Goal: Task Accomplishment & Management: Use online tool/utility

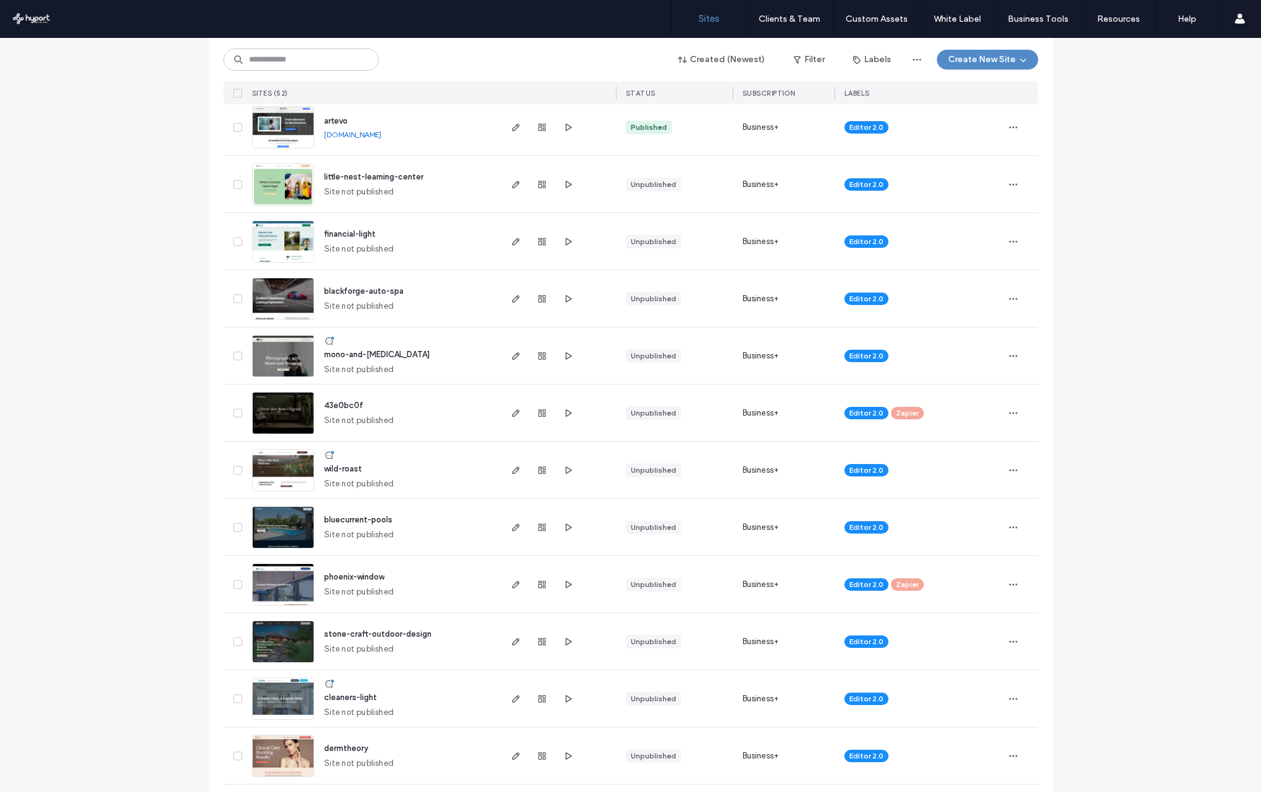
scroll to position [692, 0]
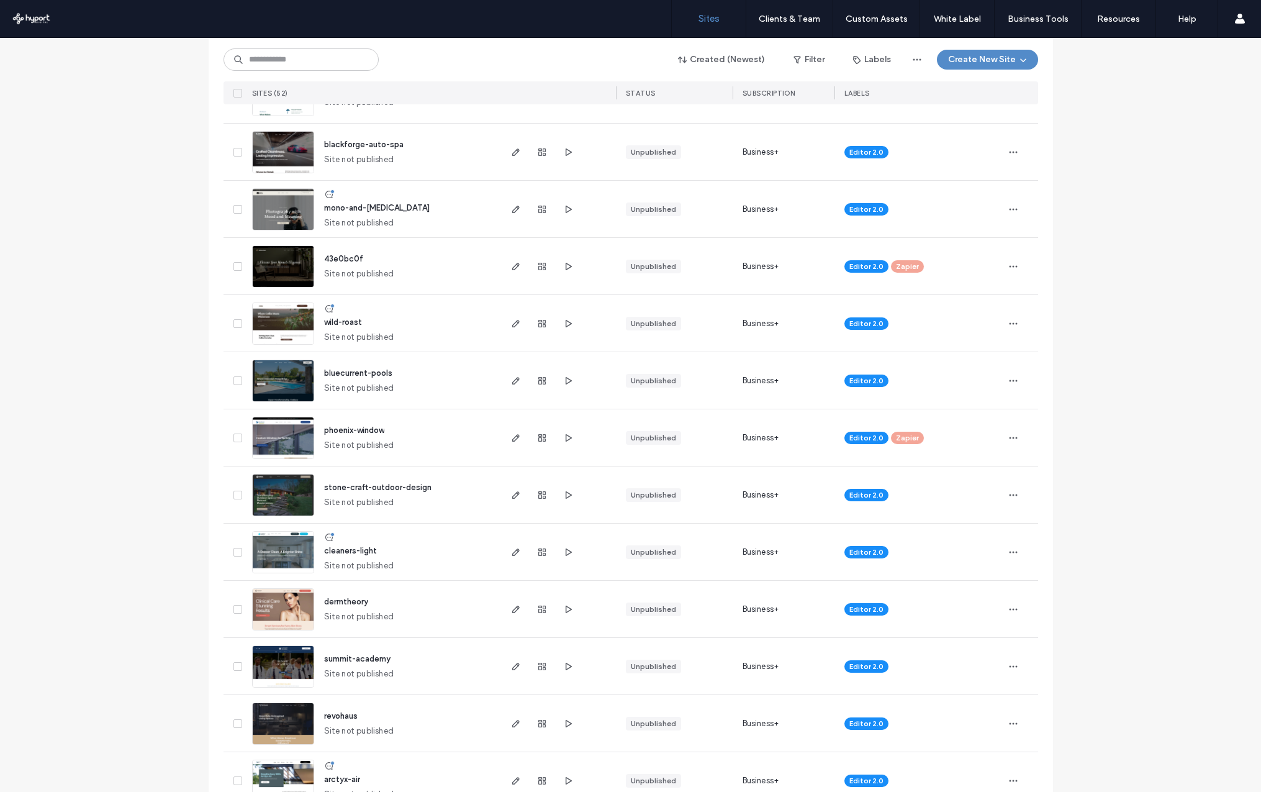
click at [414, 488] on span "stone-craft-outdoor-design" at bounding box center [377, 486] width 107 height 9
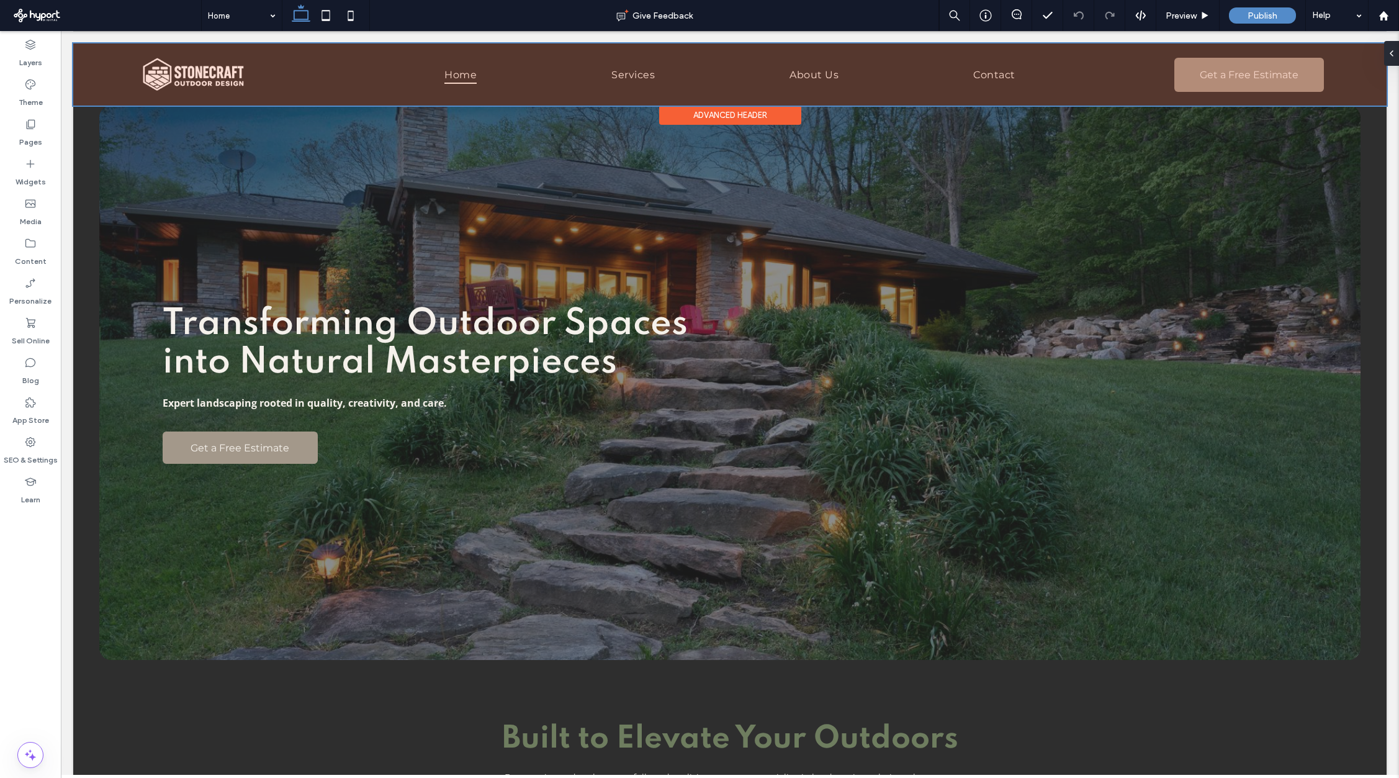
click at [942, 70] on div at bounding box center [730, 74] width 1314 height 62
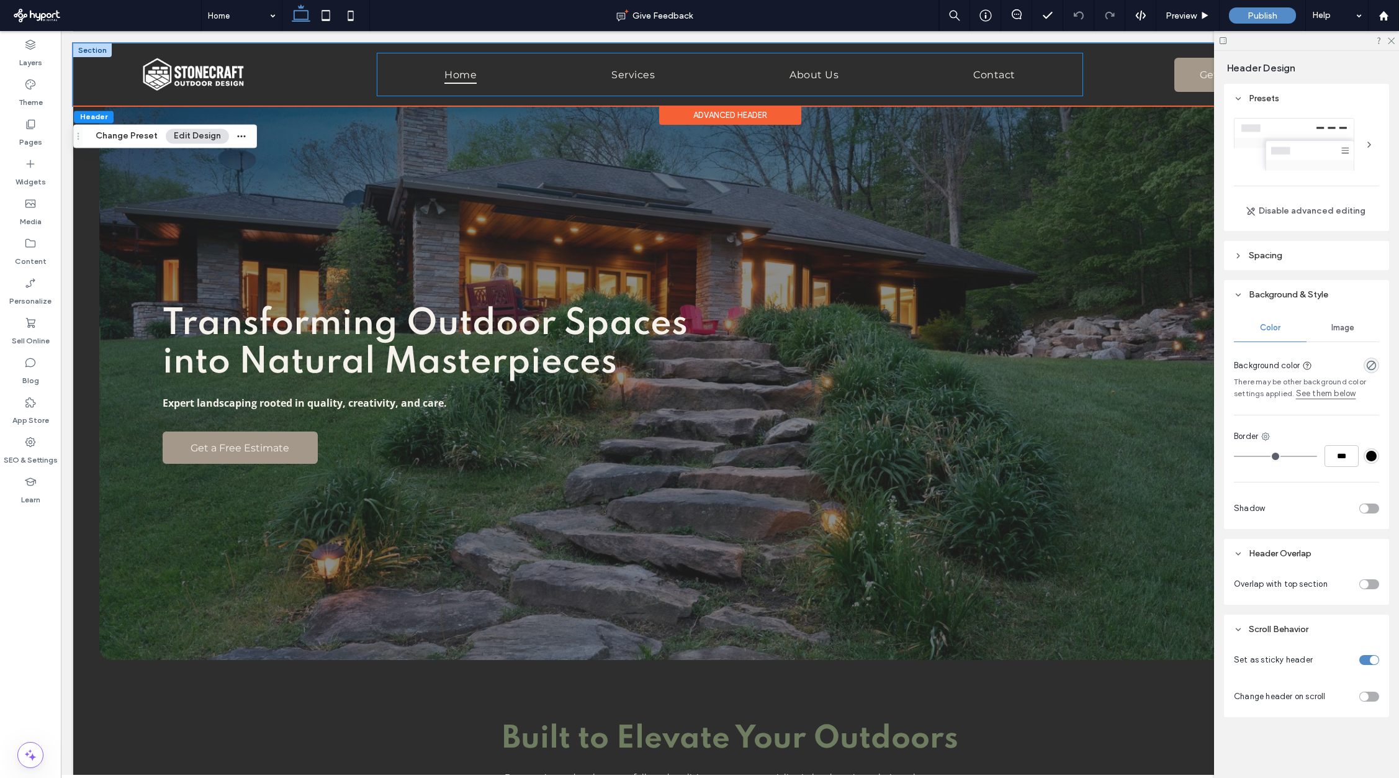
click at [912, 73] on ul "Home Services About Us Contact" at bounding box center [729, 74] width 705 height 42
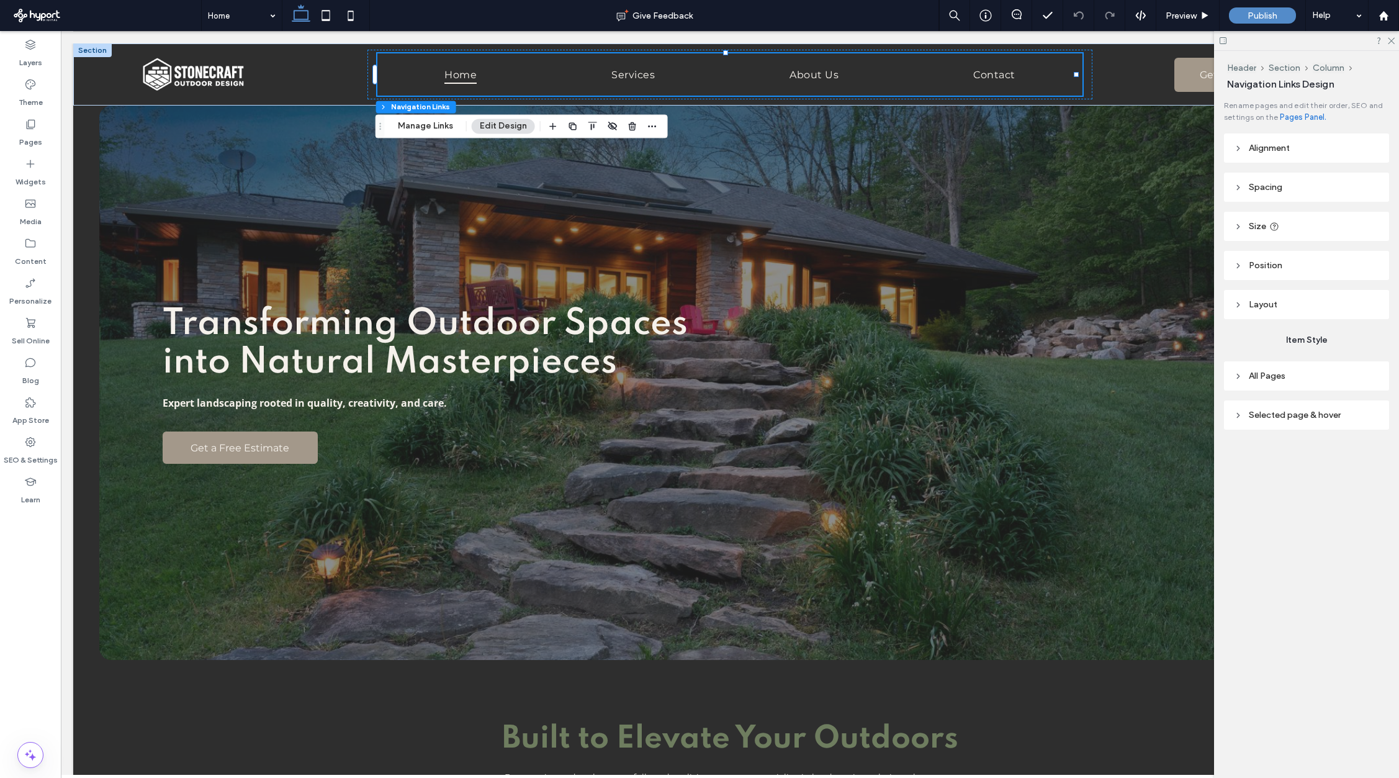
click at [1235, 153] on header "Alignment" at bounding box center [1306, 147] width 165 height 29
click at [1239, 190] on icon at bounding box center [1238, 187] width 9 height 9
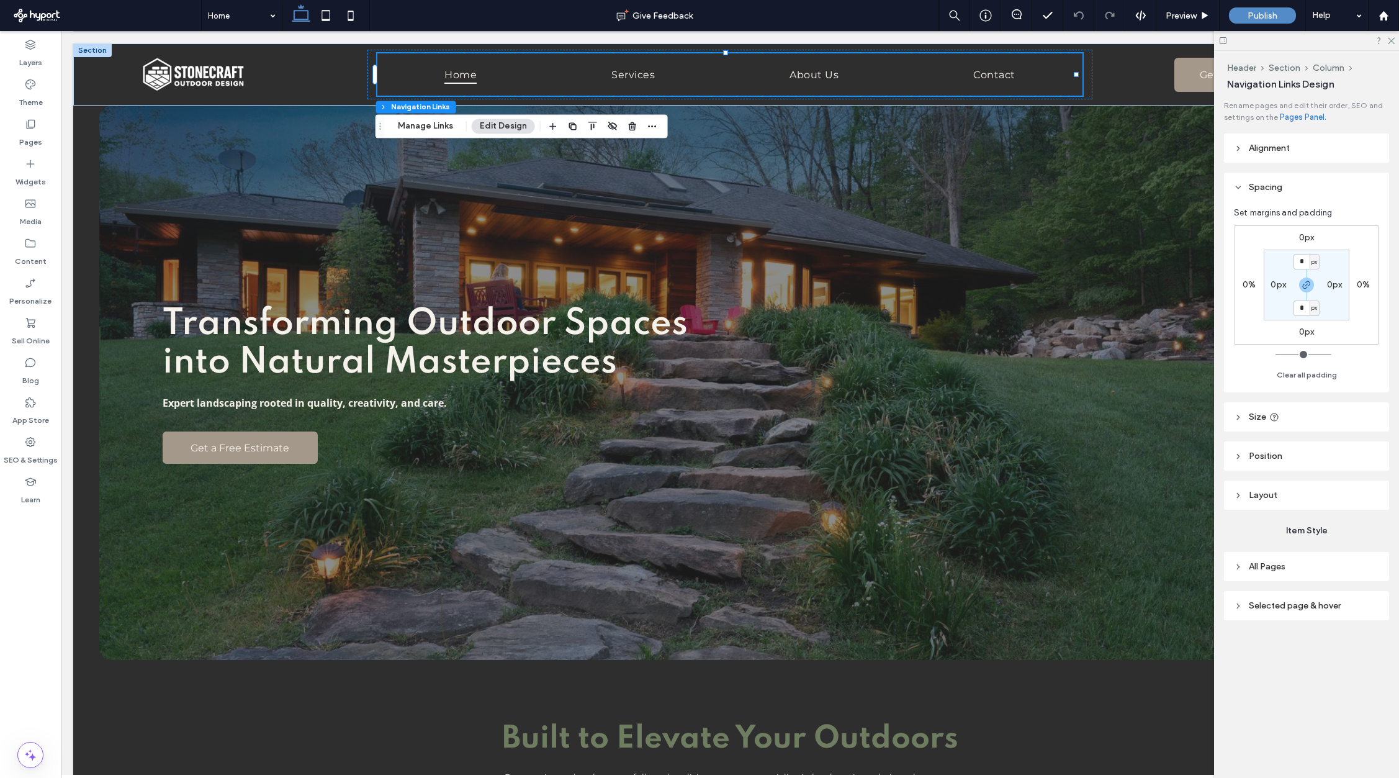
click at [1241, 189] on icon at bounding box center [1238, 187] width 9 height 9
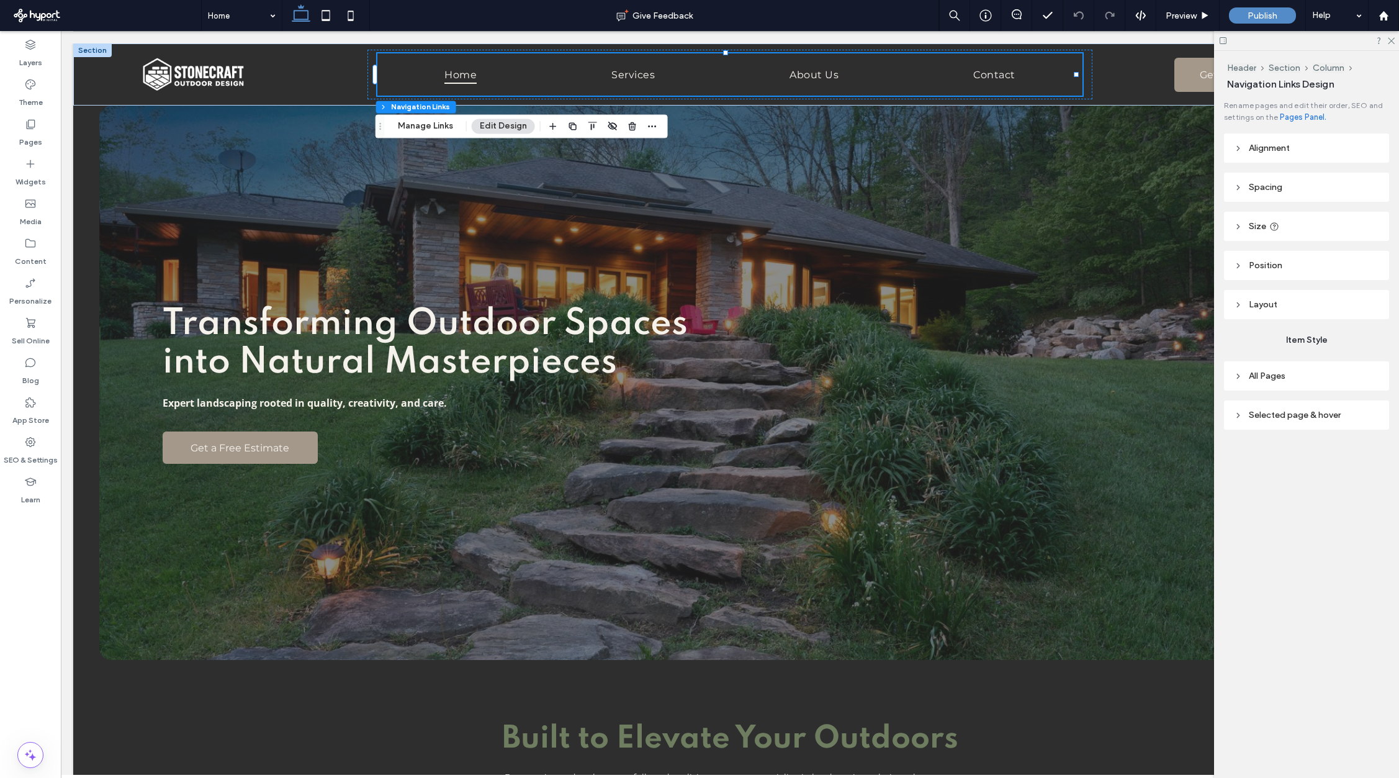
click at [1242, 261] on icon at bounding box center [1238, 265] width 9 height 9
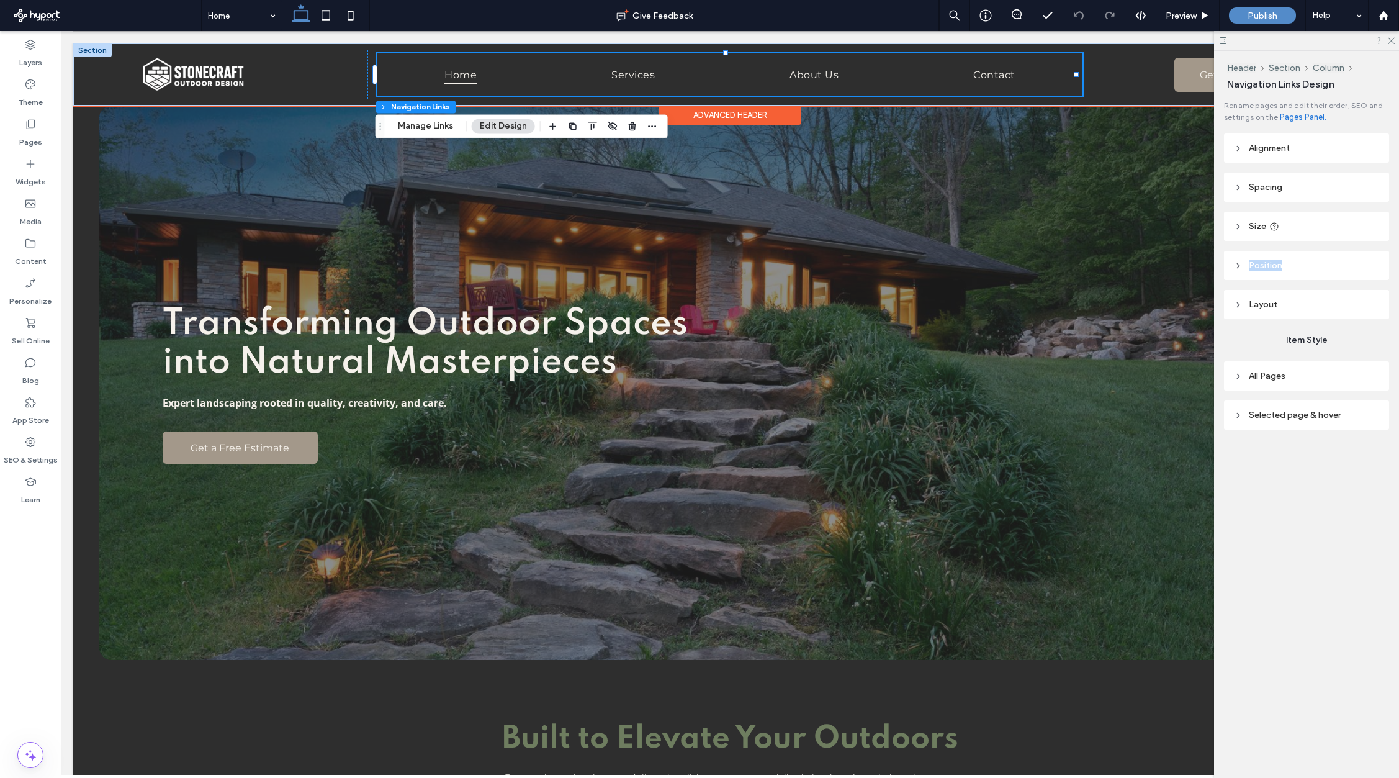
click at [772, 77] on ul "Home Services About Us Contact" at bounding box center [729, 74] width 705 height 42
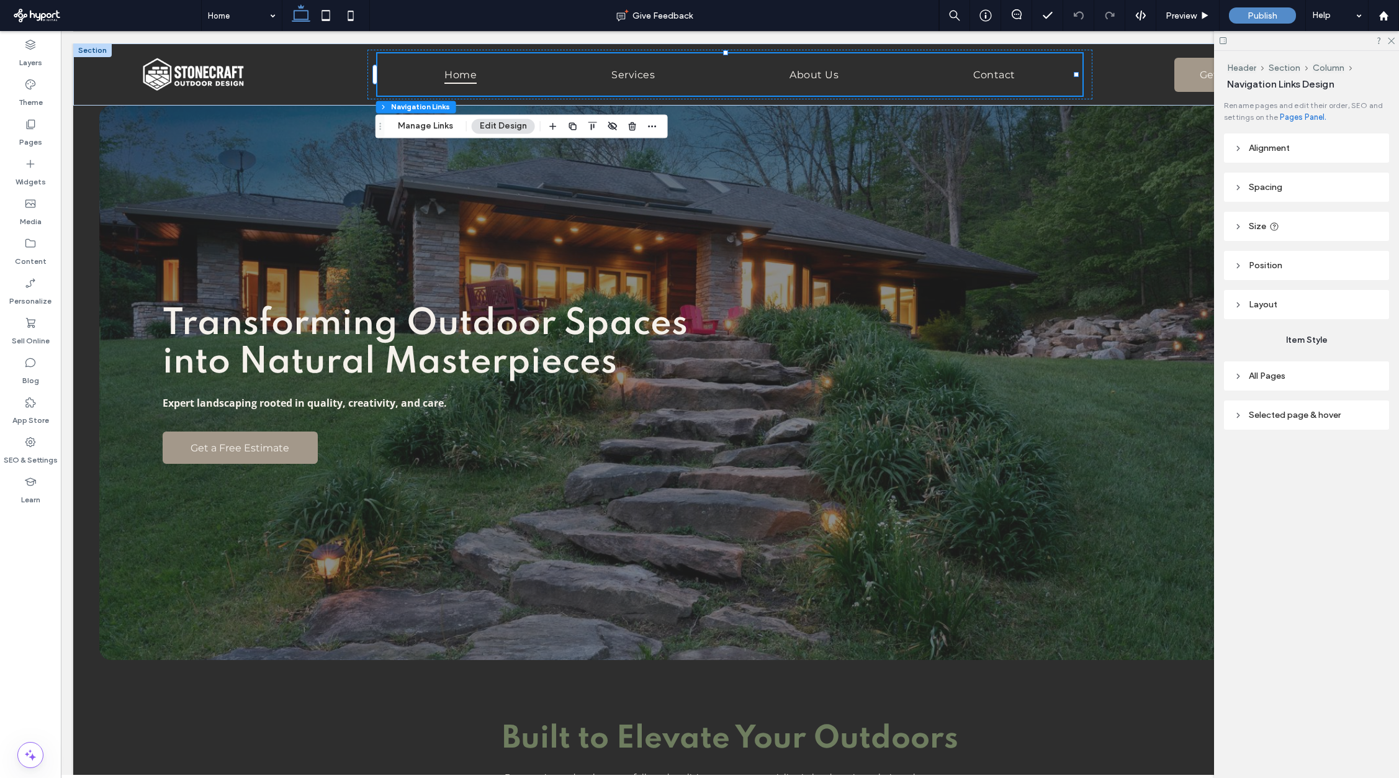
click at [1239, 386] on header "All Pages" at bounding box center [1306, 375] width 165 height 29
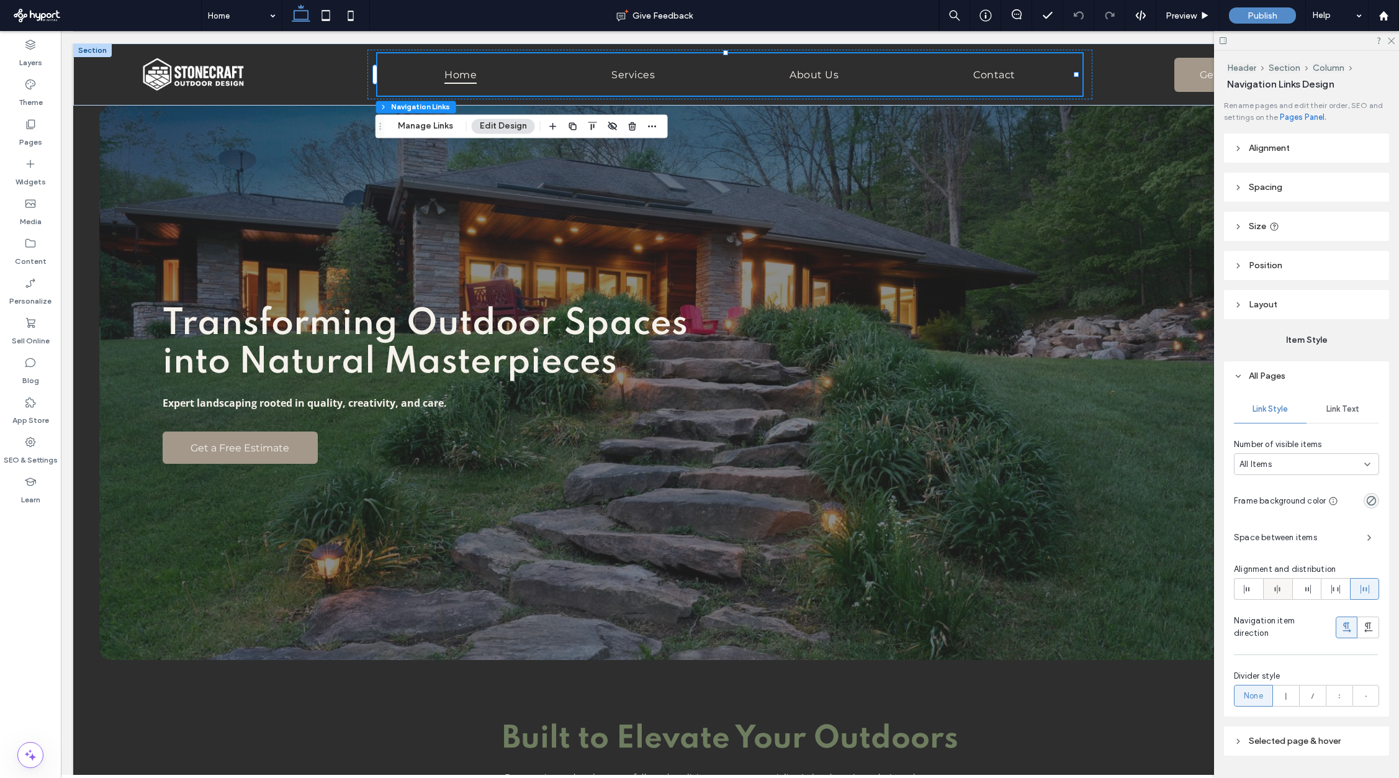
click at [1260, 595] on span at bounding box center [1278, 589] width 10 height 20
click at [1255, 591] on div at bounding box center [1249, 589] width 28 height 20
click at [1260, 590] on icon at bounding box center [1278, 589] width 10 height 10
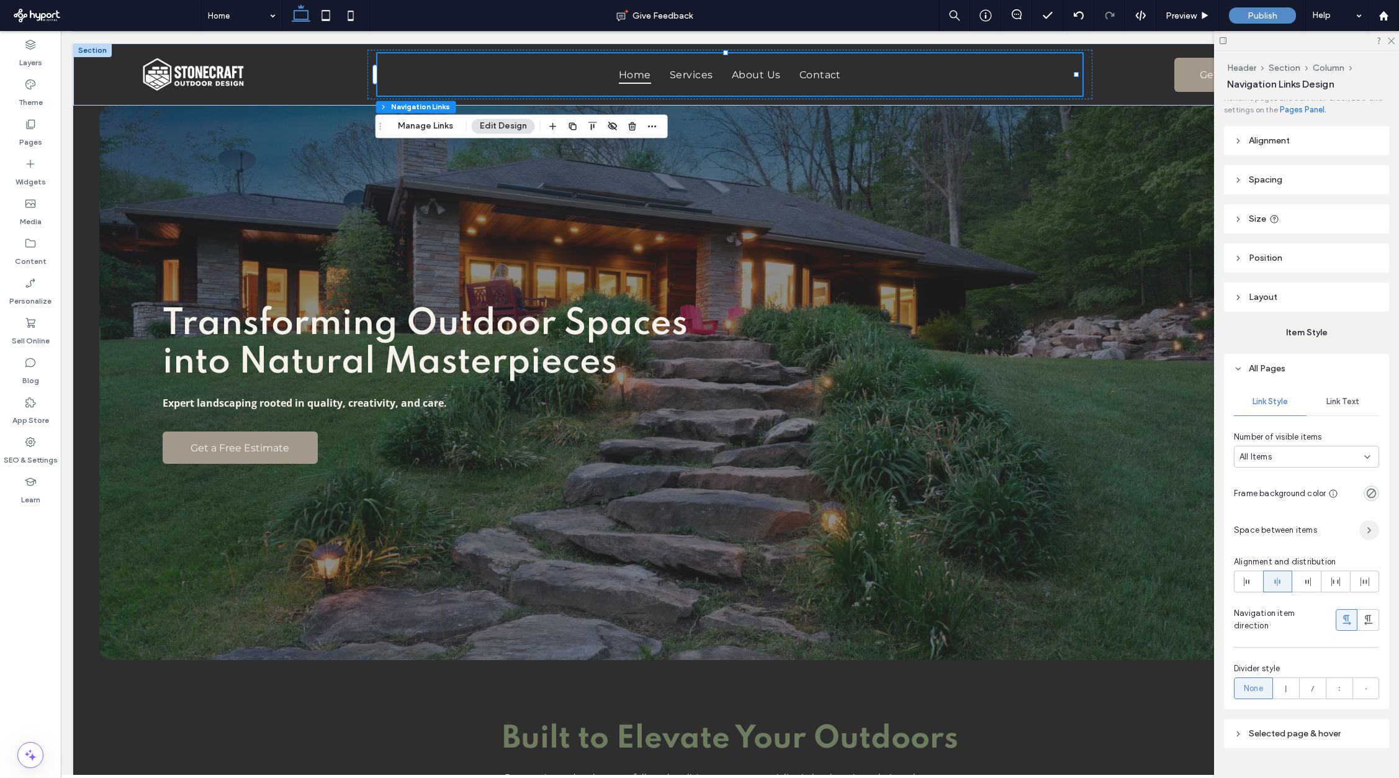
click at [1260, 534] on icon "button" at bounding box center [1370, 530] width 10 height 10
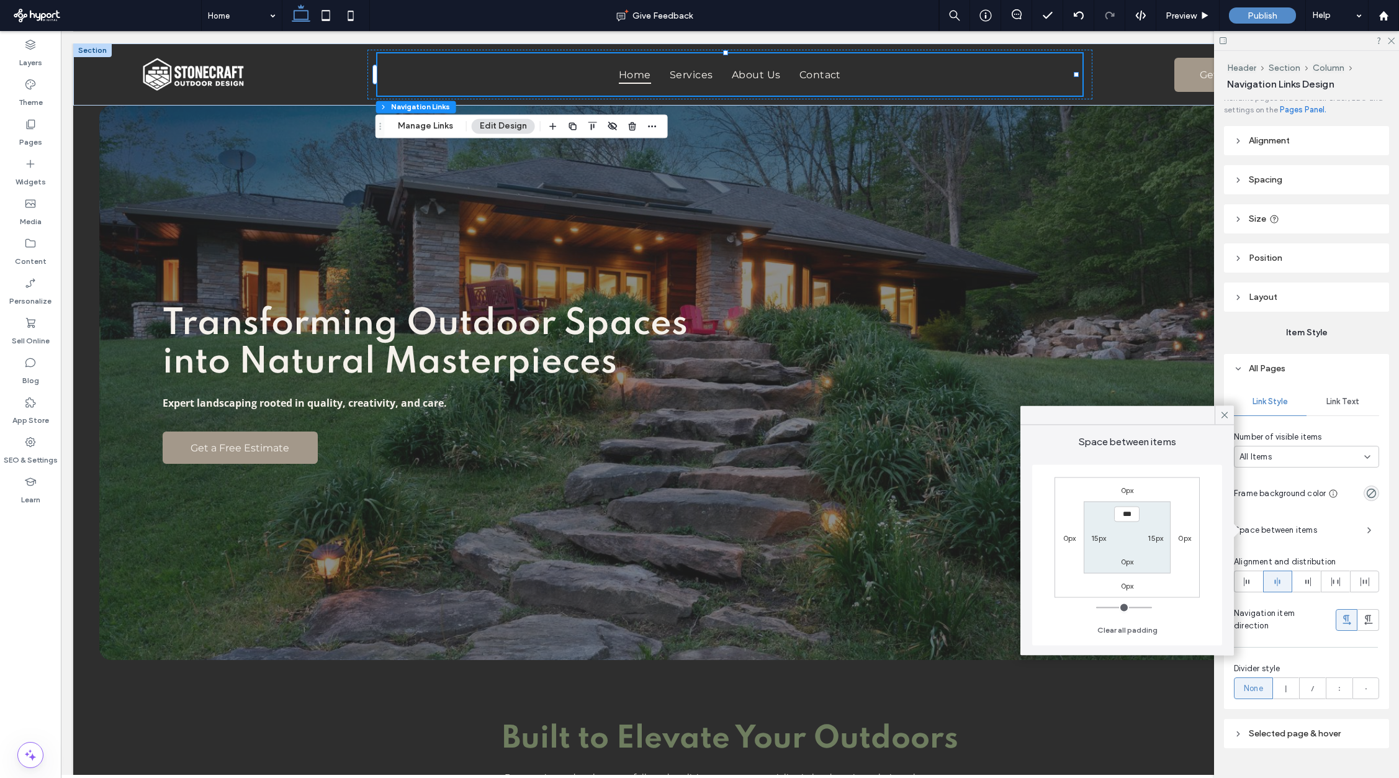
click at [1096, 539] on label "15px" at bounding box center [1099, 537] width 16 height 9
type input "**"
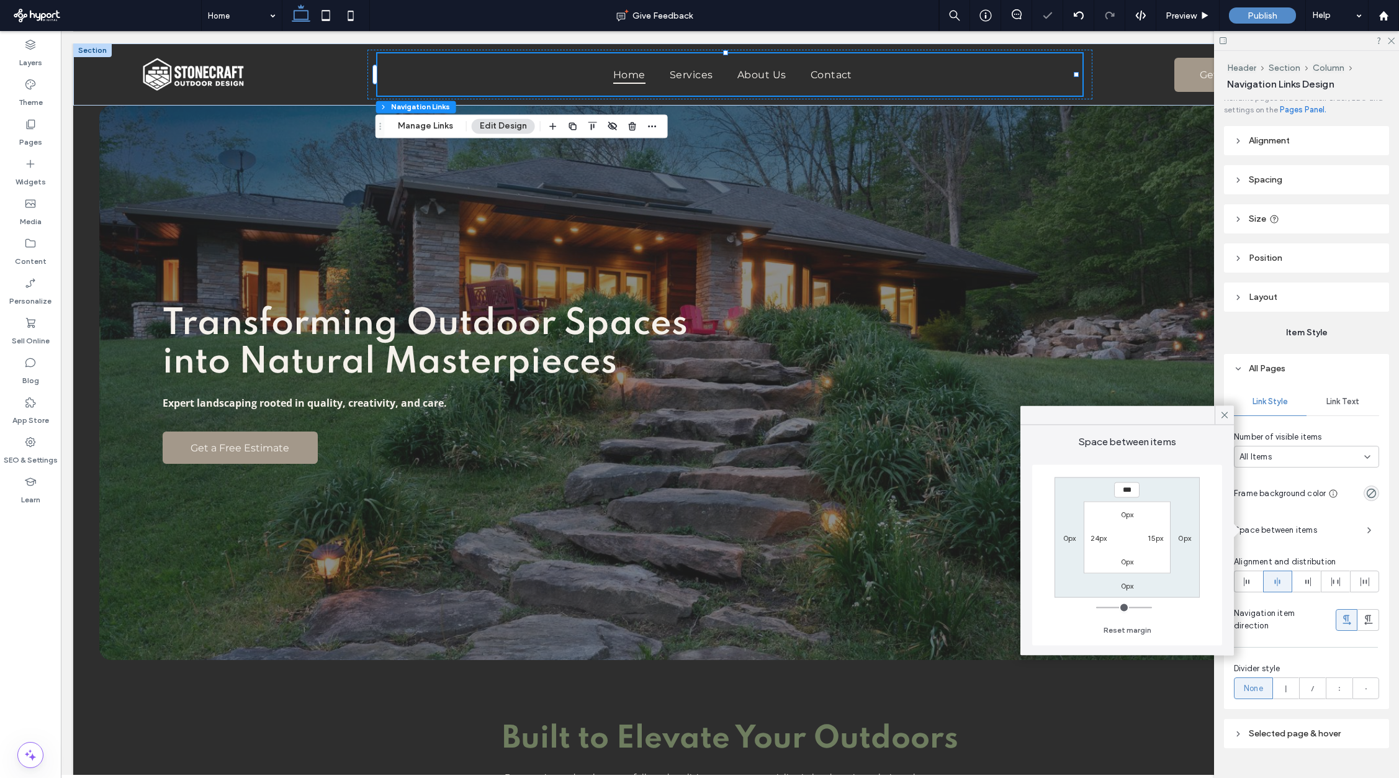
click at [1153, 539] on label "15px" at bounding box center [1156, 537] width 16 height 9
type input "**"
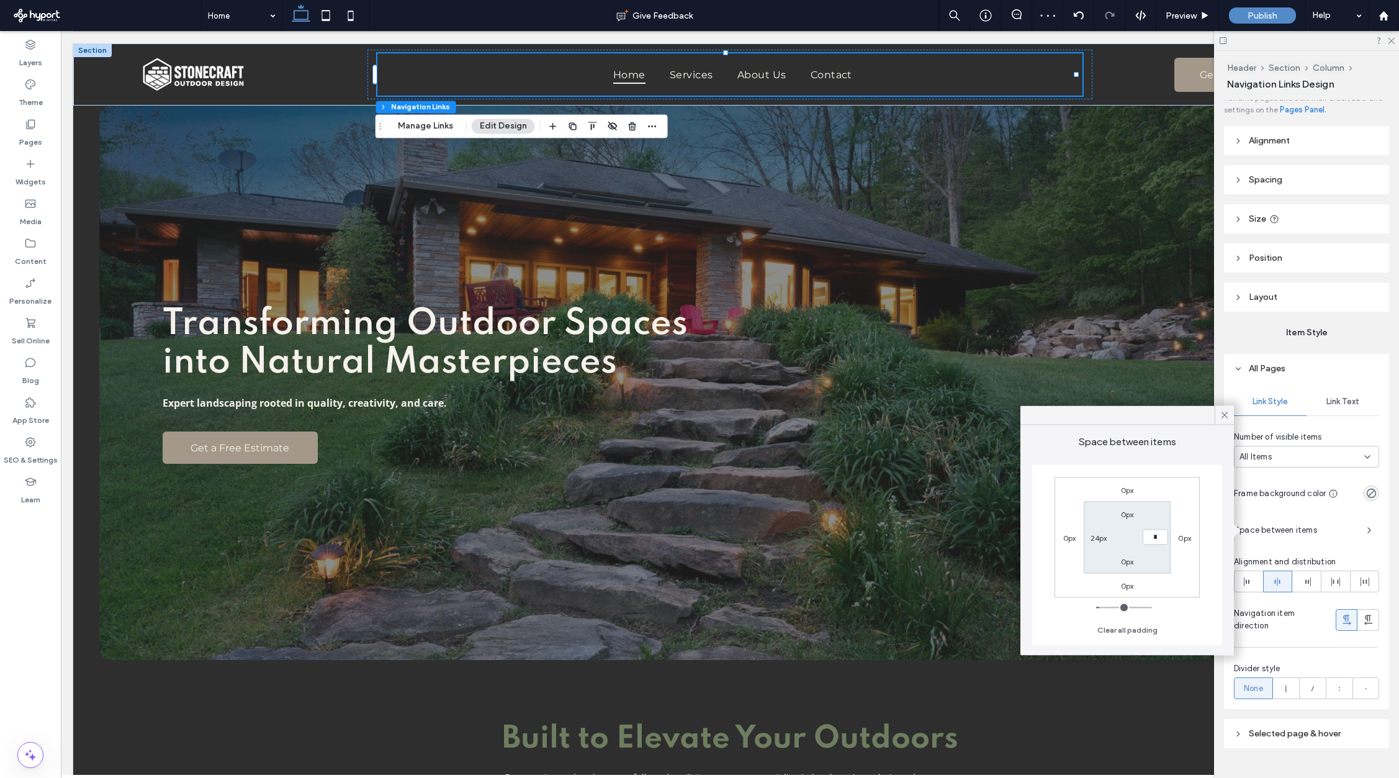
type input "**"
type input "*"
click at [915, 544] on div "Transforming Outdoor Spaces into Natural Masterpieces Expert landscaping rooted…" at bounding box center [729, 383] width 1261 height 554
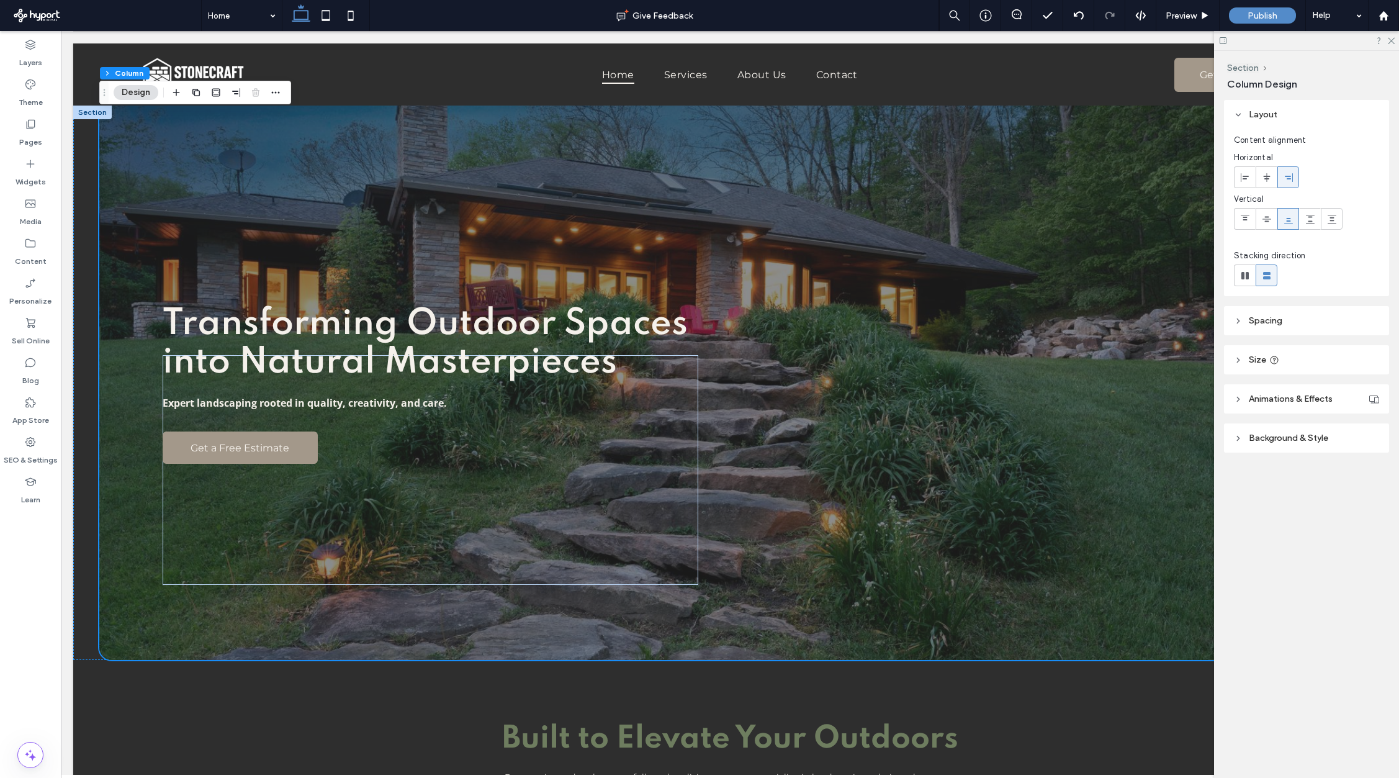
click at [1227, 39] on icon at bounding box center [1223, 40] width 9 height 9
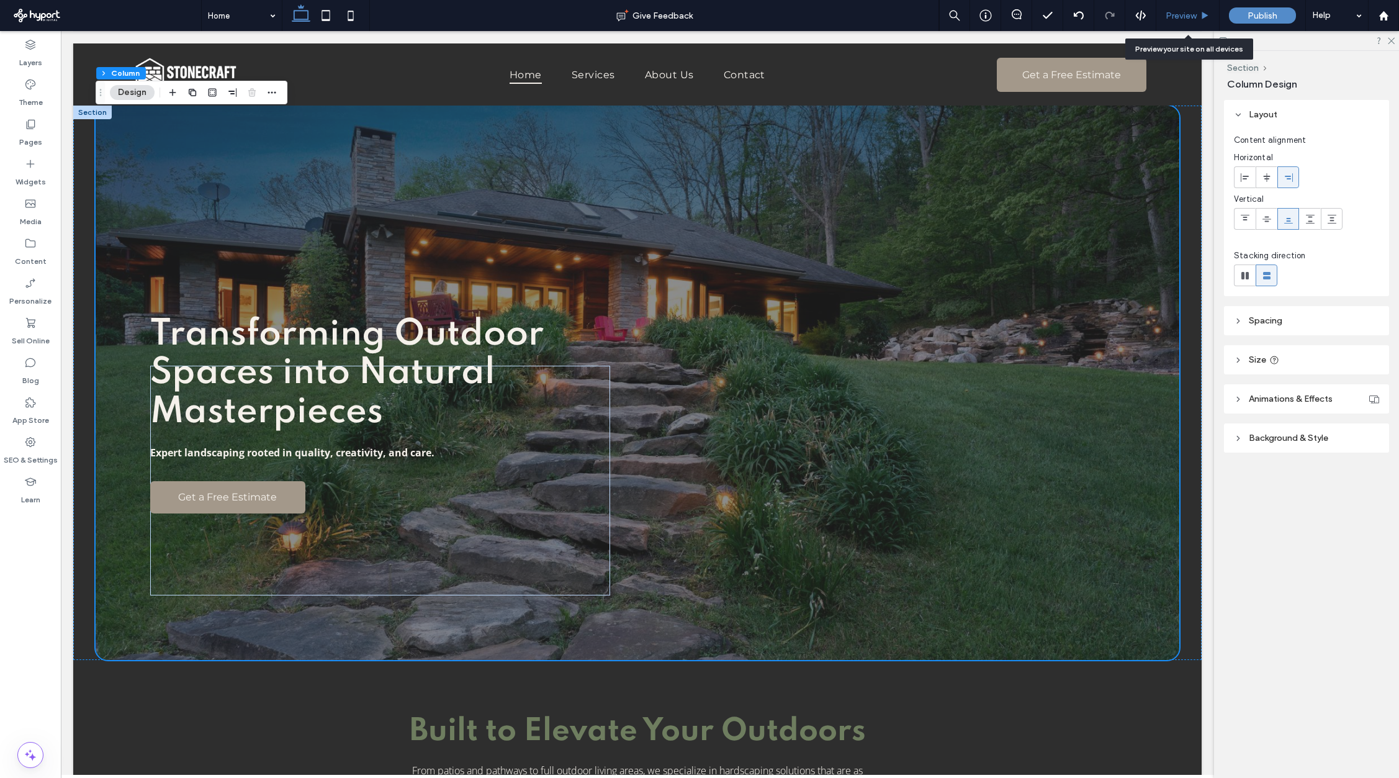
click at [1195, 16] on span "Preview" at bounding box center [1181, 16] width 31 height 11
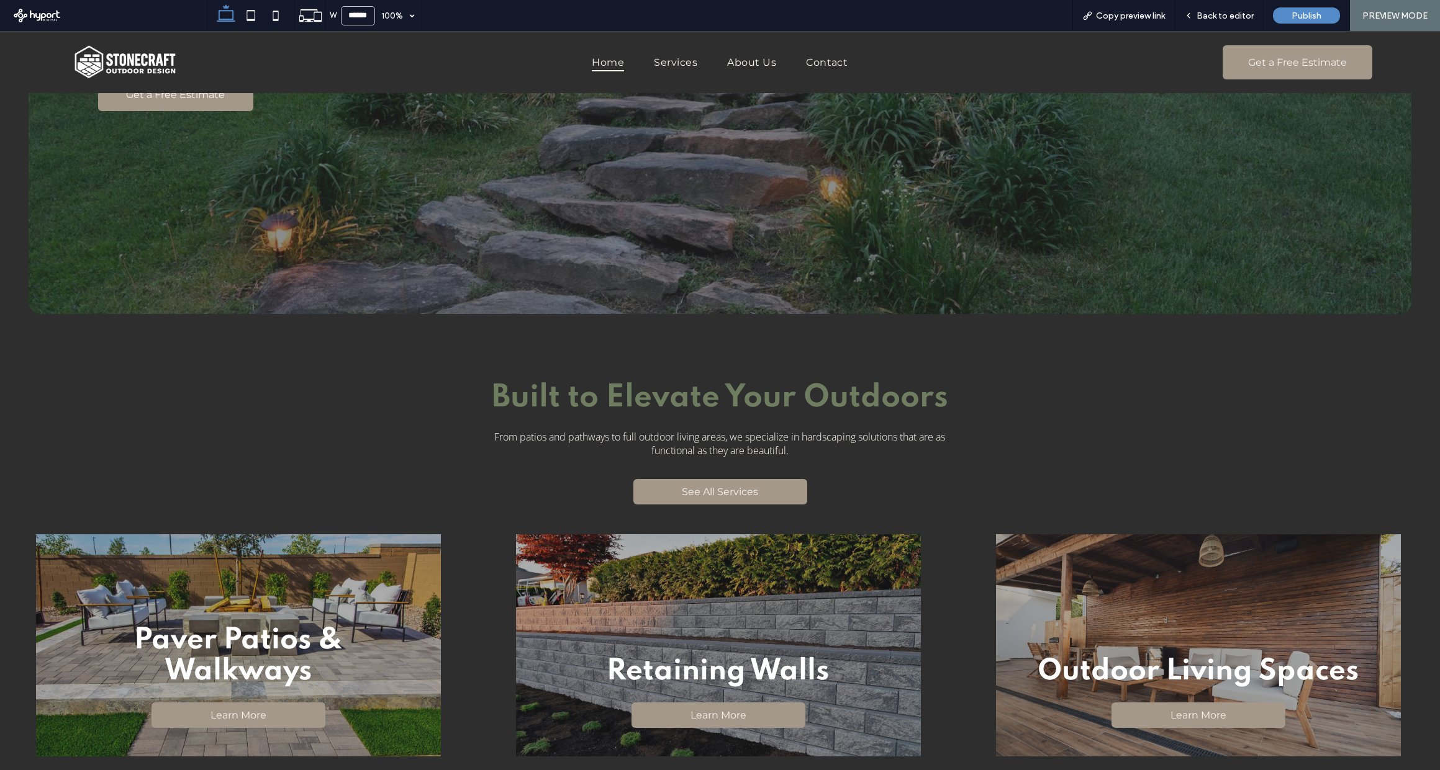
scroll to position [317, 0]
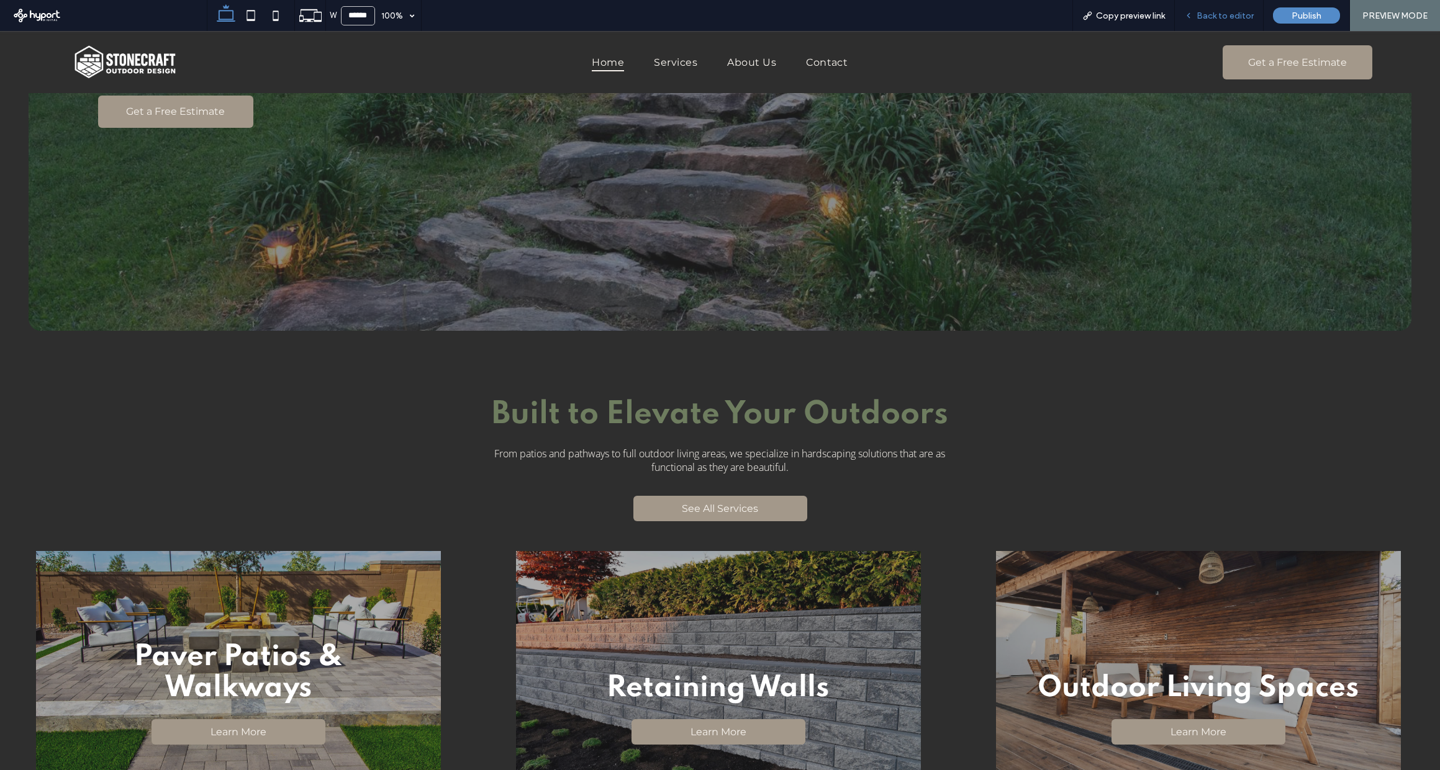
click at [1216, 16] on span "Back to editor" at bounding box center [1224, 16] width 57 height 11
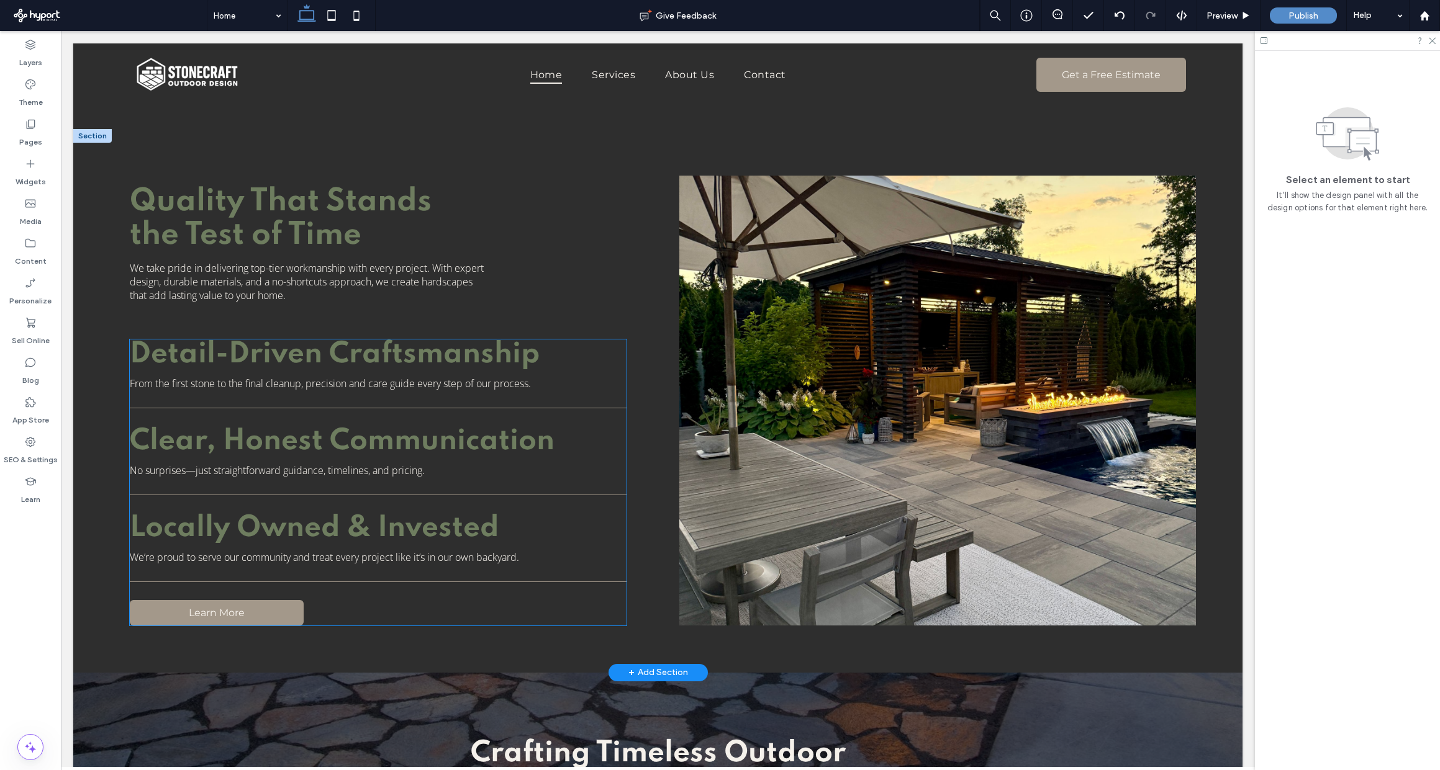
scroll to position [1324, 0]
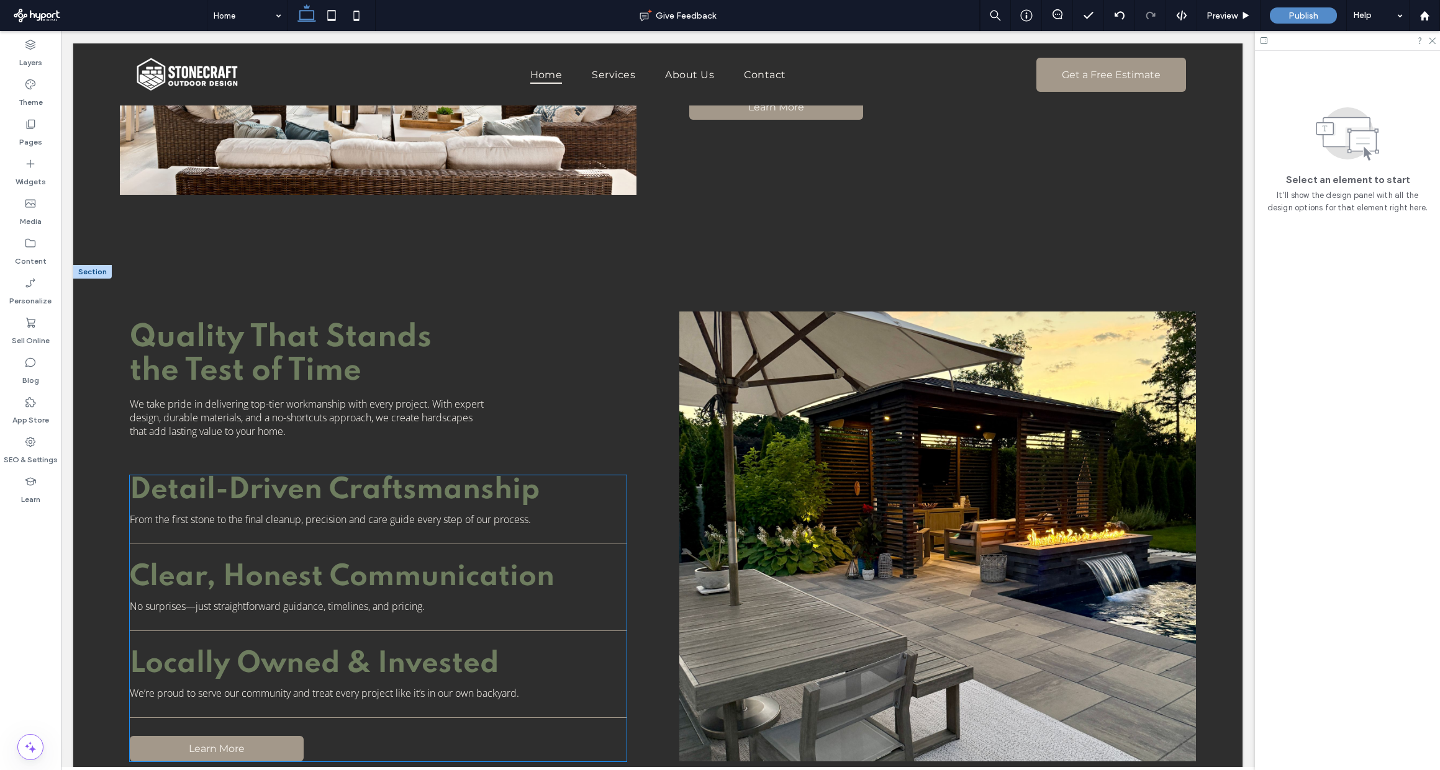
click at [541, 487] on h3 "Detail-Driven Craftsmanship" at bounding box center [344, 491] width 429 height 31
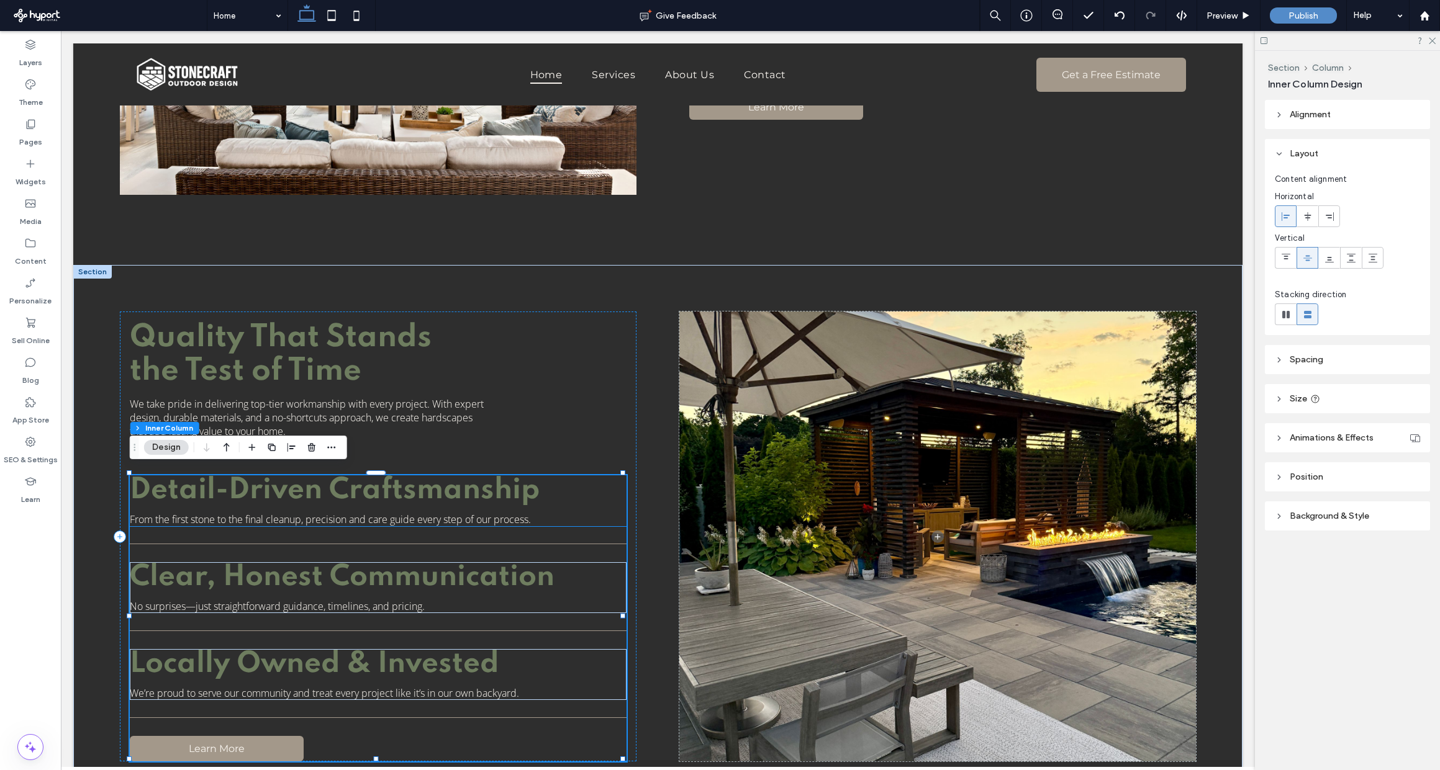
click at [507, 482] on span "Detail-Driven Craftsmanship" at bounding box center [335, 490] width 410 height 29
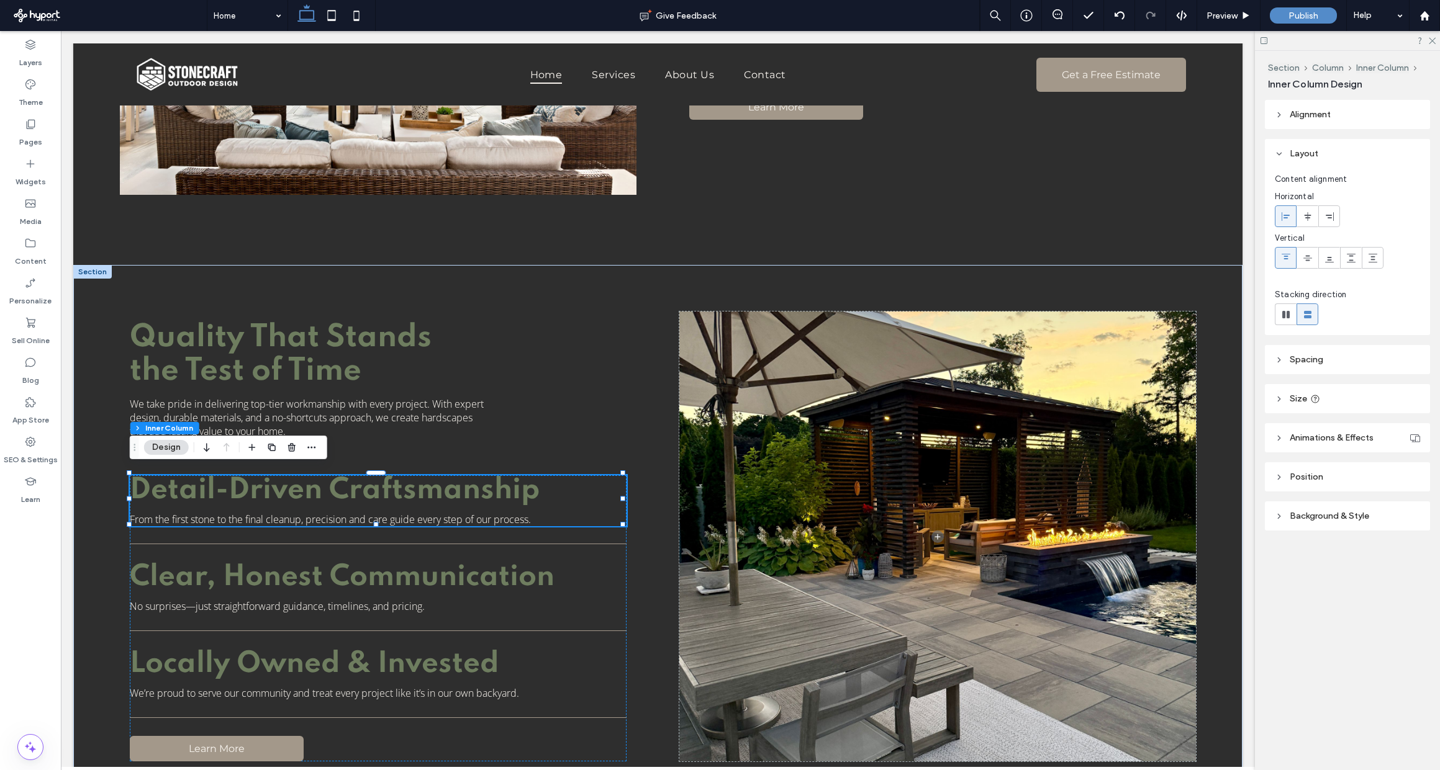
click at [483, 481] on span "Detail-Driven Craftsmanship" at bounding box center [335, 490] width 410 height 29
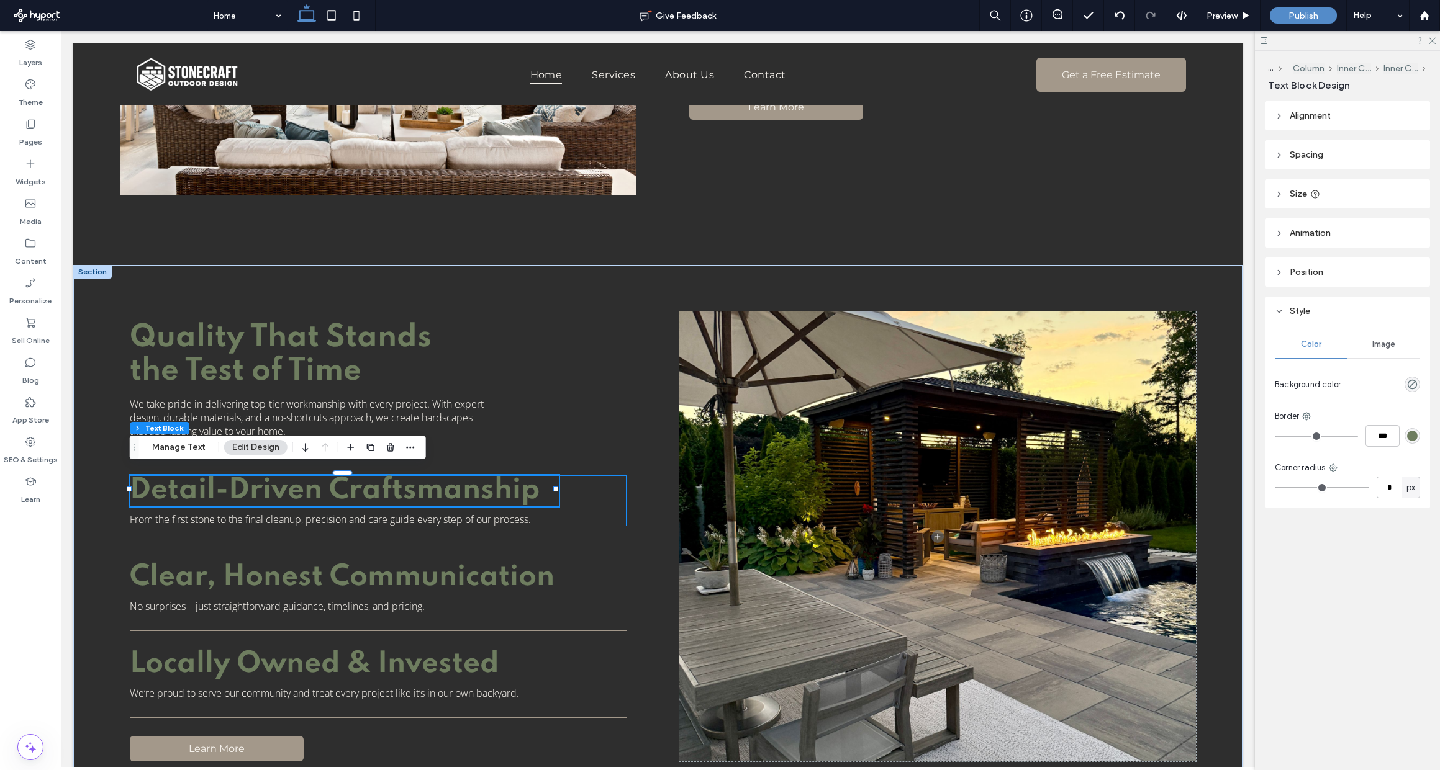
click at [432, 484] on span "Detail-Driven Craftsmanship" at bounding box center [335, 490] width 410 height 29
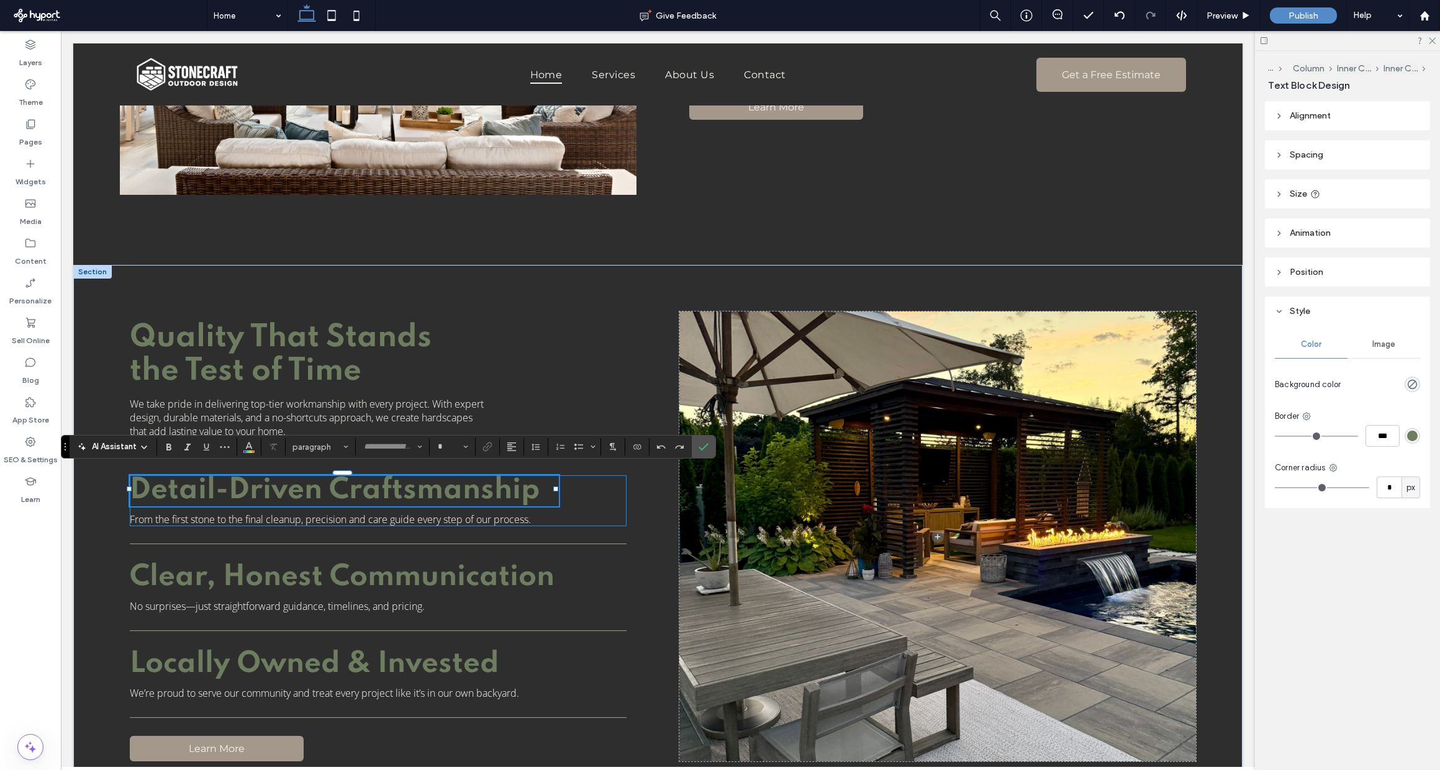
type input "*******"
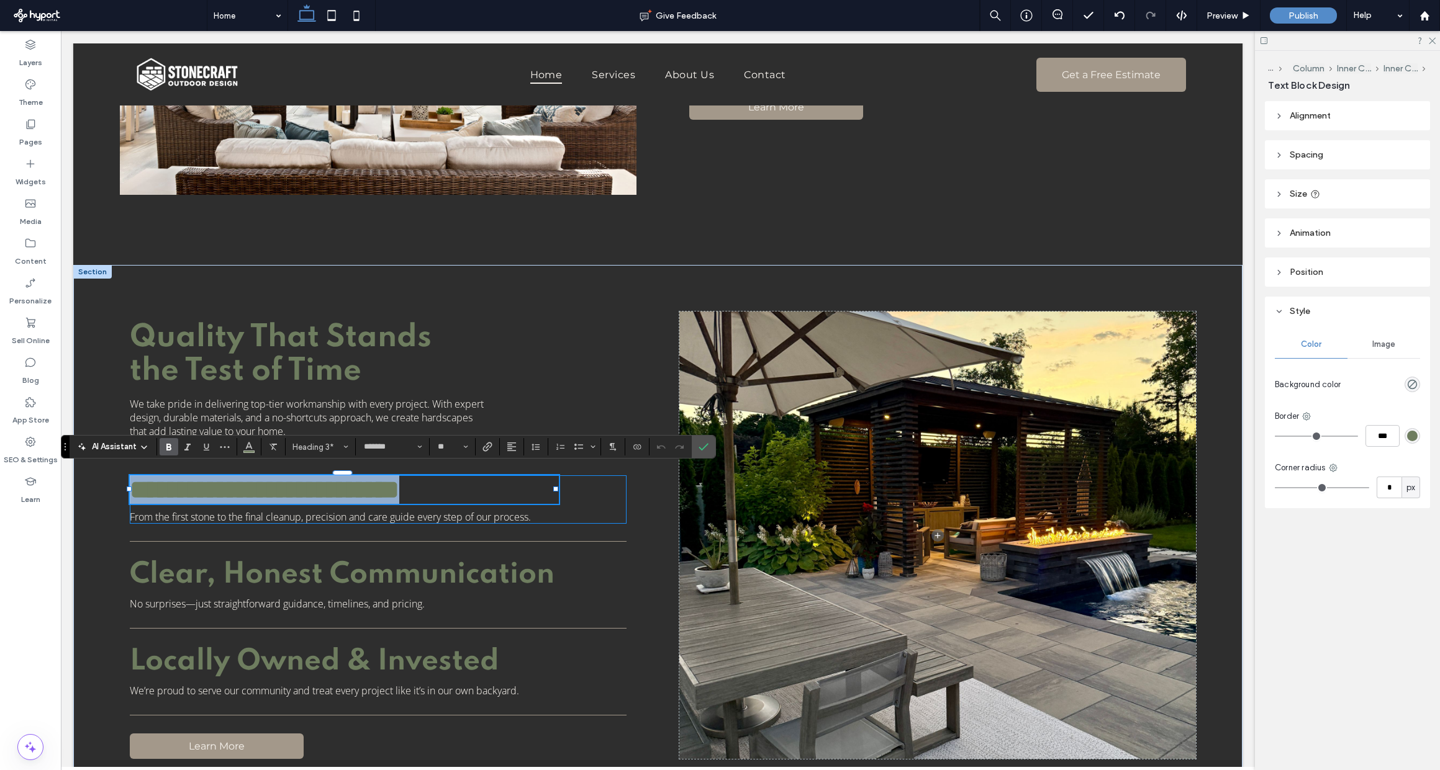
click at [399, 484] on span "**********" at bounding box center [264, 490] width 269 height 26
click at [399, 487] on span "**********" at bounding box center [264, 490] width 269 height 26
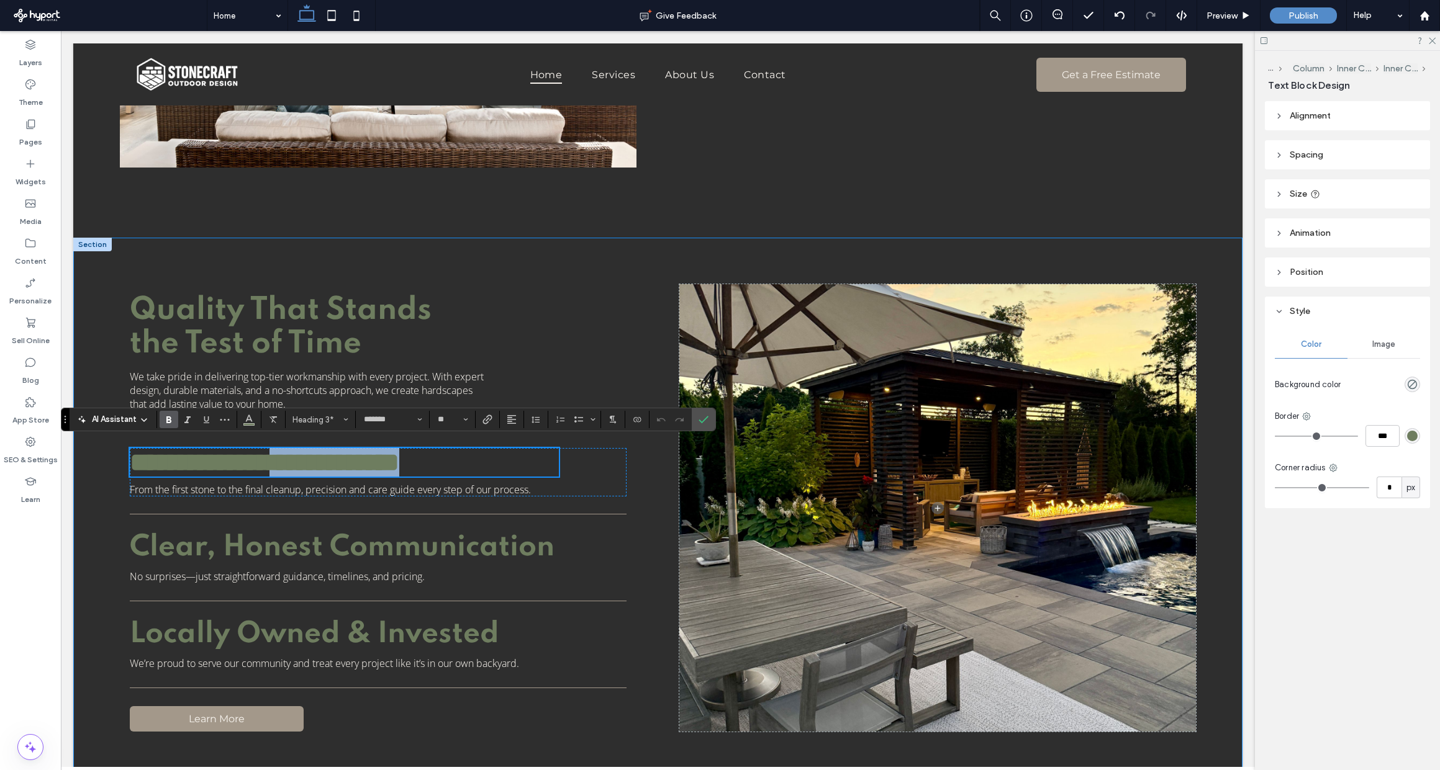
scroll to position [1355, 0]
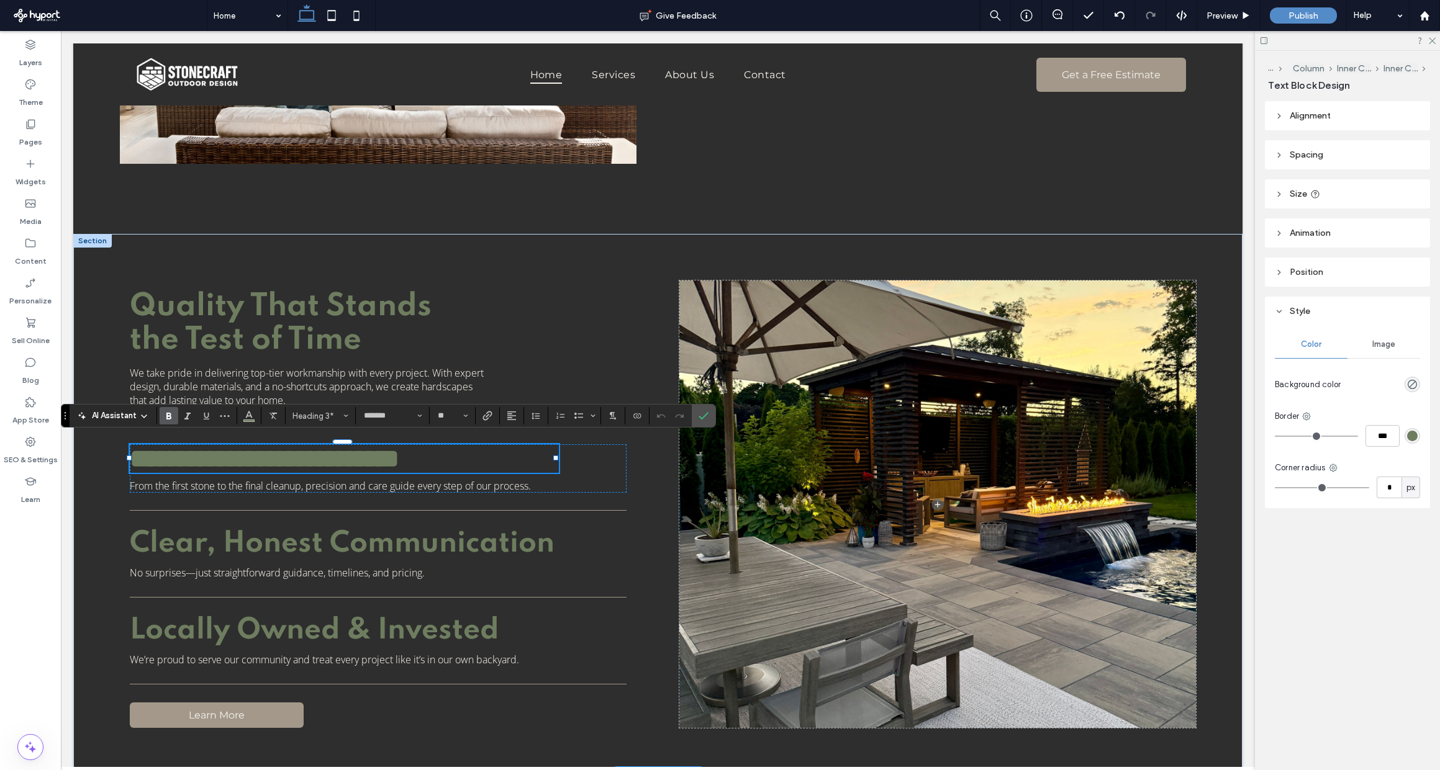
click at [399, 458] on span "**********" at bounding box center [264, 459] width 269 height 26
click at [343, 417] on icon "Styles" at bounding box center [345, 415] width 5 height 5
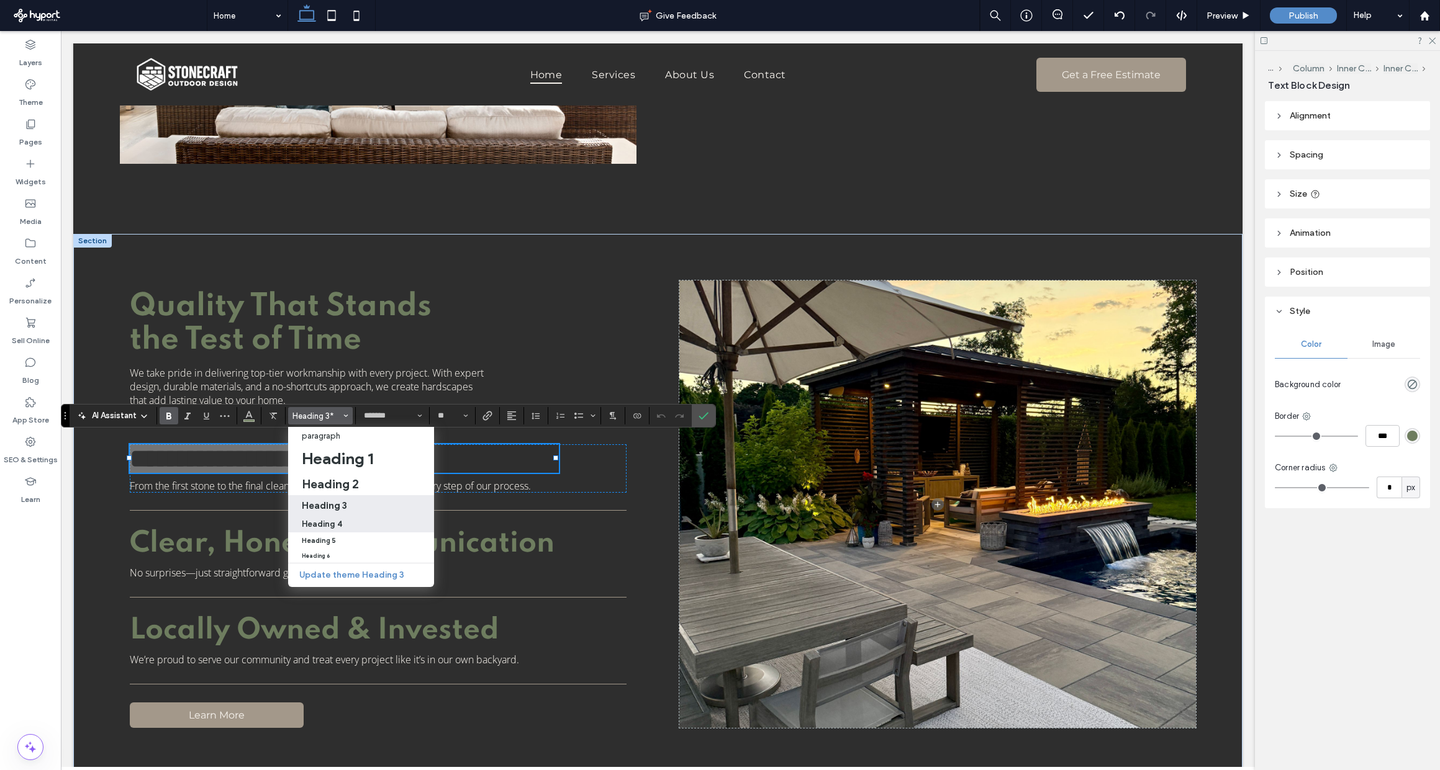
click at [338, 517] on label "Heading 4" at bounding box center [361, 523] width 146 height 17
type input "**"
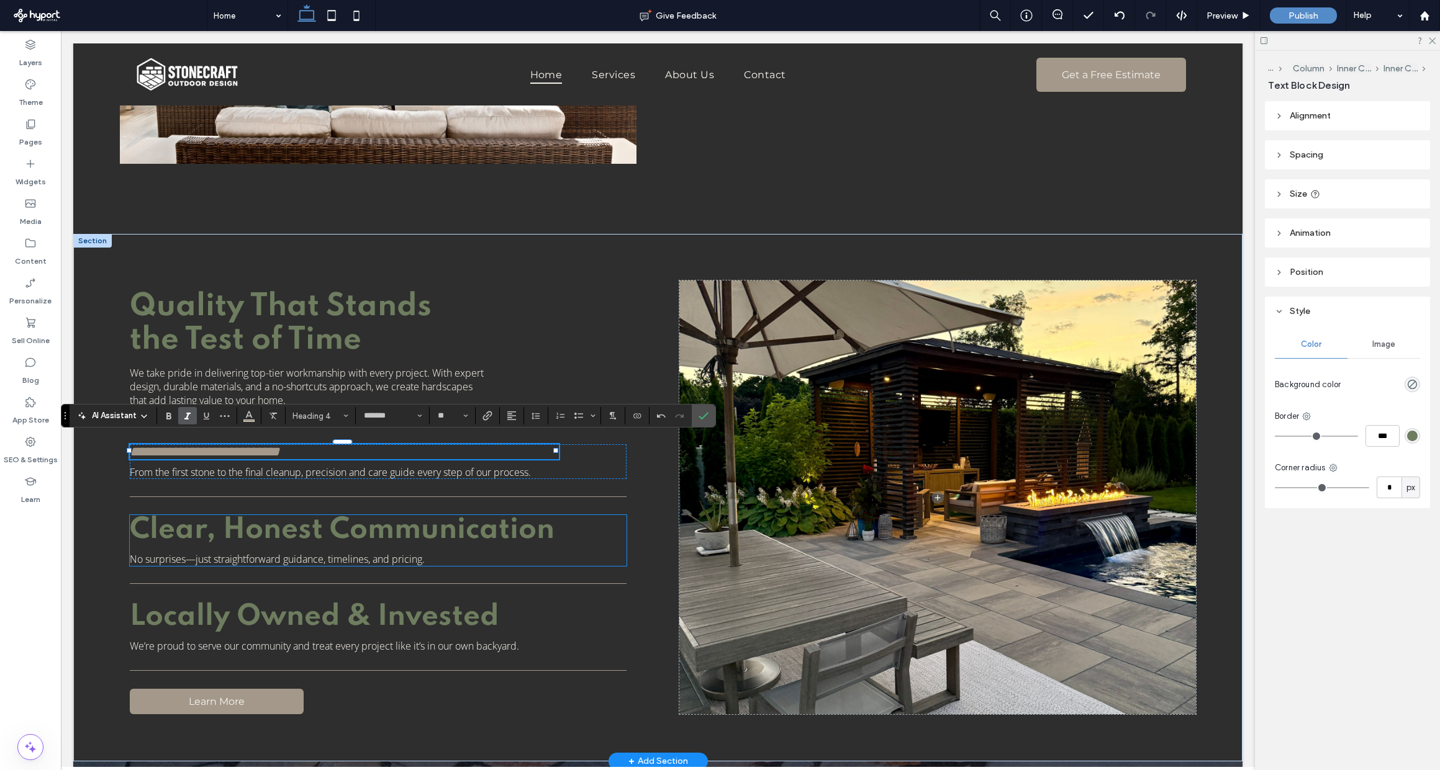
click at [411, 516] on span "Clear, Honest Communication" at bounding box center [342, 530] width 425 height 29
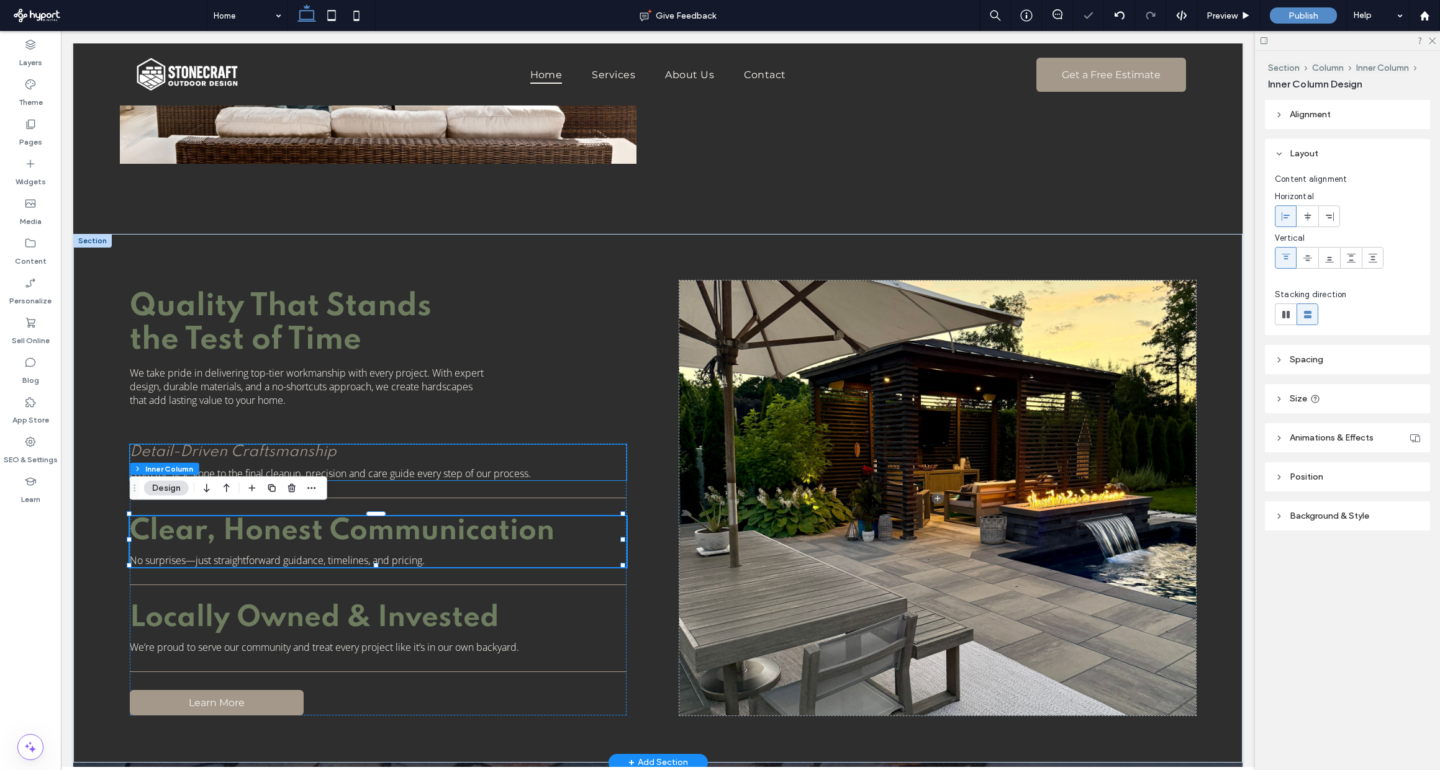
click at [334, 446] on span "Detail-Driven Craftsmanship" at bounding box center [233, 452] width 207 height 16
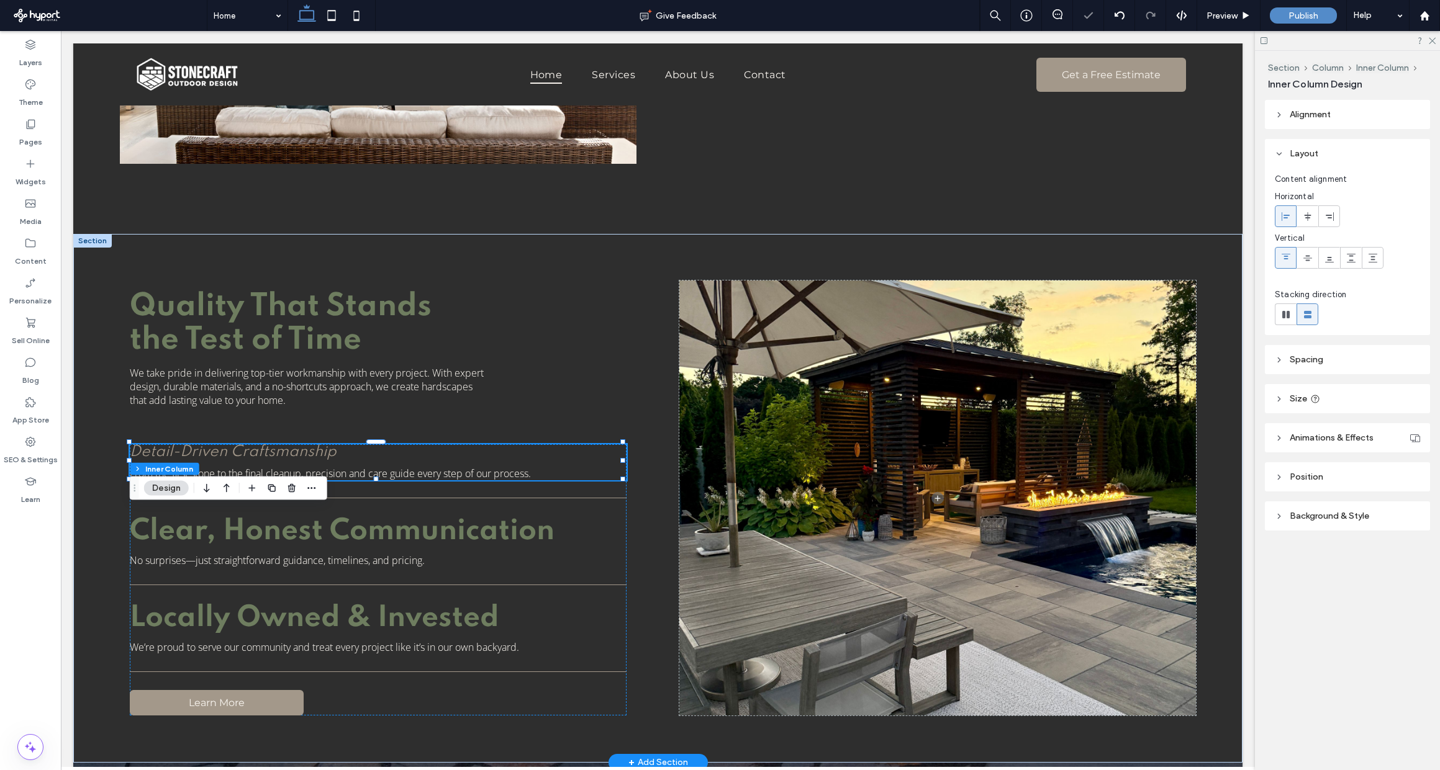
click at [334, 446] on span "Detail-Driven Craftsmanship" at bounding box center [233, 452] width 207 height 16
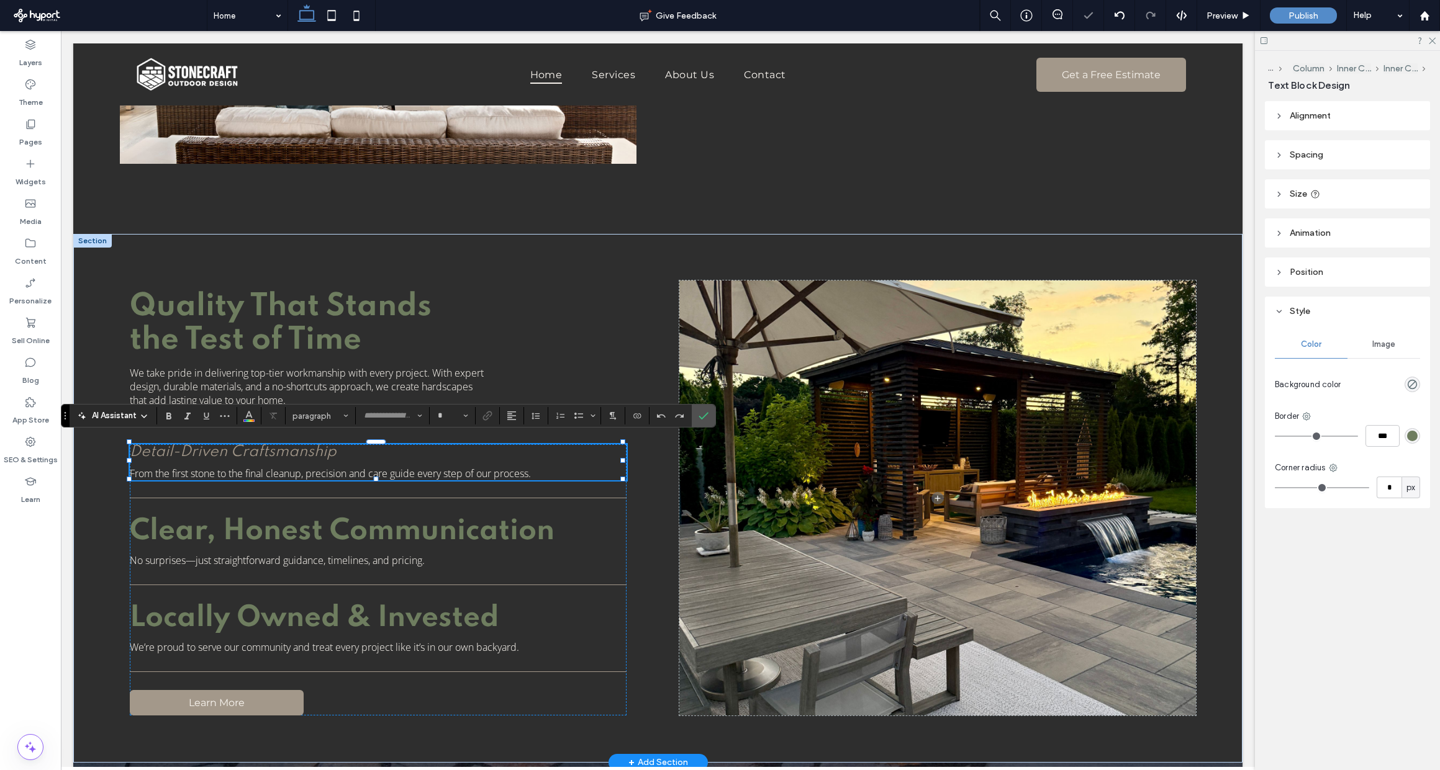
type input "*******"
type input "**"
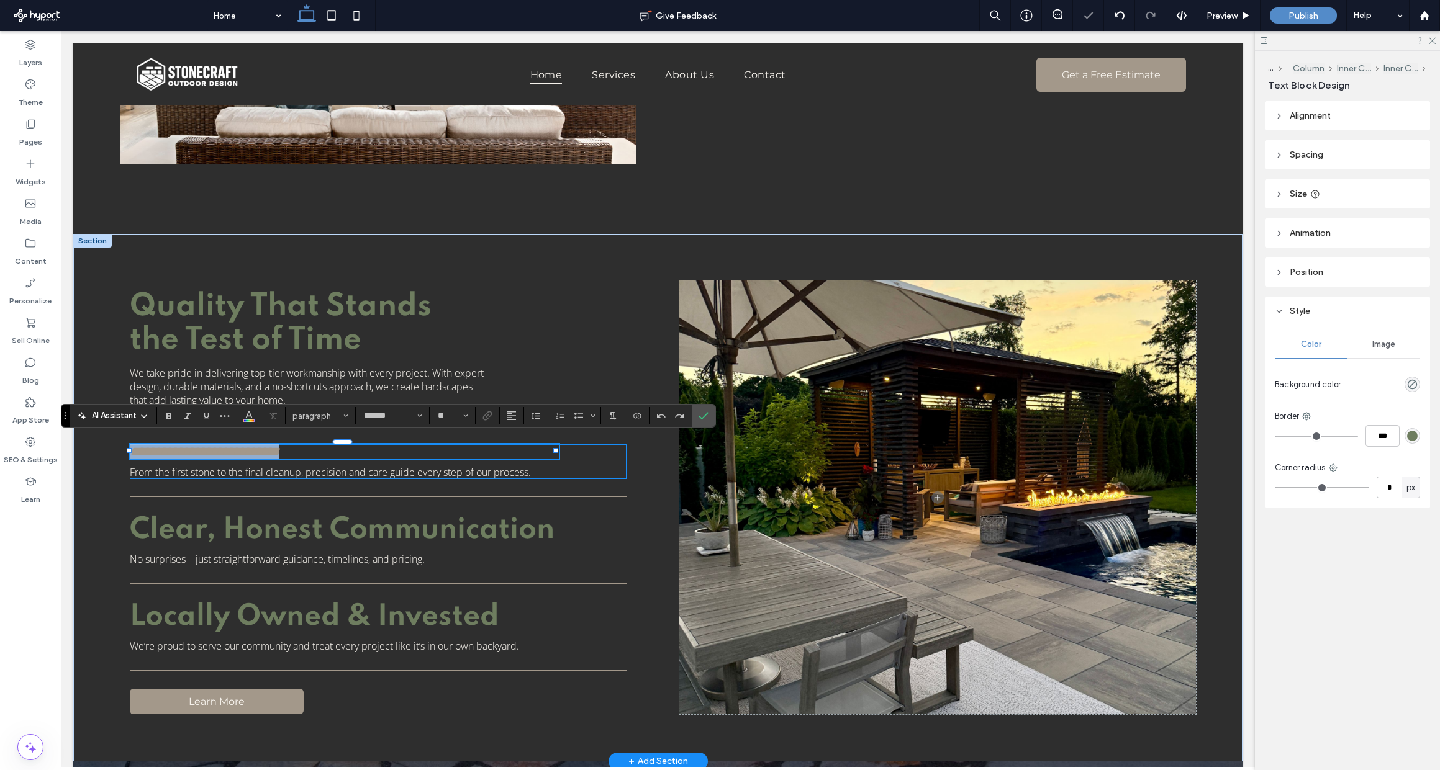
click at [279, 446] on span "**********" at bounding box center [205, 452] width 150 height 14
click at [345, 407] on button "Heading 4" at bounding box center [320, 415] width 65 height 17
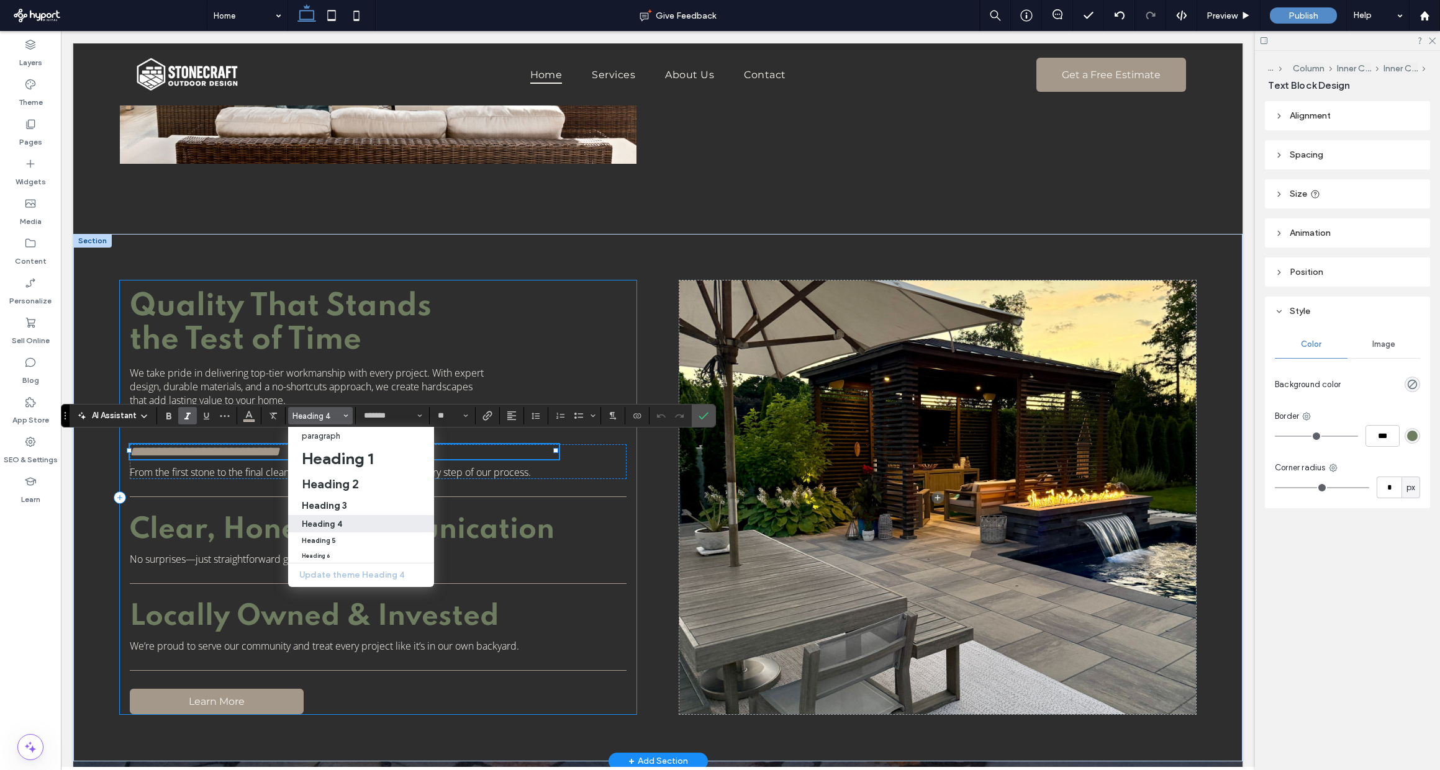
click at [526, 332] on div "**********" at bounding box center [378, 498] width 517 height 434
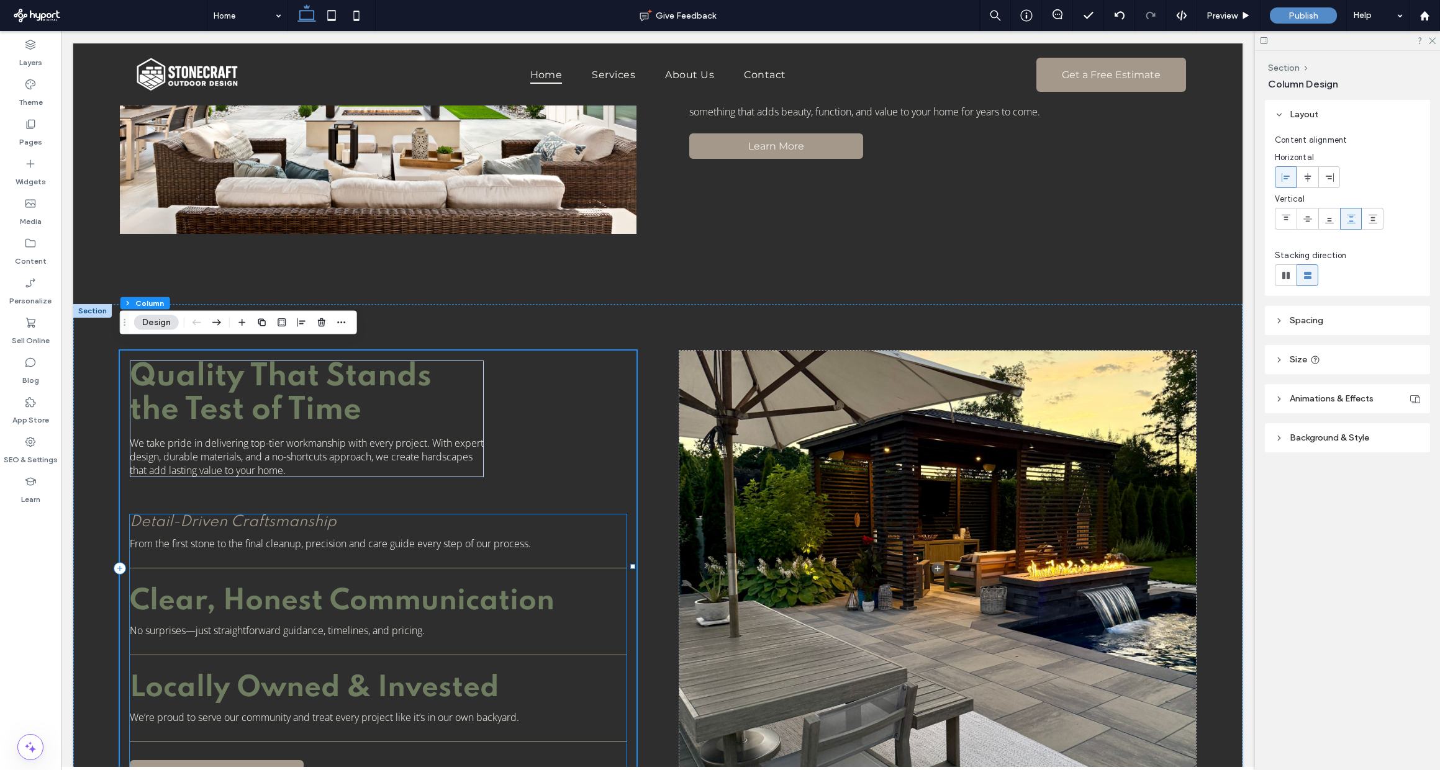
scroll to position [669, 0]
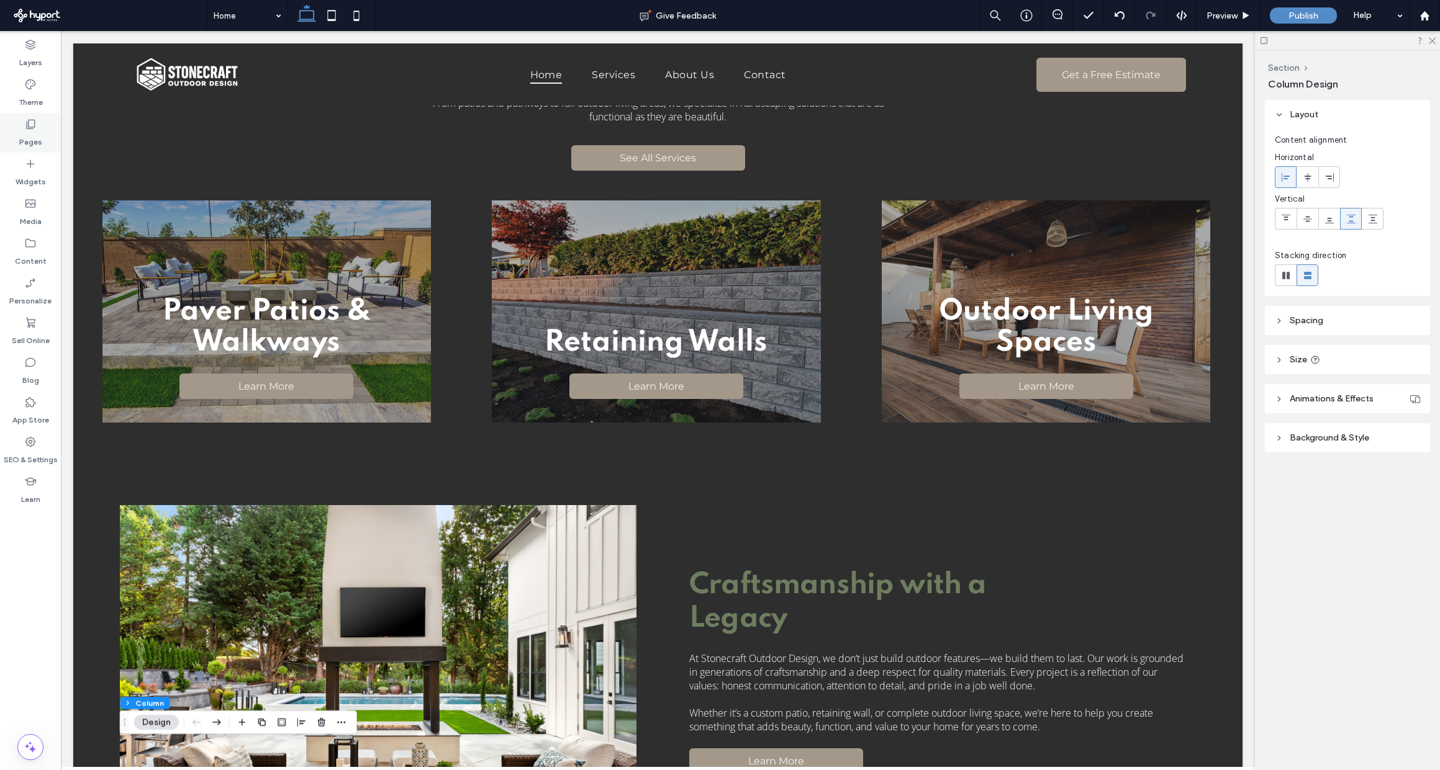
click at [29, 129] on use at bounding box center [31, 124] width 9 height 9
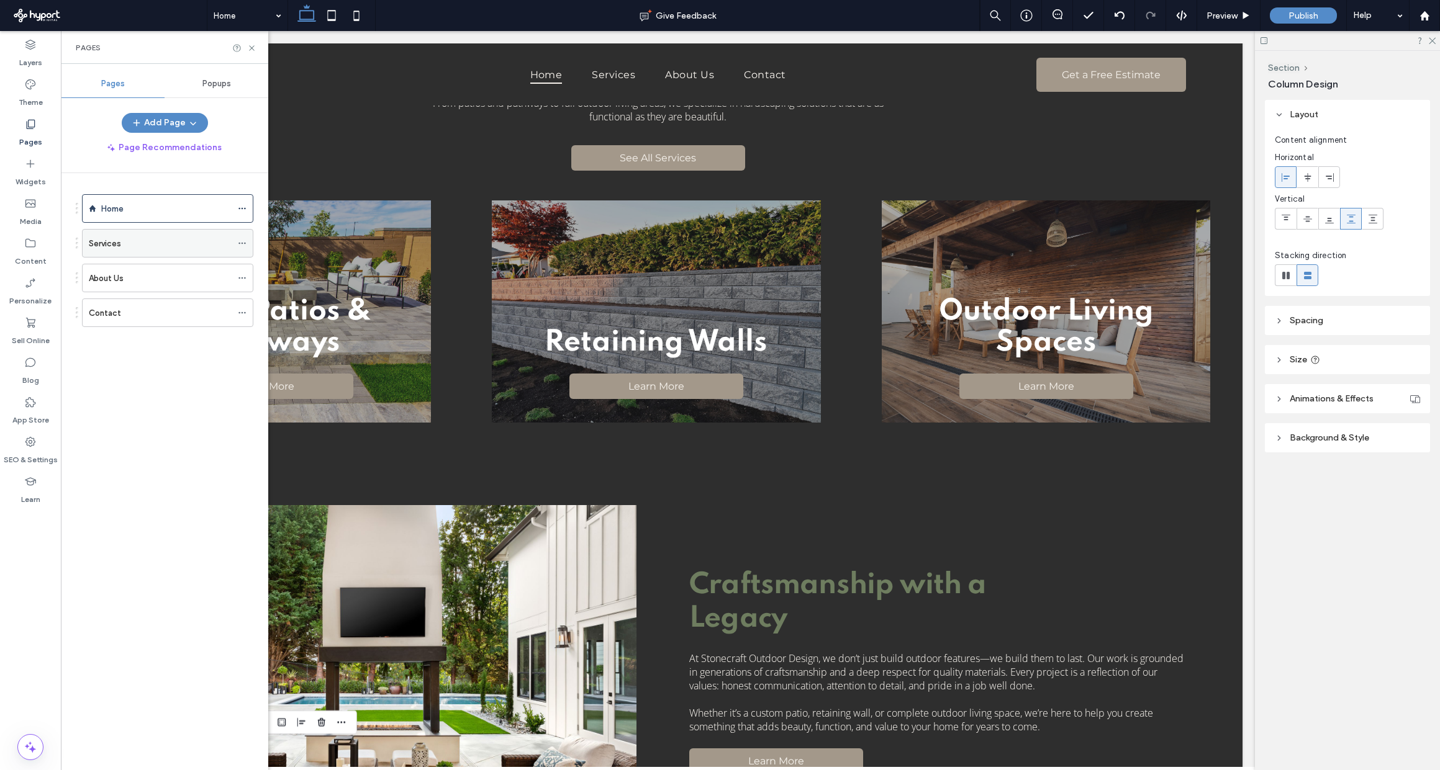
click at [137, 245] on div "Services" at bounding box center [160, 243] width 143 height 13
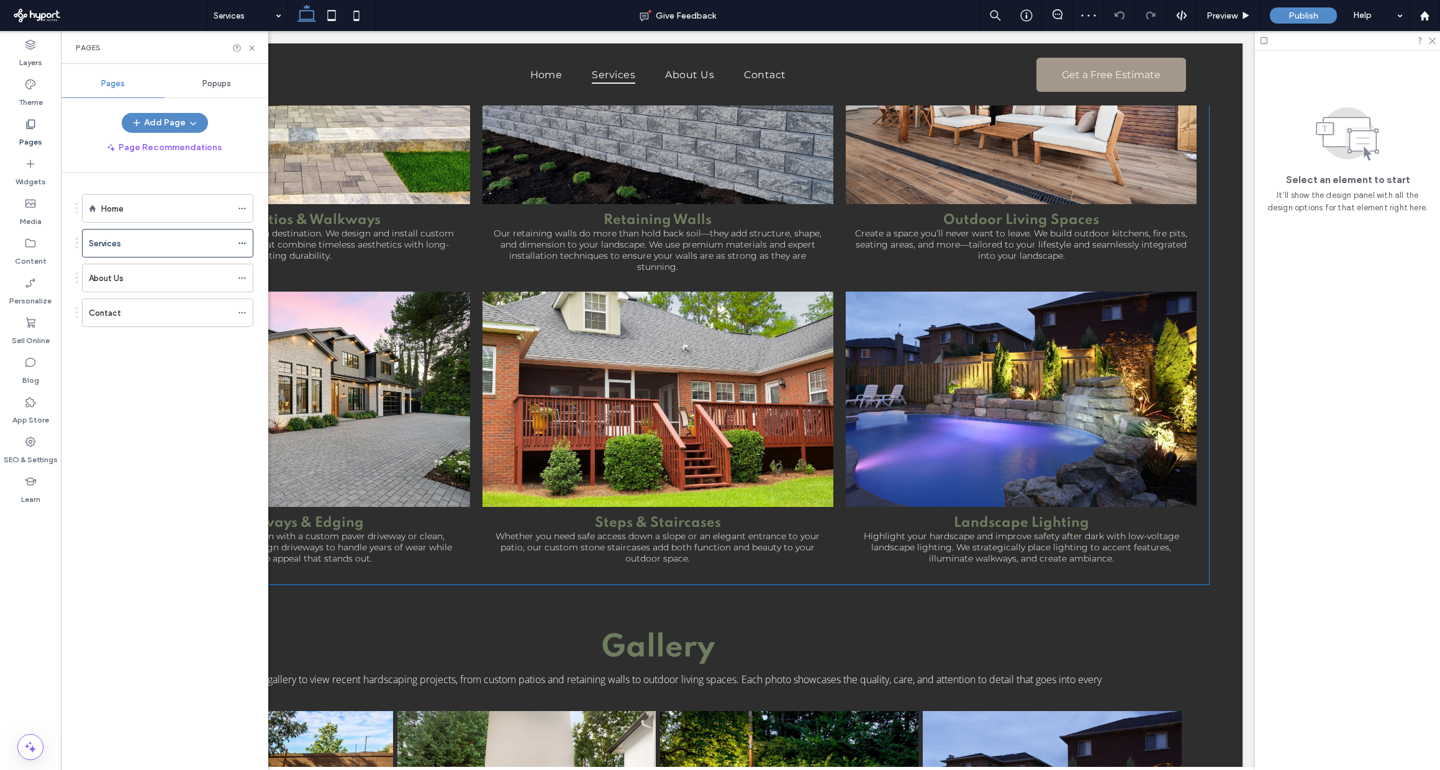
scroll to position [444, 0]
click at [145, 219] on div "Home" at bounding box center [166, 208] width 130 height 27
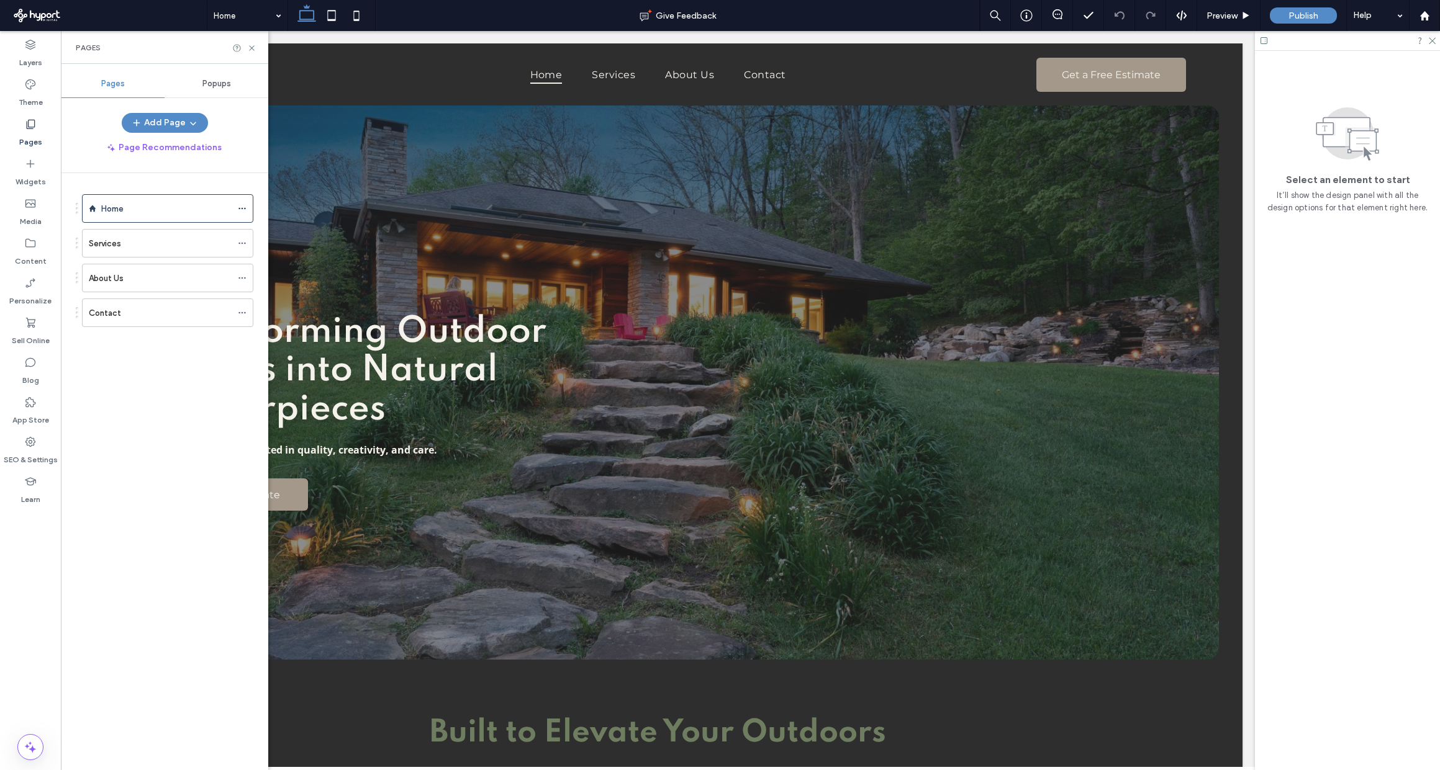
scroll to position [0, 0]
click at [254, 45] on use at bounding box center [251, 47] width 5 height 5
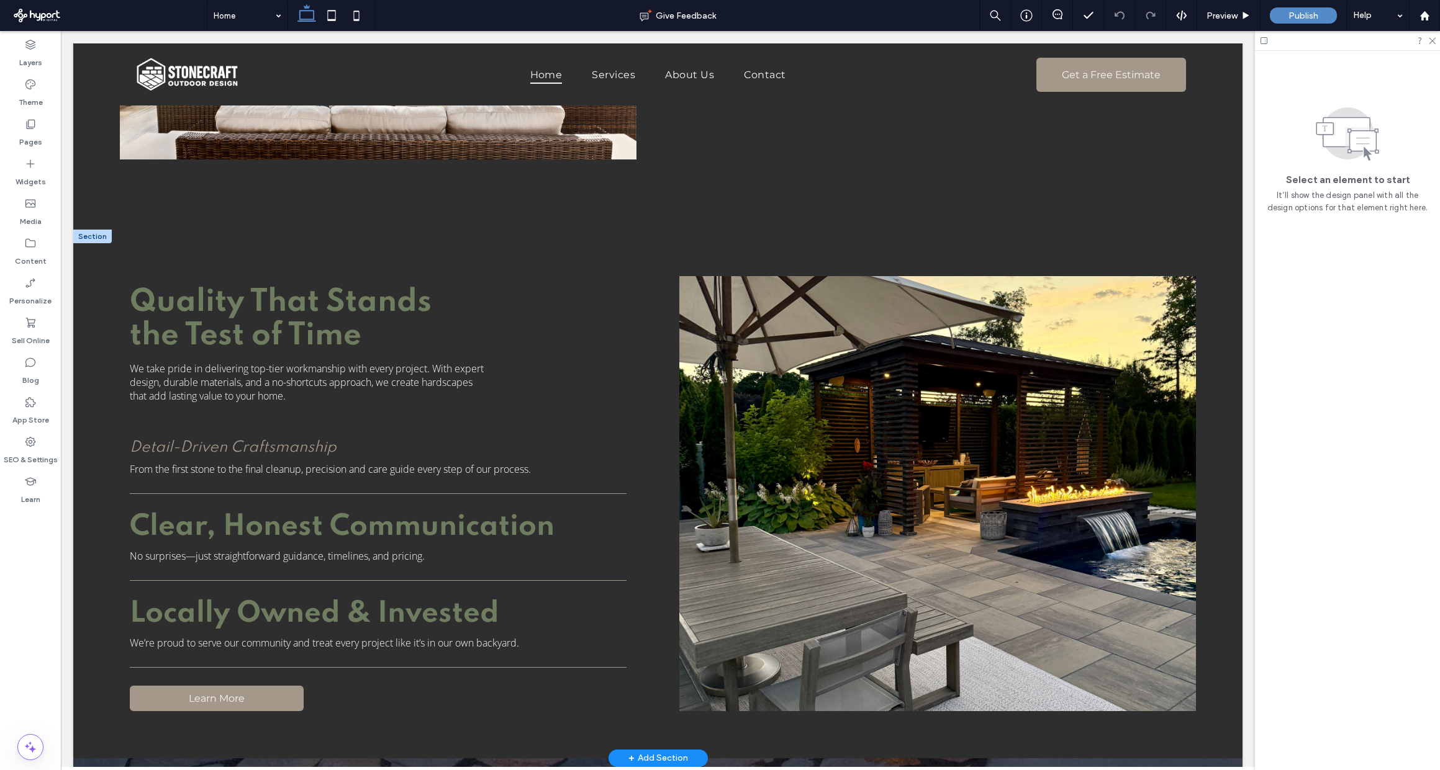
scroll to position [1357, 0]
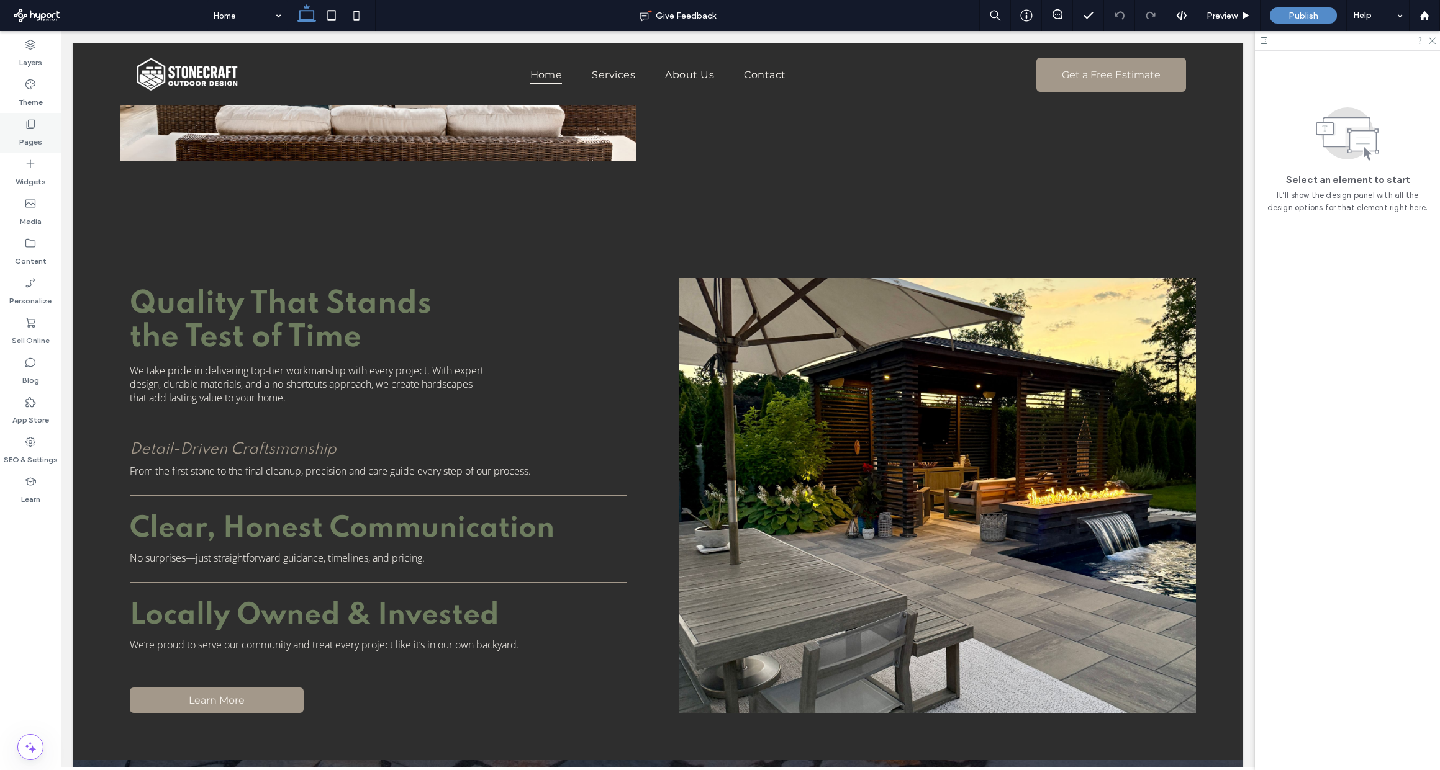
click at [32, 122] on icon at bounding box center [30, 124] width 12 height 12
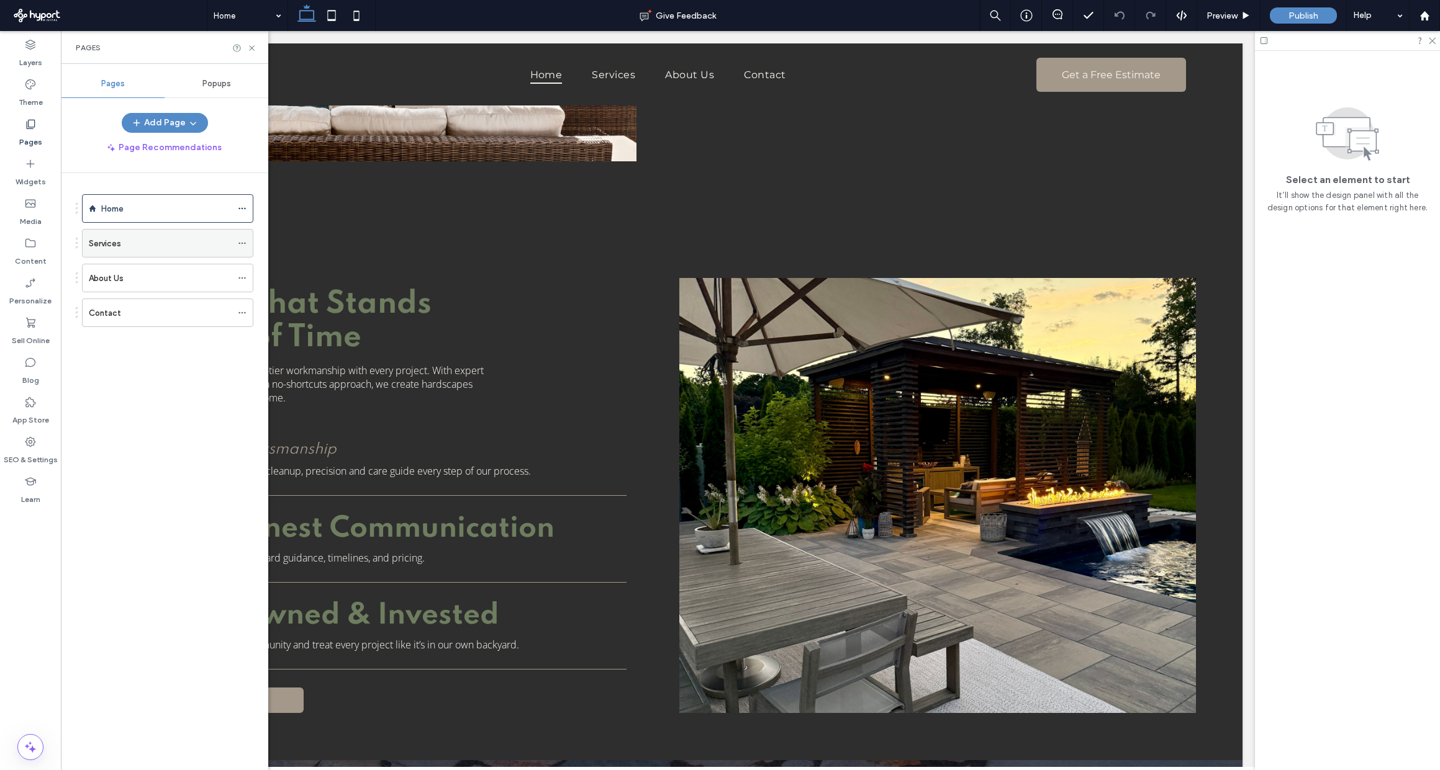
click at [115, 250] on div "Services" at bounding box center [160, 243] width 143 height 27
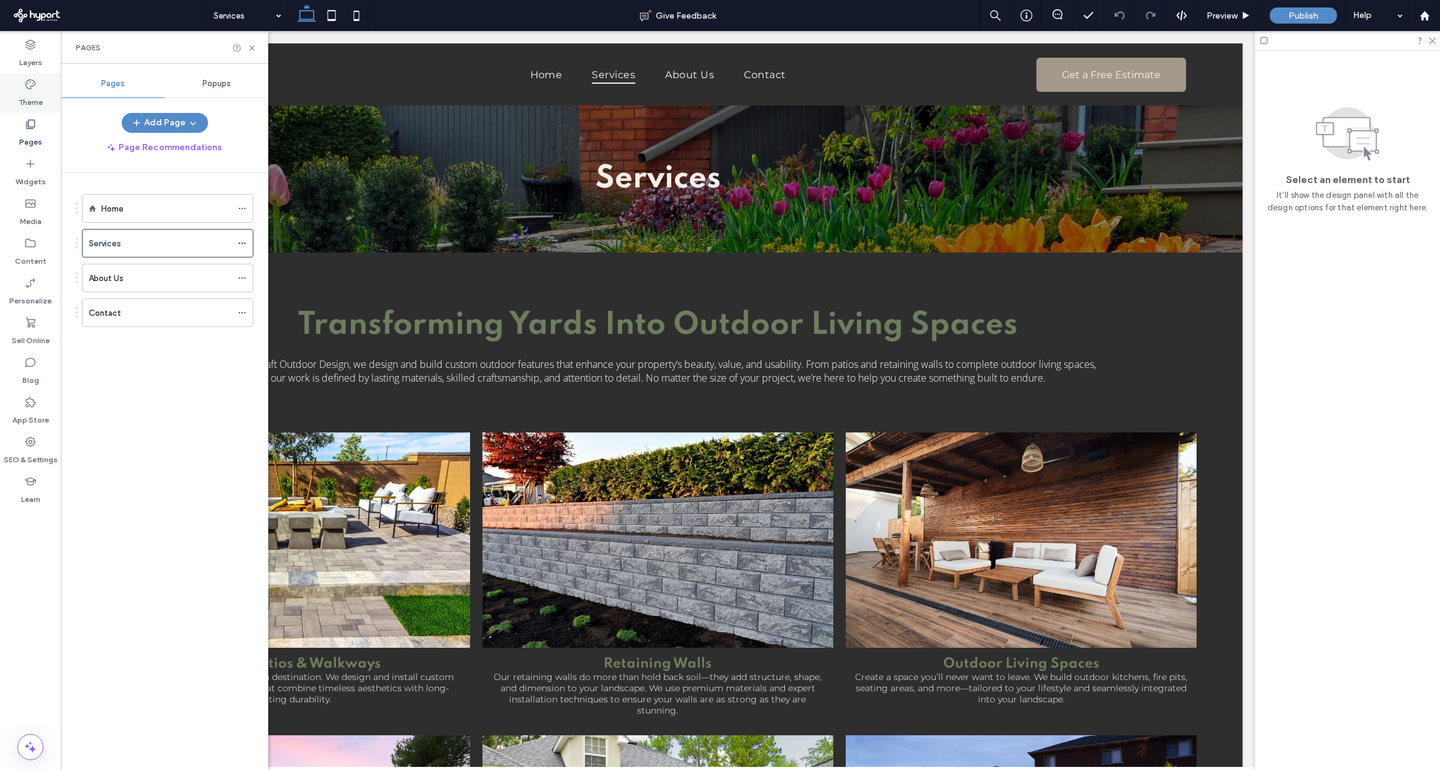
click at [34, 95] on label "Theme" at bounding box center [31, 99] width 24 height 17
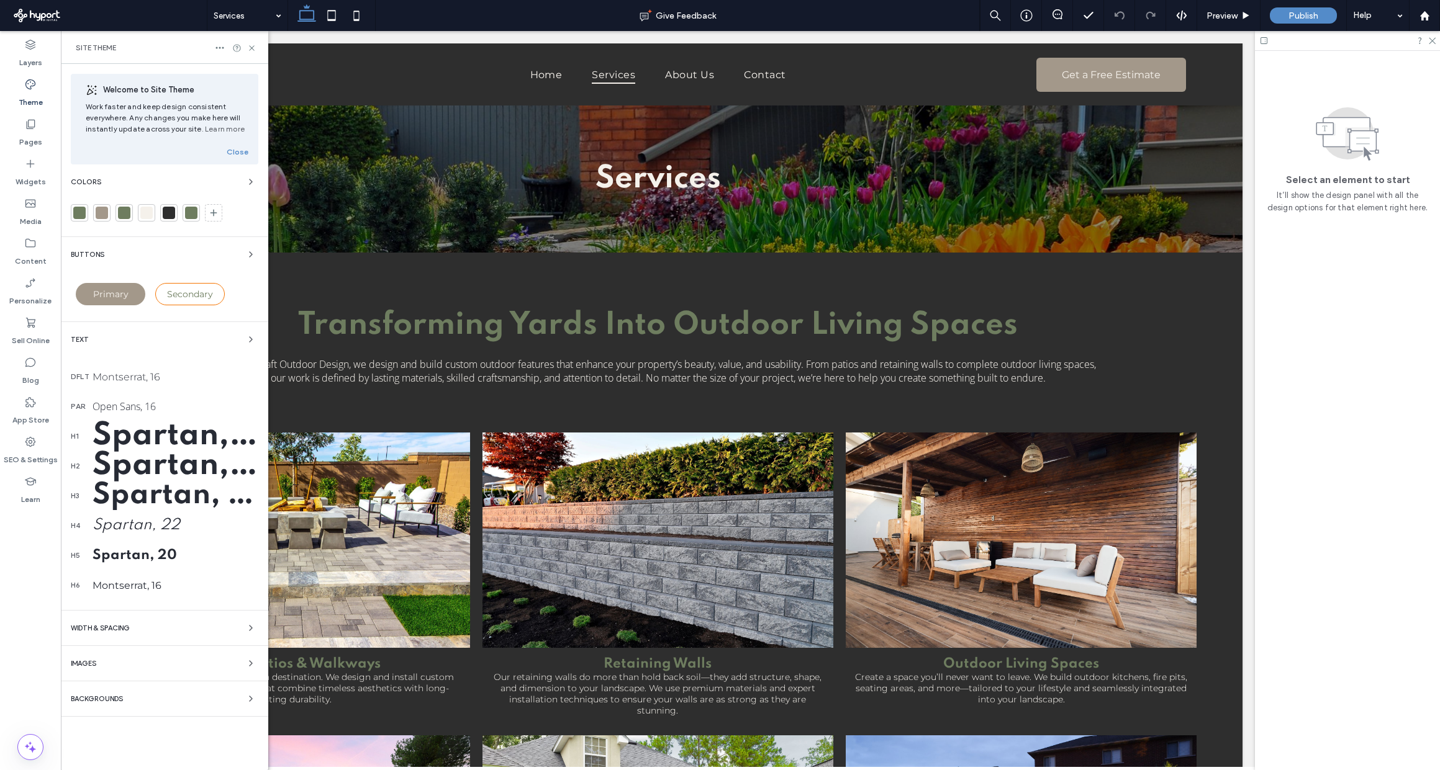
click at [158, 524] on div "Spartan, 22" at bounding box center [175, 526] width 166 height 16
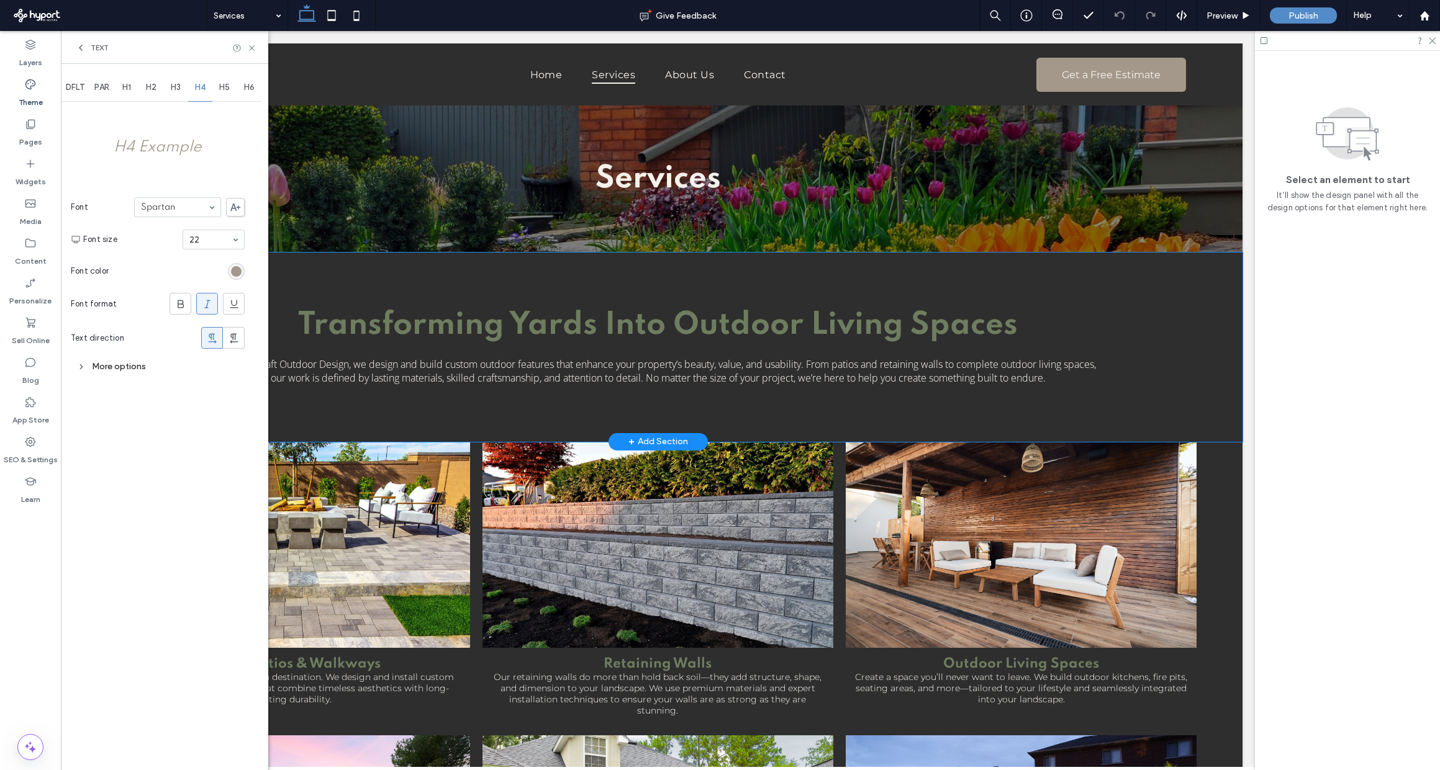
click at [358, 281] on div "At Stonecraft Outdoor Design, we design and build custom outdoor features that …" at bounding box center [657, 347] width 1169 height 189
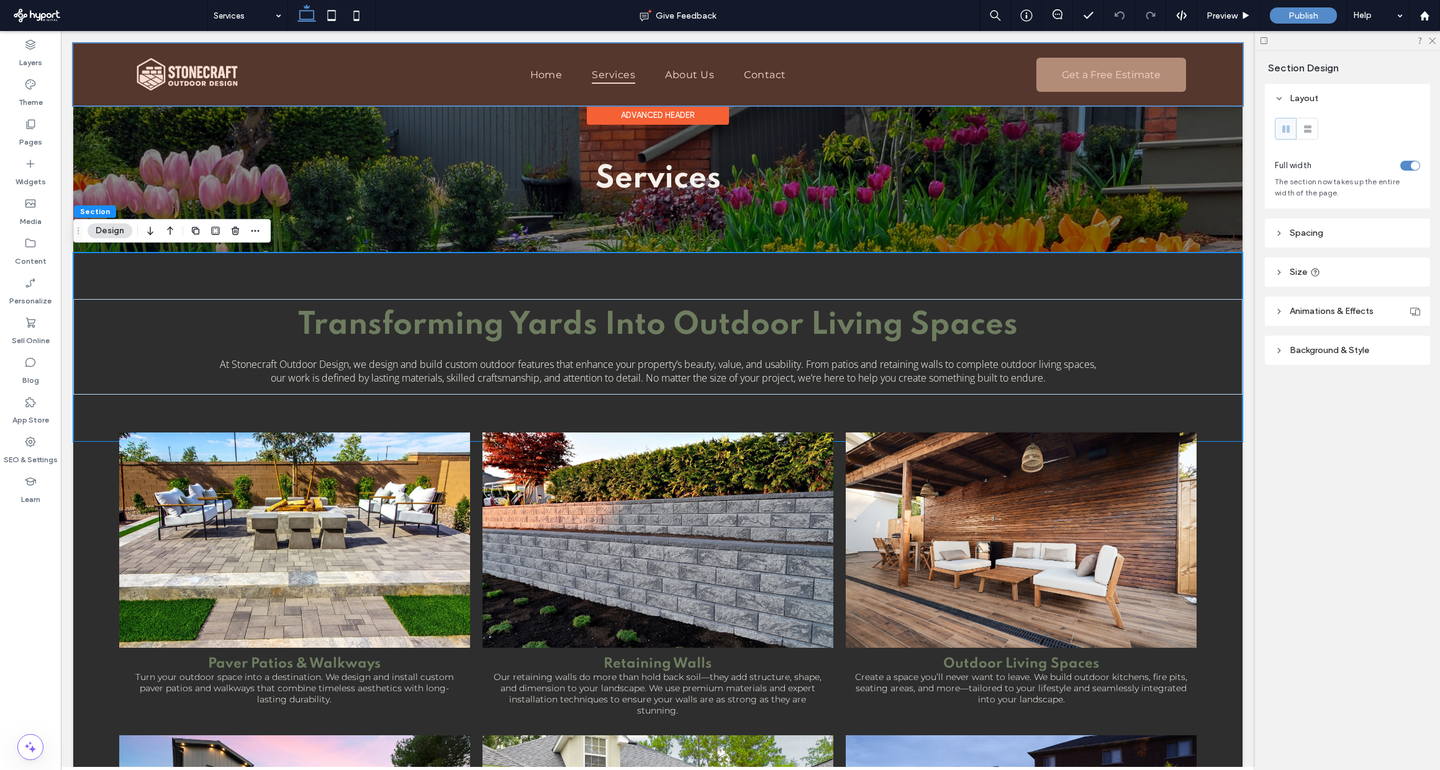
click at [544, 86] on div at bounding box center [657, 74] width 1169 height 62
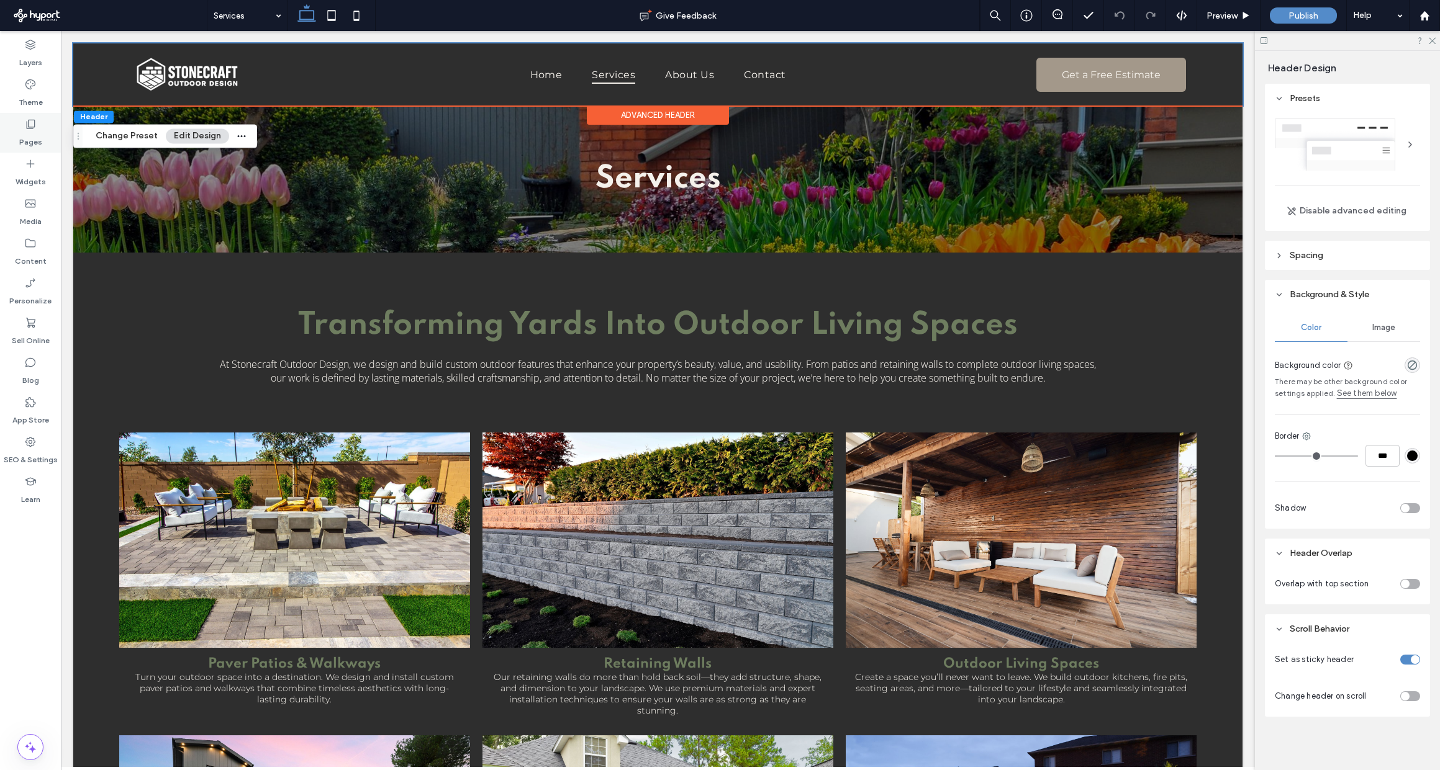
click at [25, 128] on icon at bounding box center [30, 124] width 12 height 12
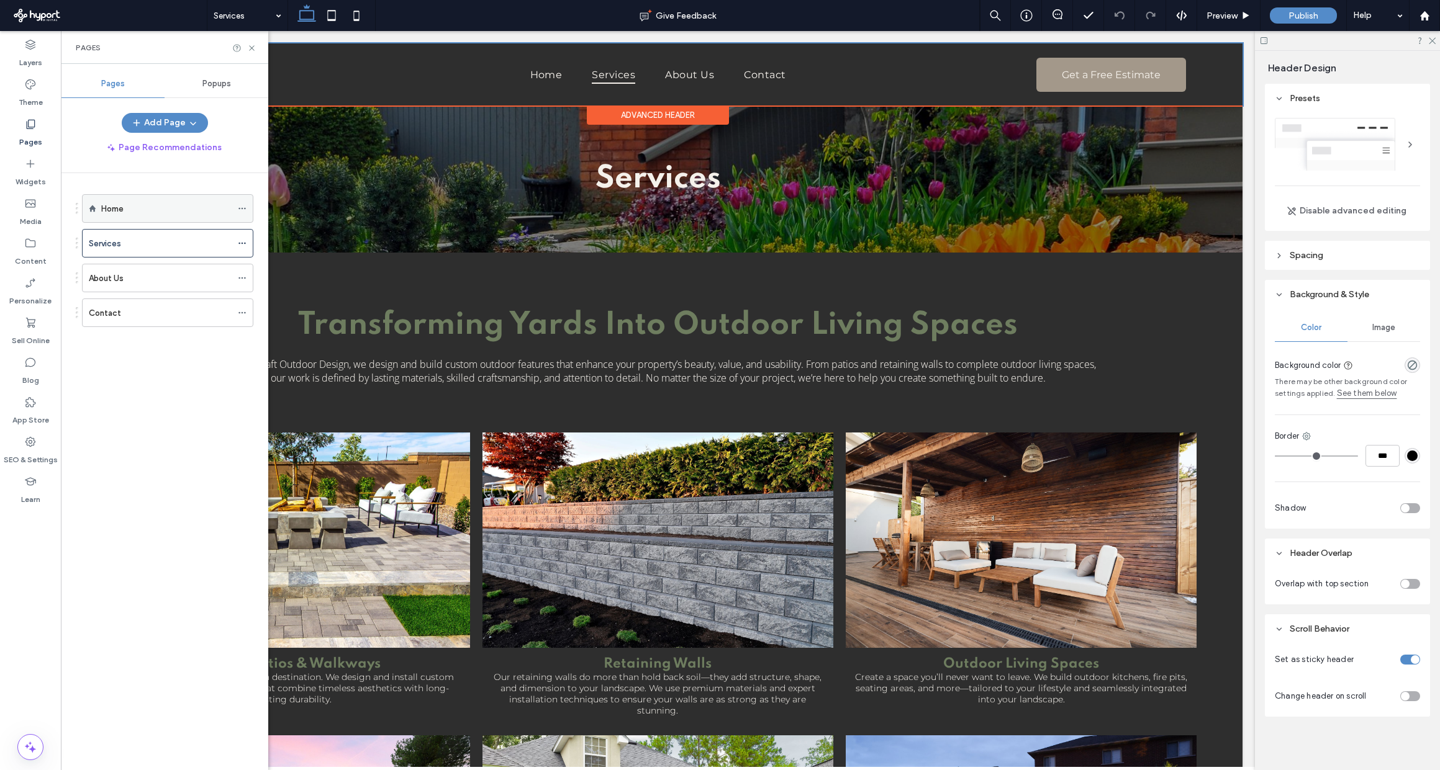
click at [148, 207] on div "Home" at bounding box center [166, 208] width 130 height 13
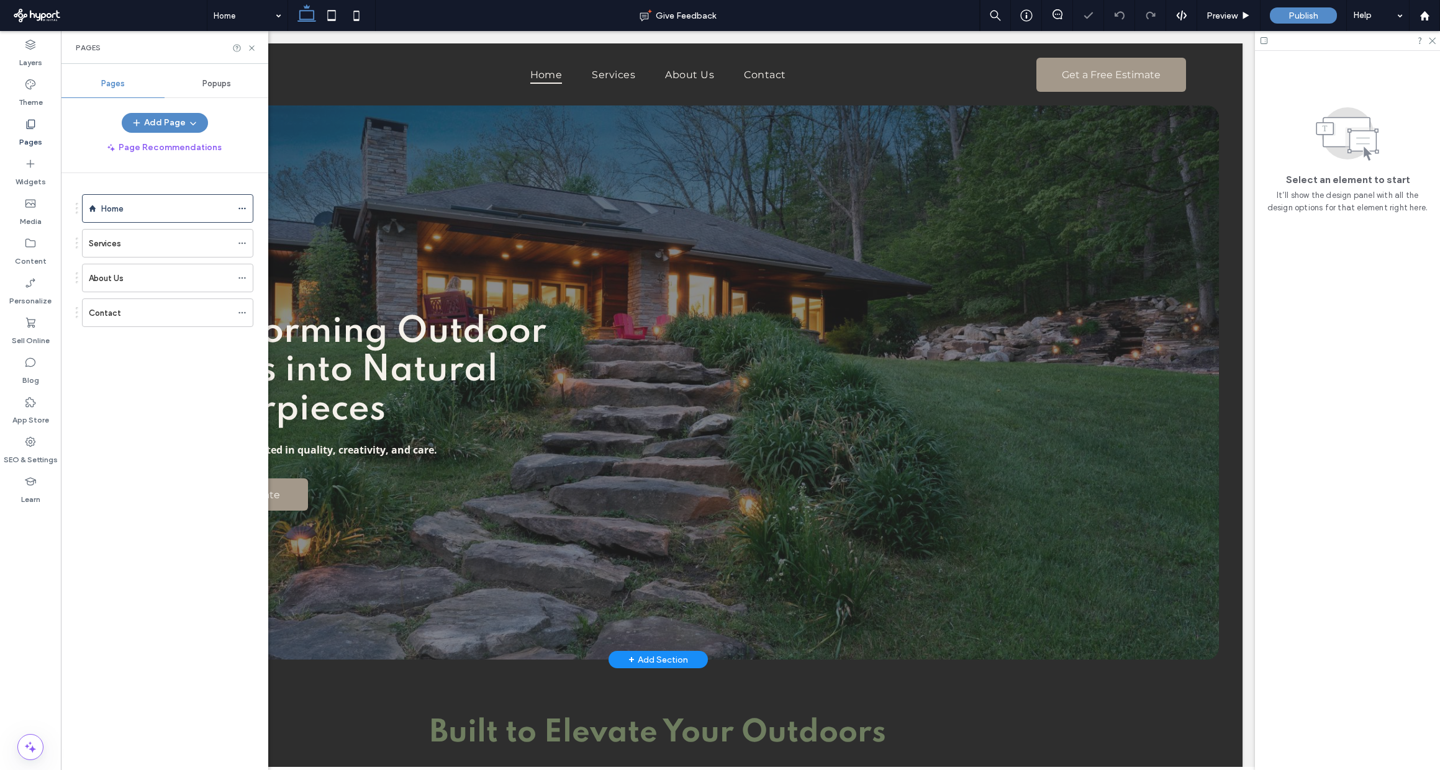
click at [533, 270] on div "Transforming Outdoor Spaces into Natural Masterpieces Expert landscaping rooted…" at bounding box center [658, 383] width 1122 height 554
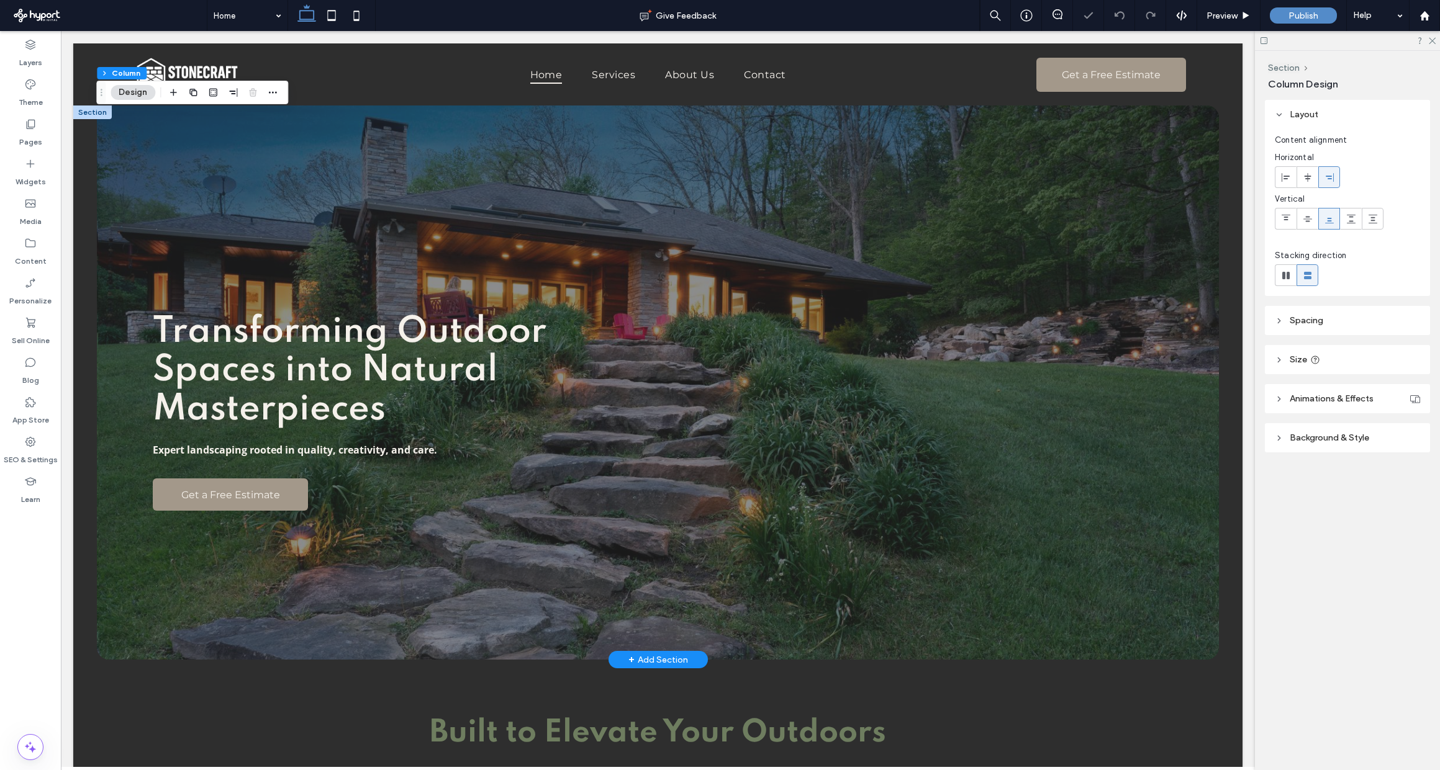
type input "**"
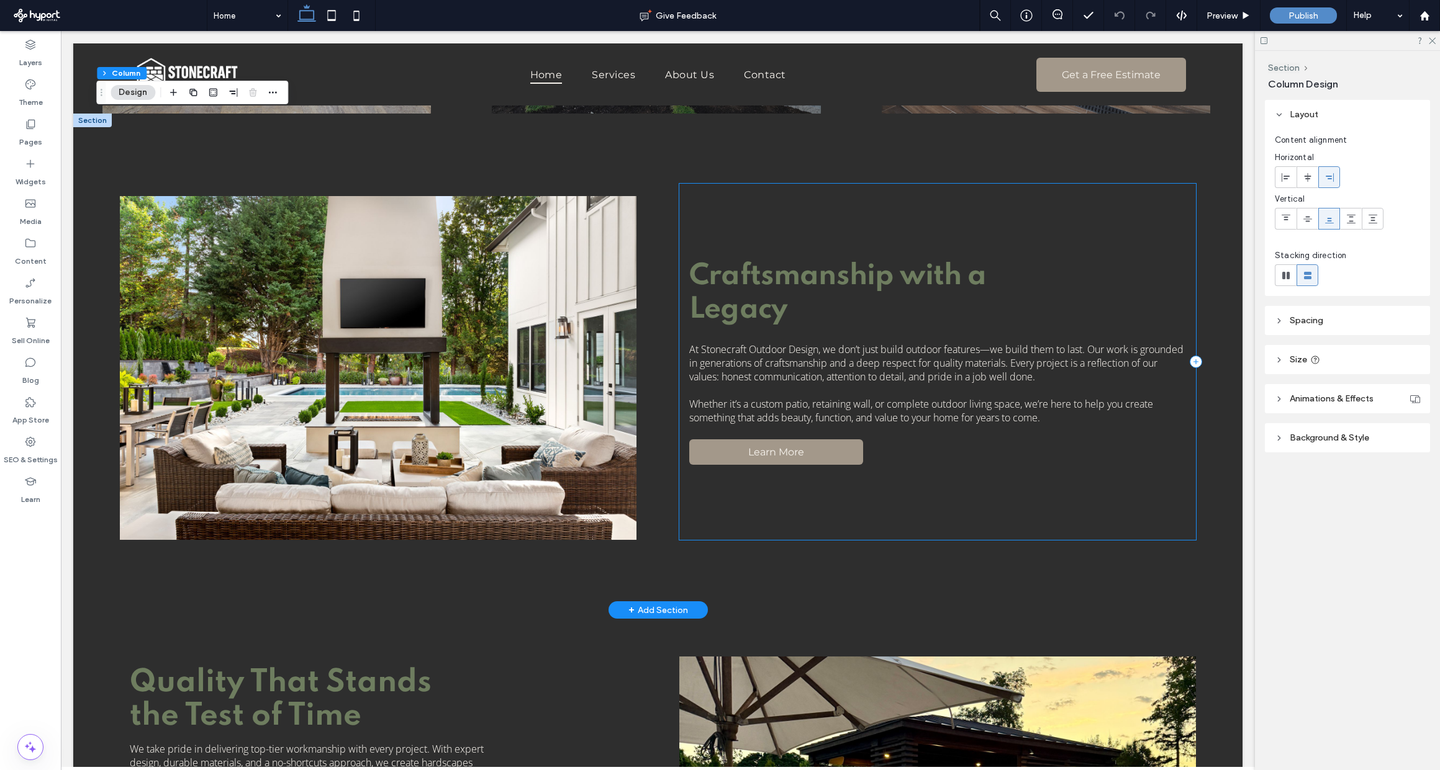
scroll to position [1279, 0]
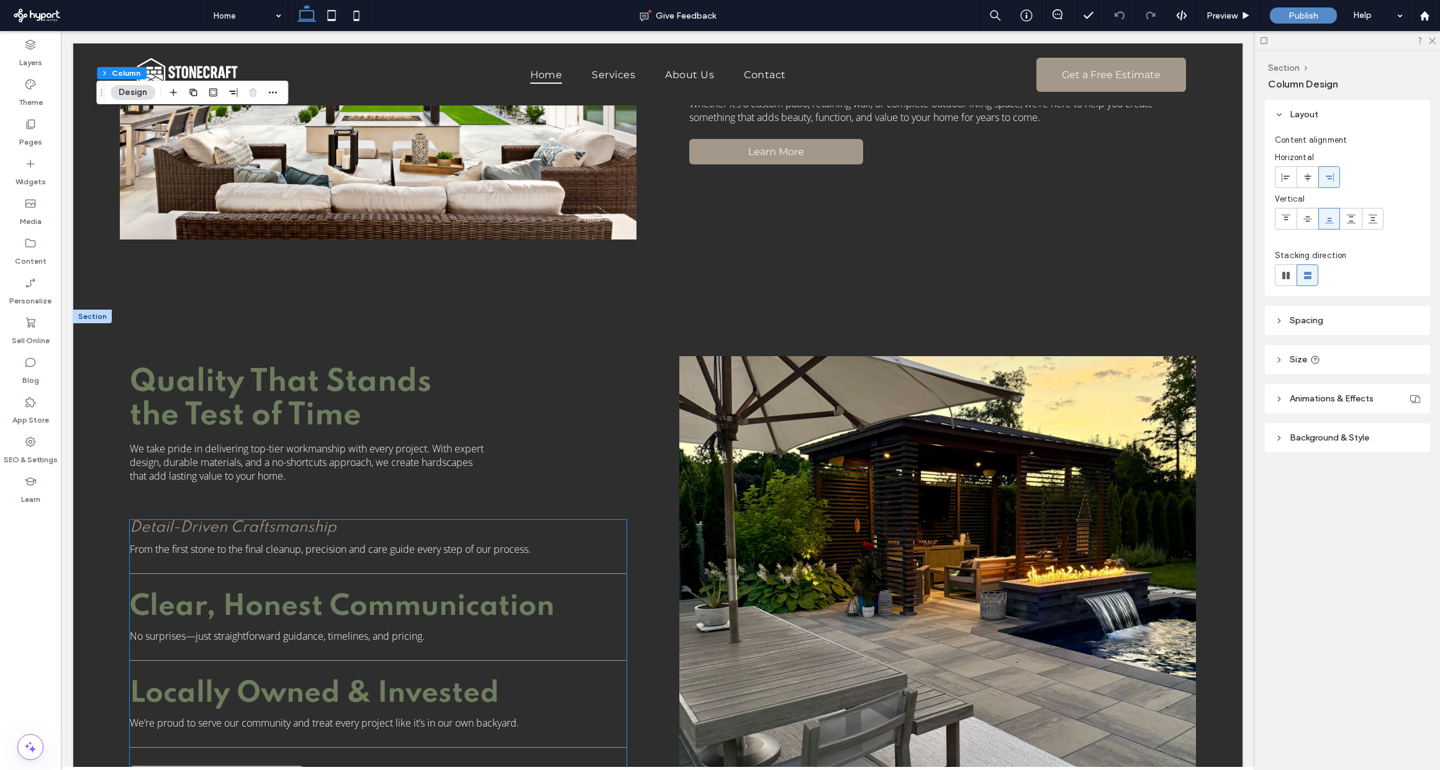
click at [323, 528] on h4 "Detail-Driven Craftsmanship" at bounding box center [344, 528] width 429 height 16
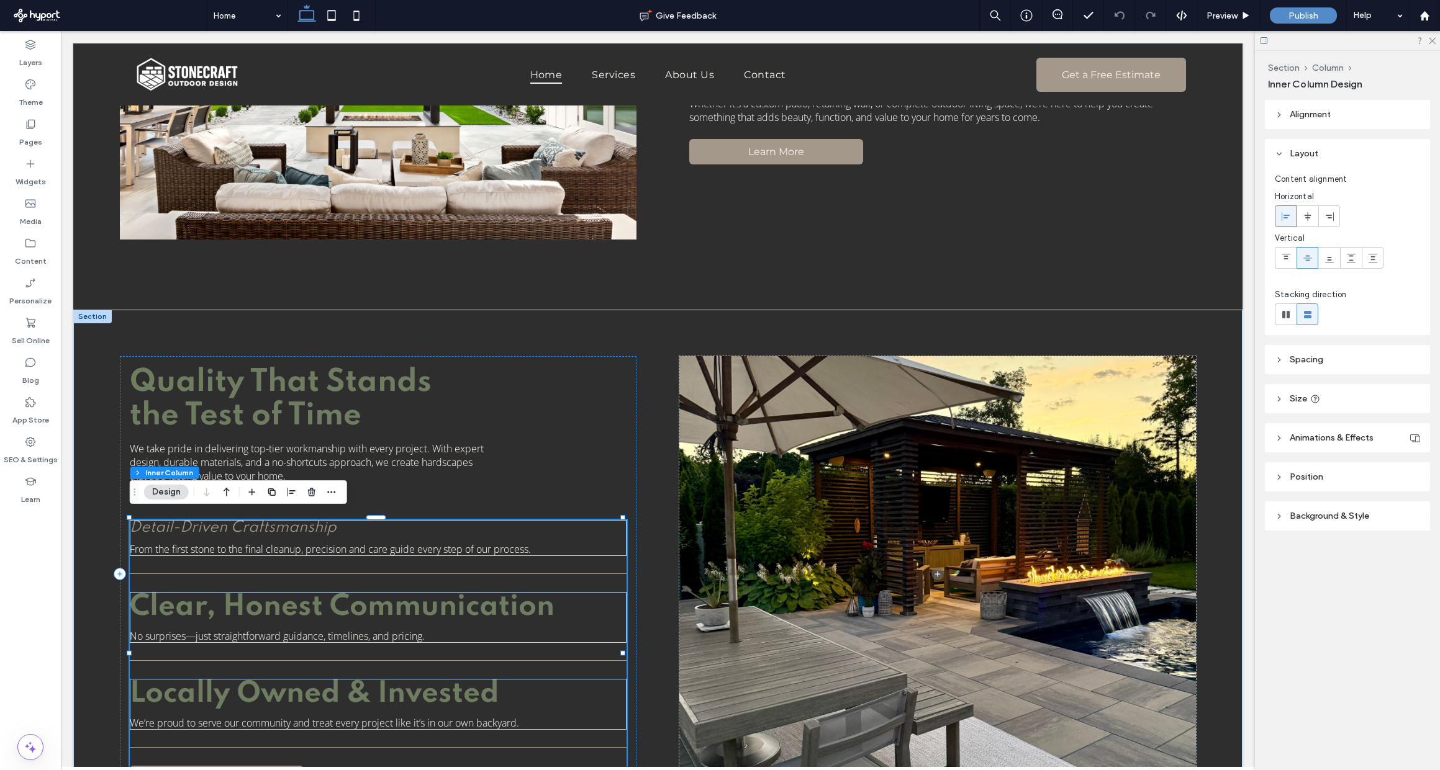
click at [323, 528] on h4 "Detail-Driven Craftsmanship" at bounding box center [344, 528] width 429 height 16
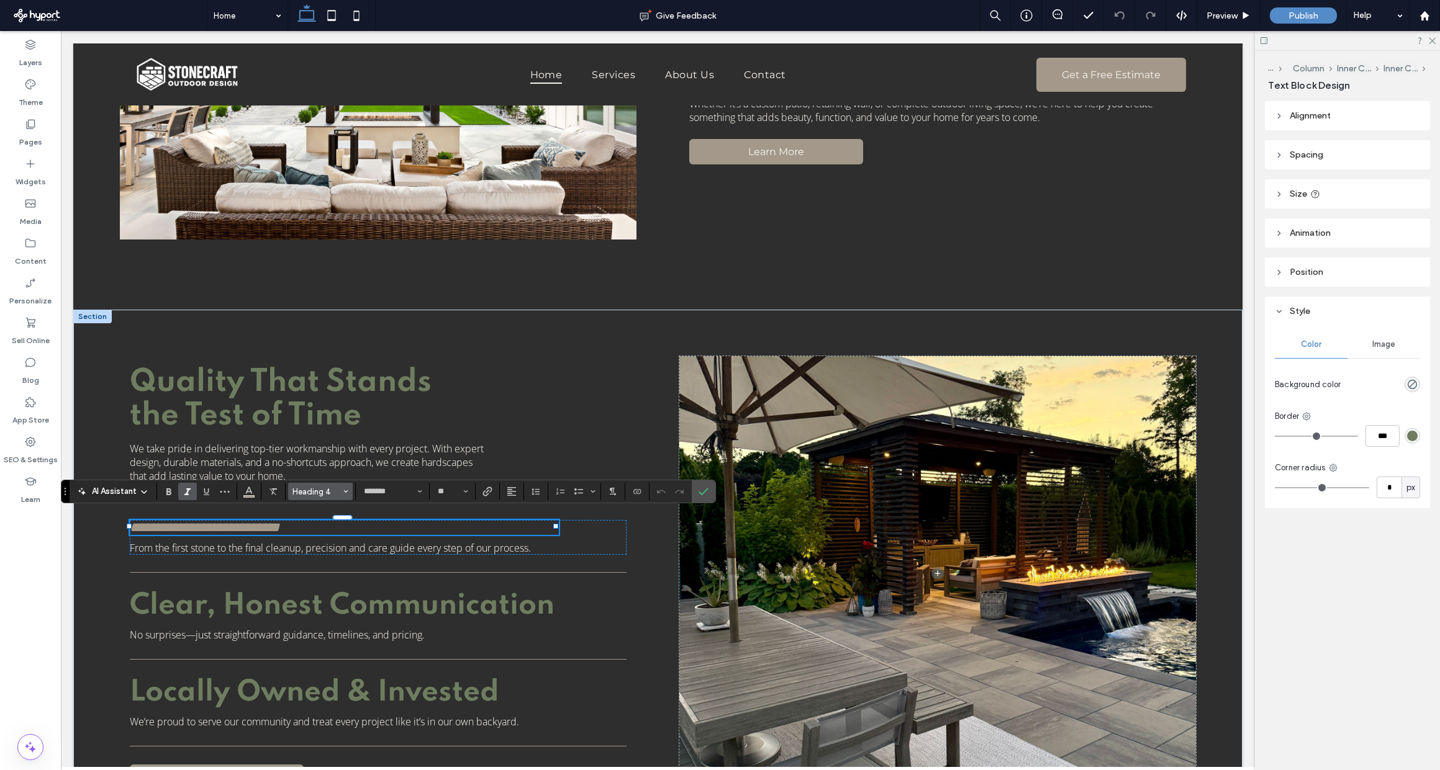
click at [333, 492] on span "Heading 4" at bounding box center [316, 491] width 48 height 9
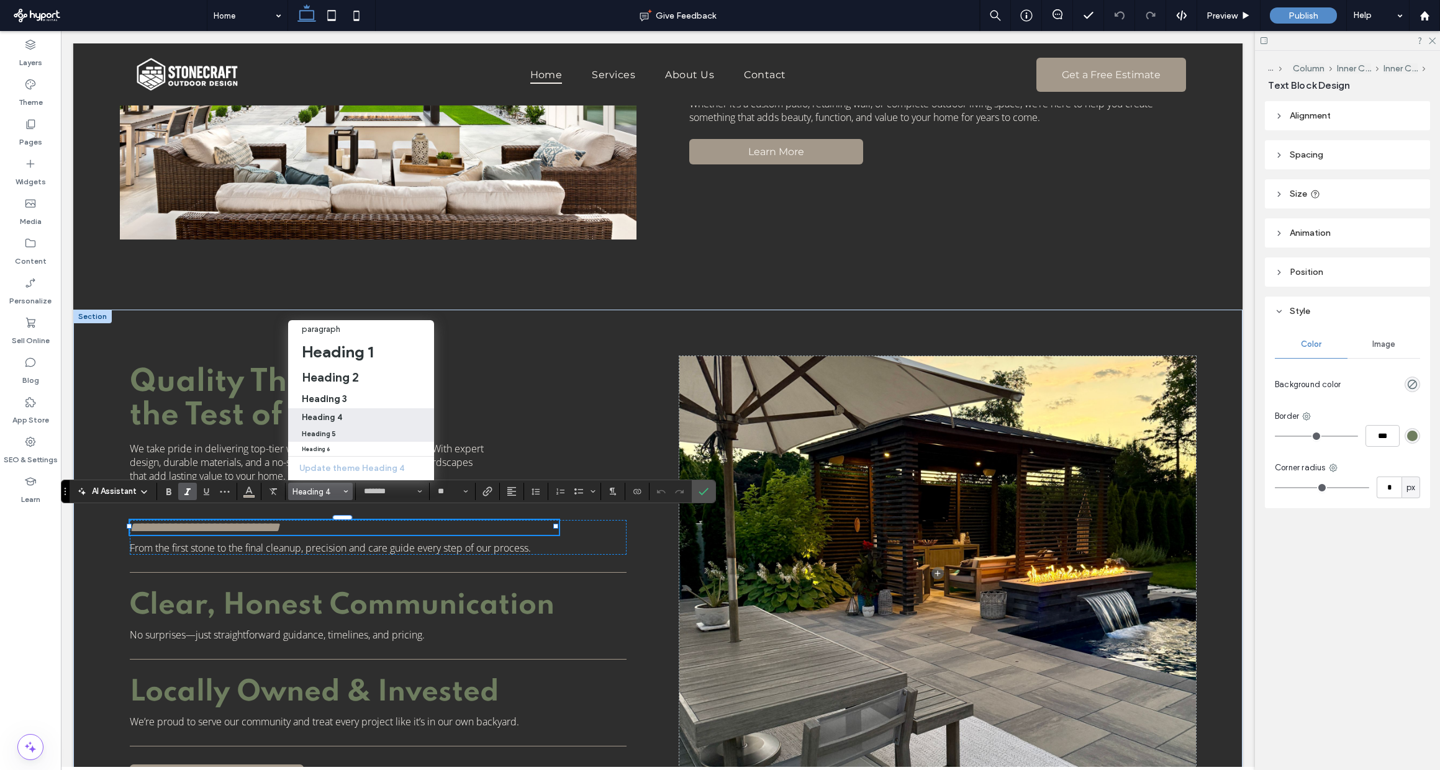
click at [333, 430] on div "Heading 5" at bounding box center [361, 434] width 119 height 8
type input "**"
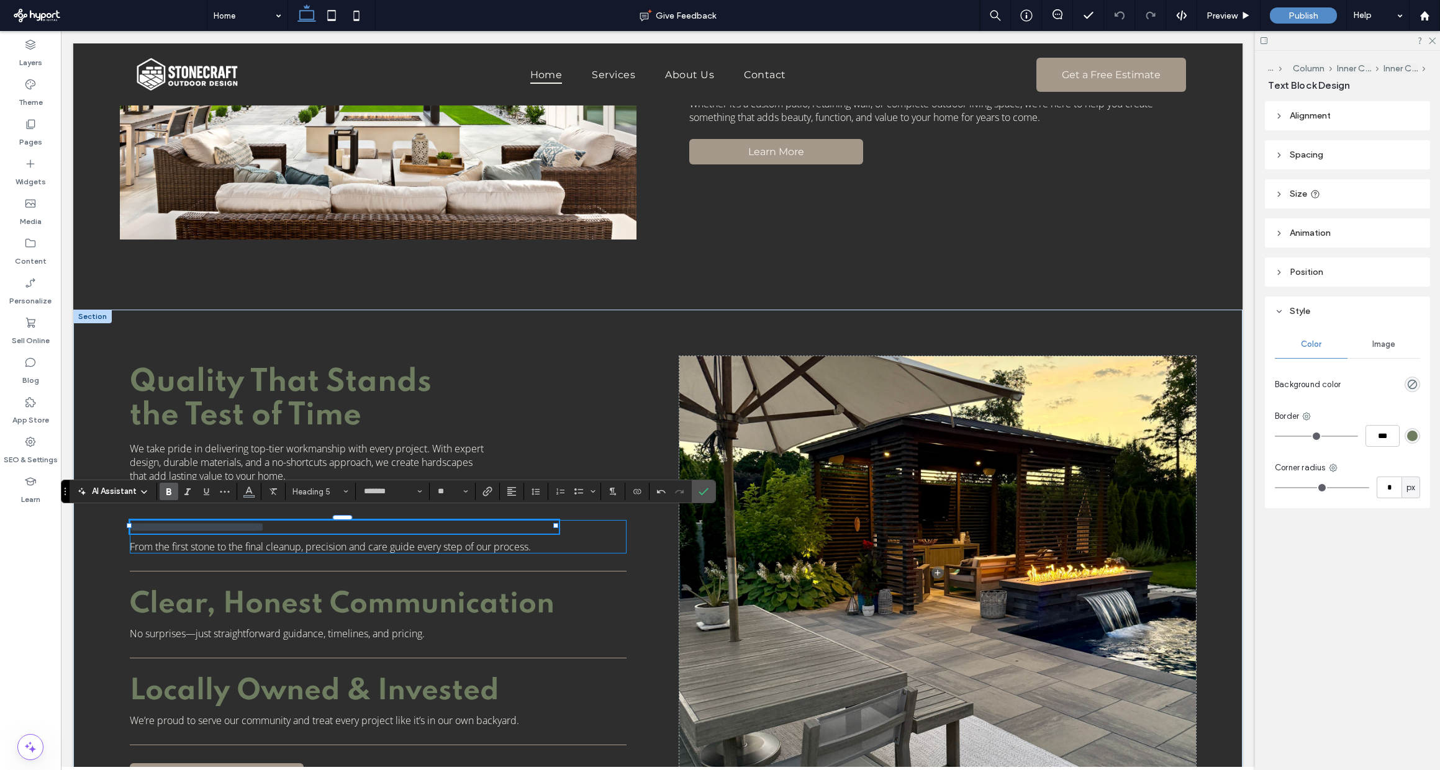
click at [408, 559] on div "**********" at bounding box center [378, 654] width 497 height 269
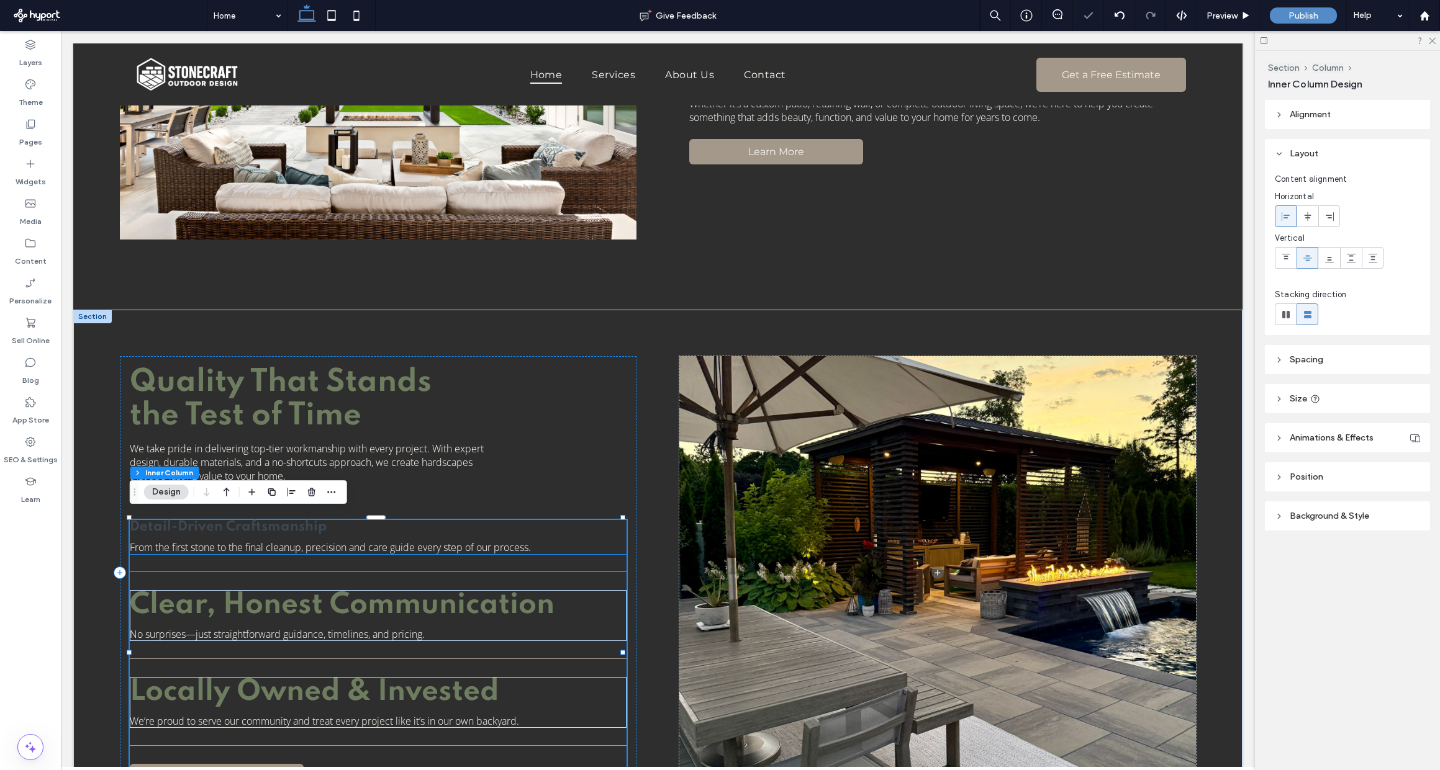
click at [277, 525] on span "Detail-Driven Craftsmanship" at bounding box center [228, 527] width 197 height 14
click at [290, 522] on span "Detail-Driven Craftsmanship" at bounding box center [228, 527] width 197 height 14
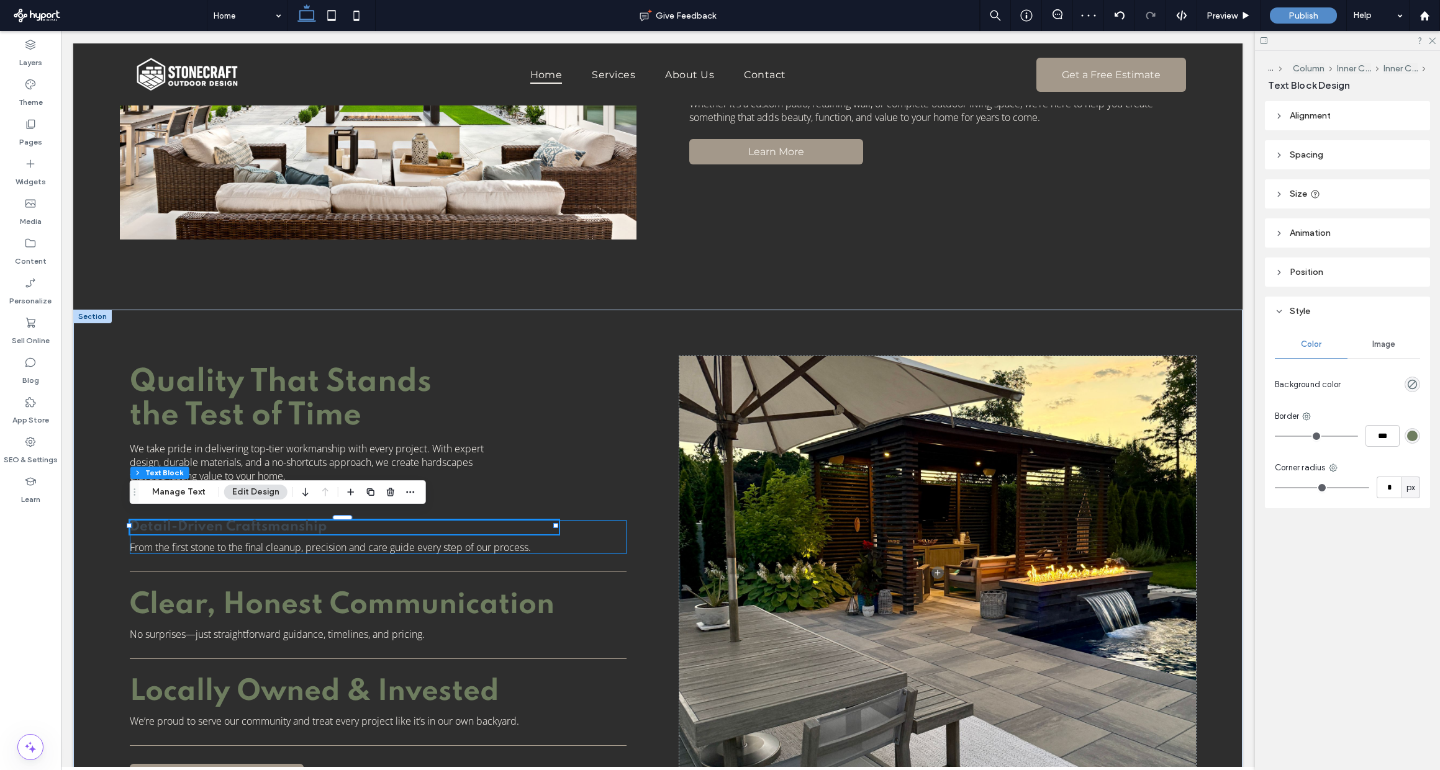
click at [290, 522] on span "Detail-Driven Craftsmanship" at bounding box center [228, 527] width 197 height 14
click at [264, 522] on span "**********" at bounding box center [197, 527] width 134 height 12
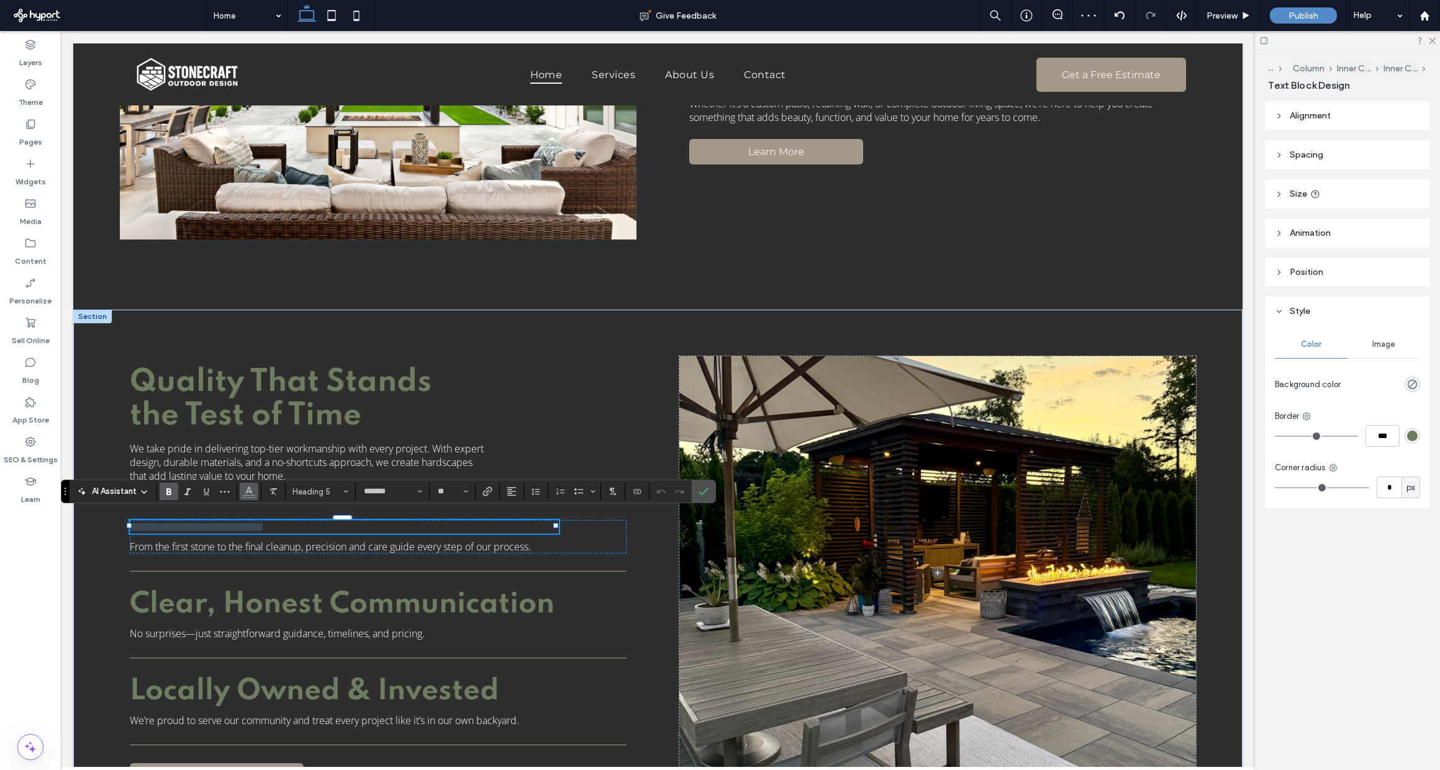
click at [249, 493] on icon "Color" at bounding box center [249, 490] width 10 height 10
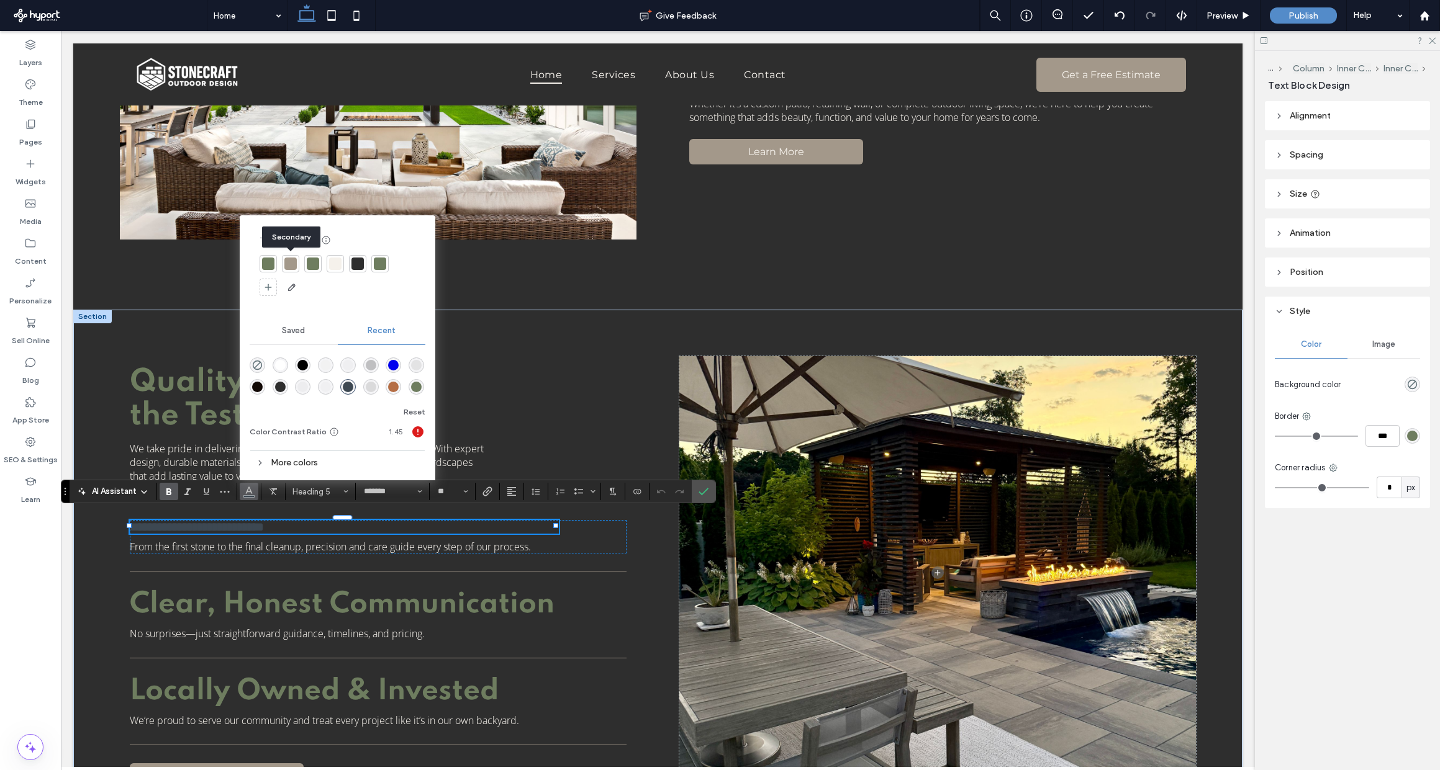
drag, startPoint x: 291, startPoint y: 267, endPoint x: 303, endPoint y: 290, distance: 26.1
click at [291, 267] on div at bounding box center [290, 264] width 12 height 12
click at [392, 577] on div "**********" at bounding box center [378, 654] width 497 height 269
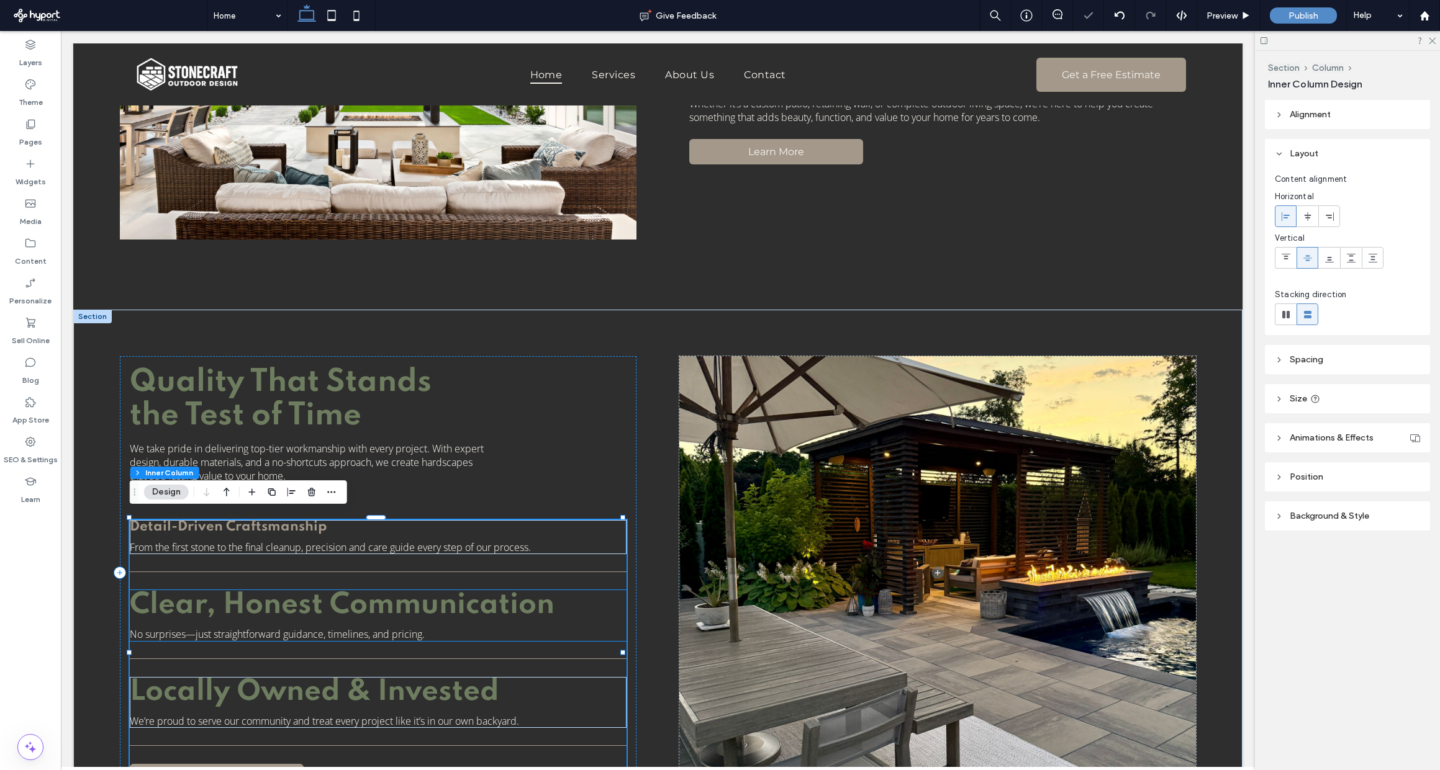
click at [423, 593] on span "Clear, Honest Communication" at bounding box center [342, 605] width 425 height 29
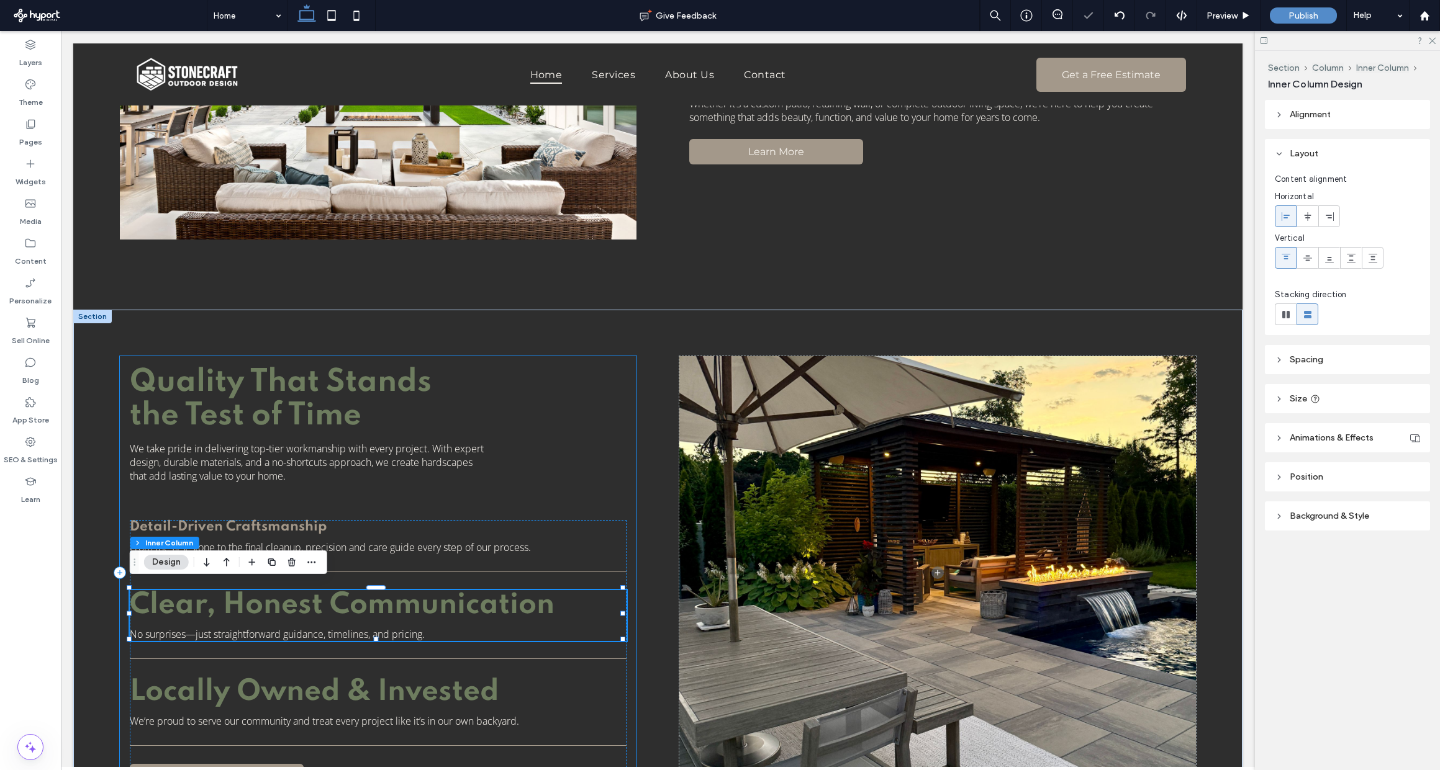
click at [566, 434] on div "Quality That Stands the Test of Time We take pride in delivering top-tier workm…" at bounding box center [378, 572] width 517 height 433
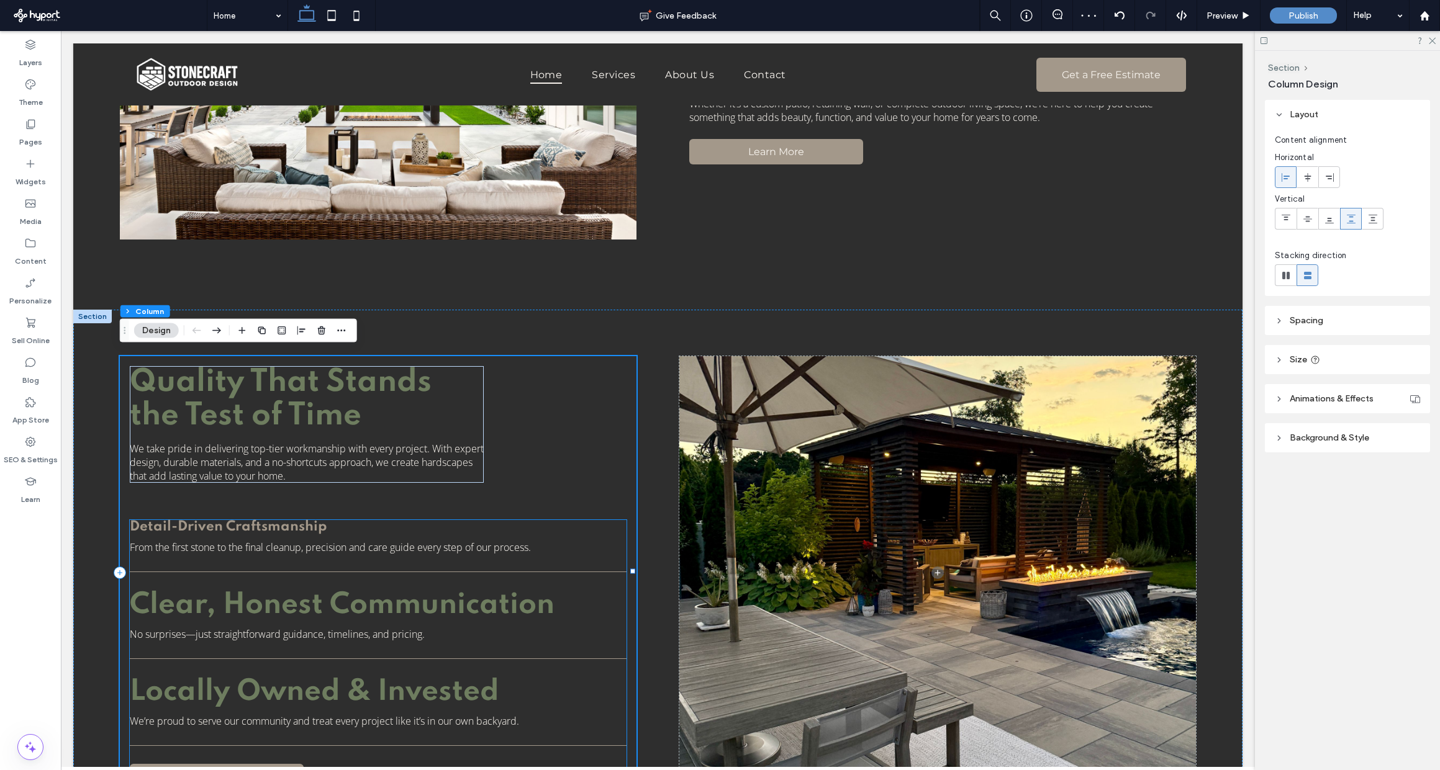
click at [305, 523] on span "Detail-Driven Craftsmanship" at bounding box center [228, 527] width 197 height 14
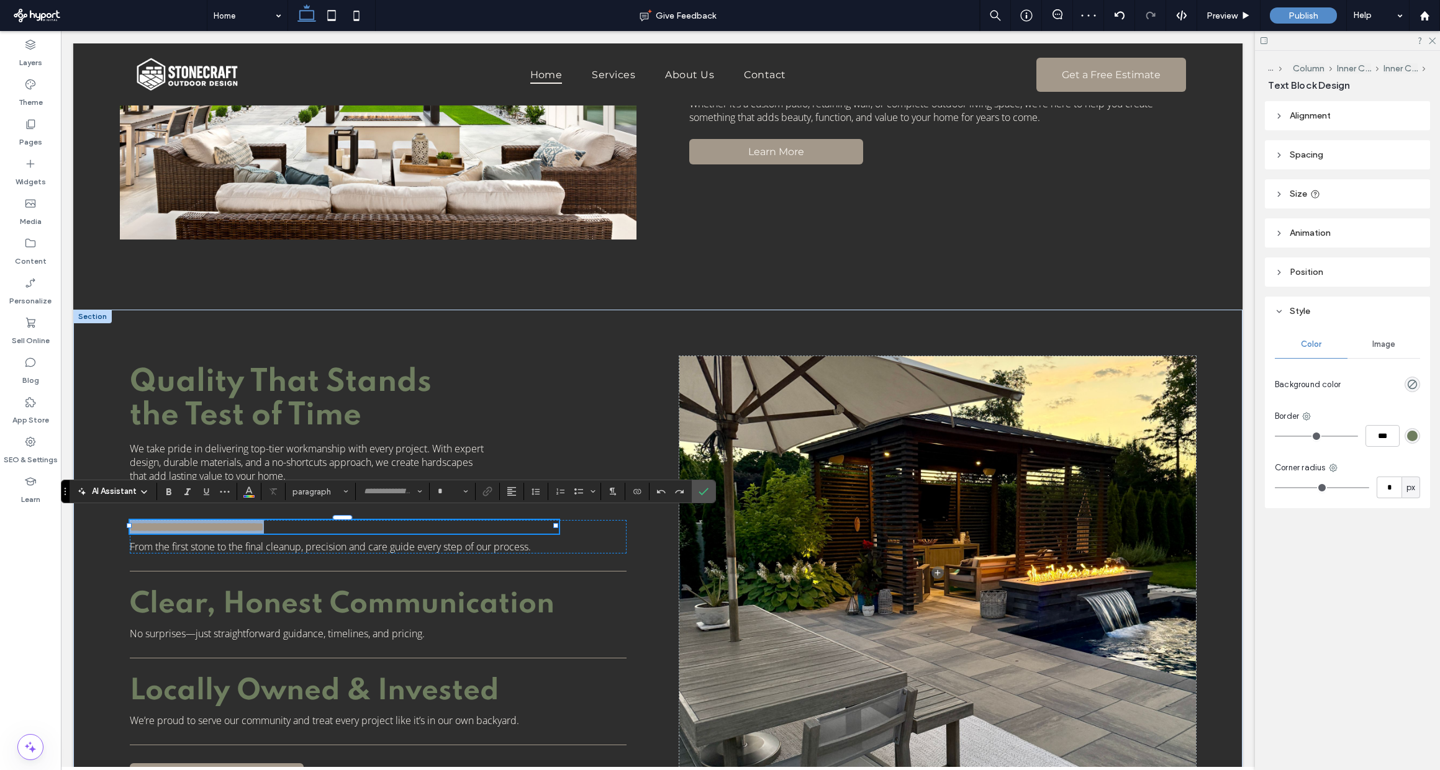
type input "*******"
type input "**"
click at [305, 523] on div "**********" at bounding box center [344, 527] width 429 height 14
click at [249, 487] on use "Color" at bounding box center [249, 490] width 7 height 7
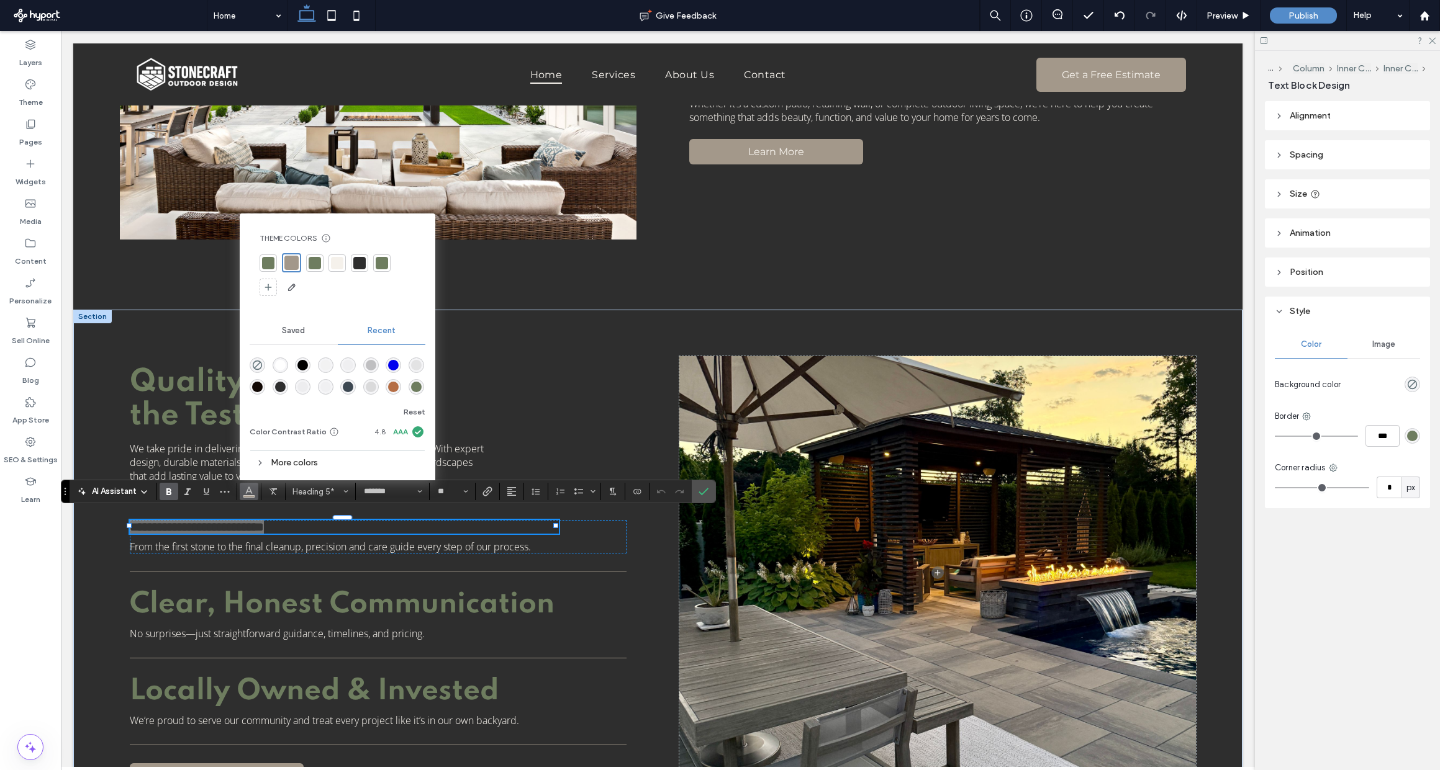
click at [332, 262] on div at bounding box center [337, 263] width 12 height 12
click at [546, 376] on div "**********" at bounding box center [378, 572] width 517 height 433
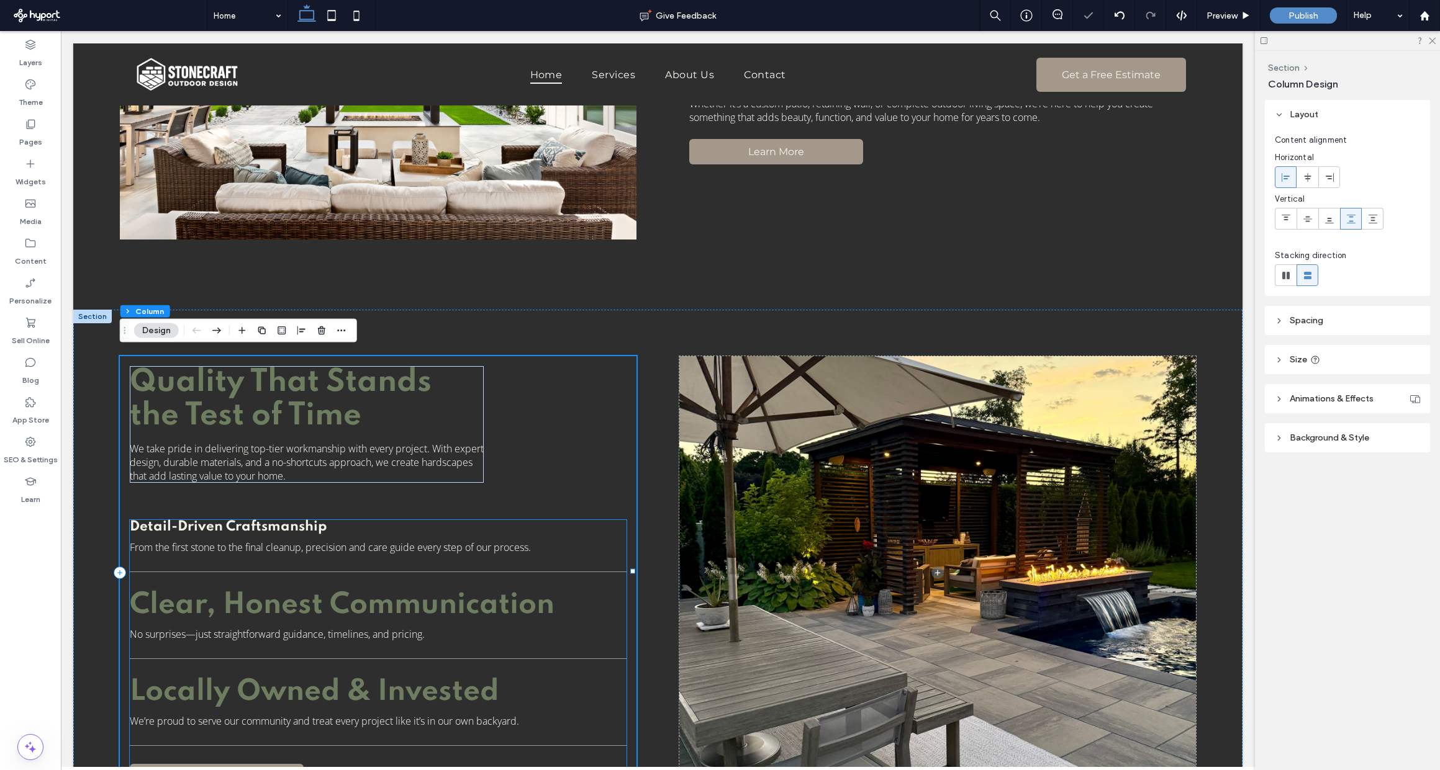
click at [515, 632] on p "No surprises—just straightforward guidance, timelines, and pricing." at bounding box center [378, 635] width 497 height 14
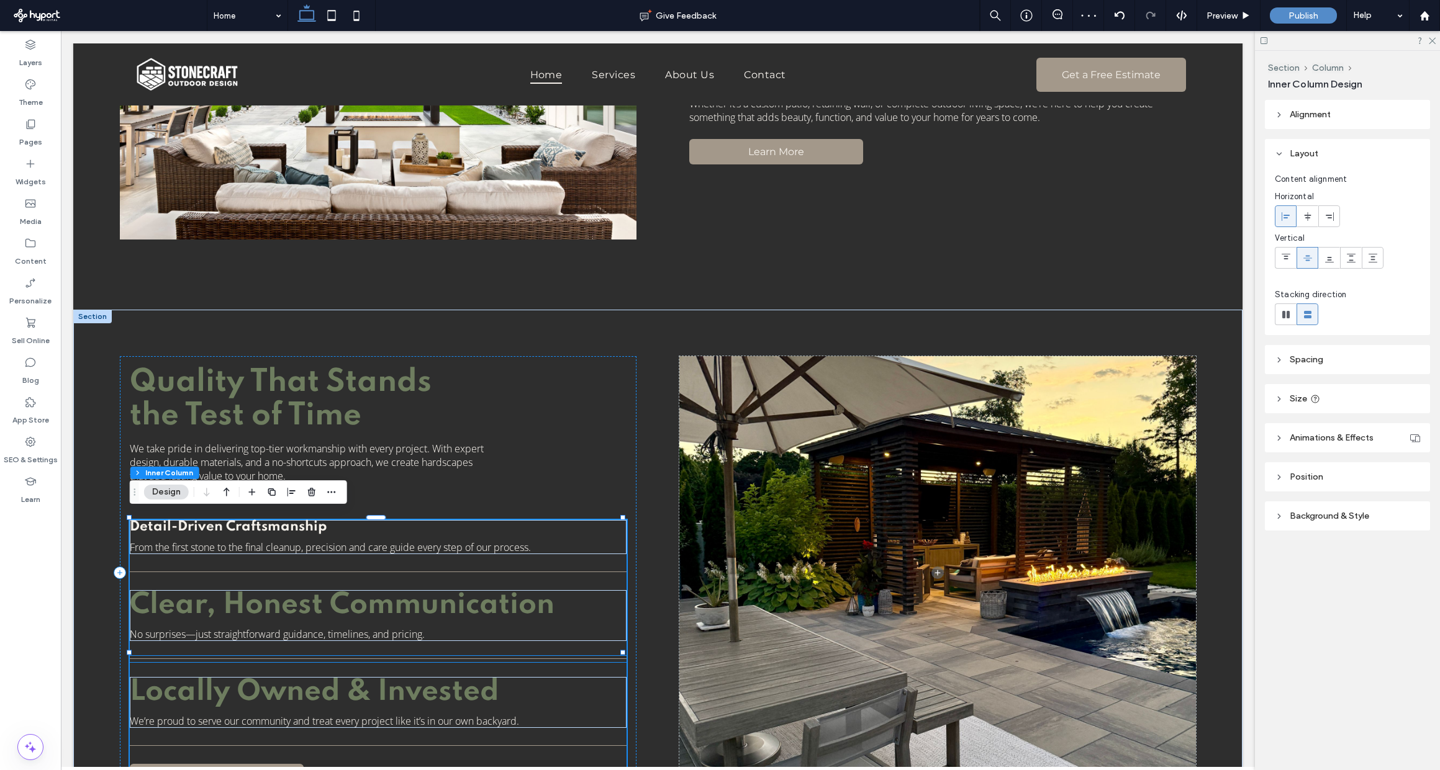
click at [580, 656] on div at bounding box center [378, 659] width 497 height 6
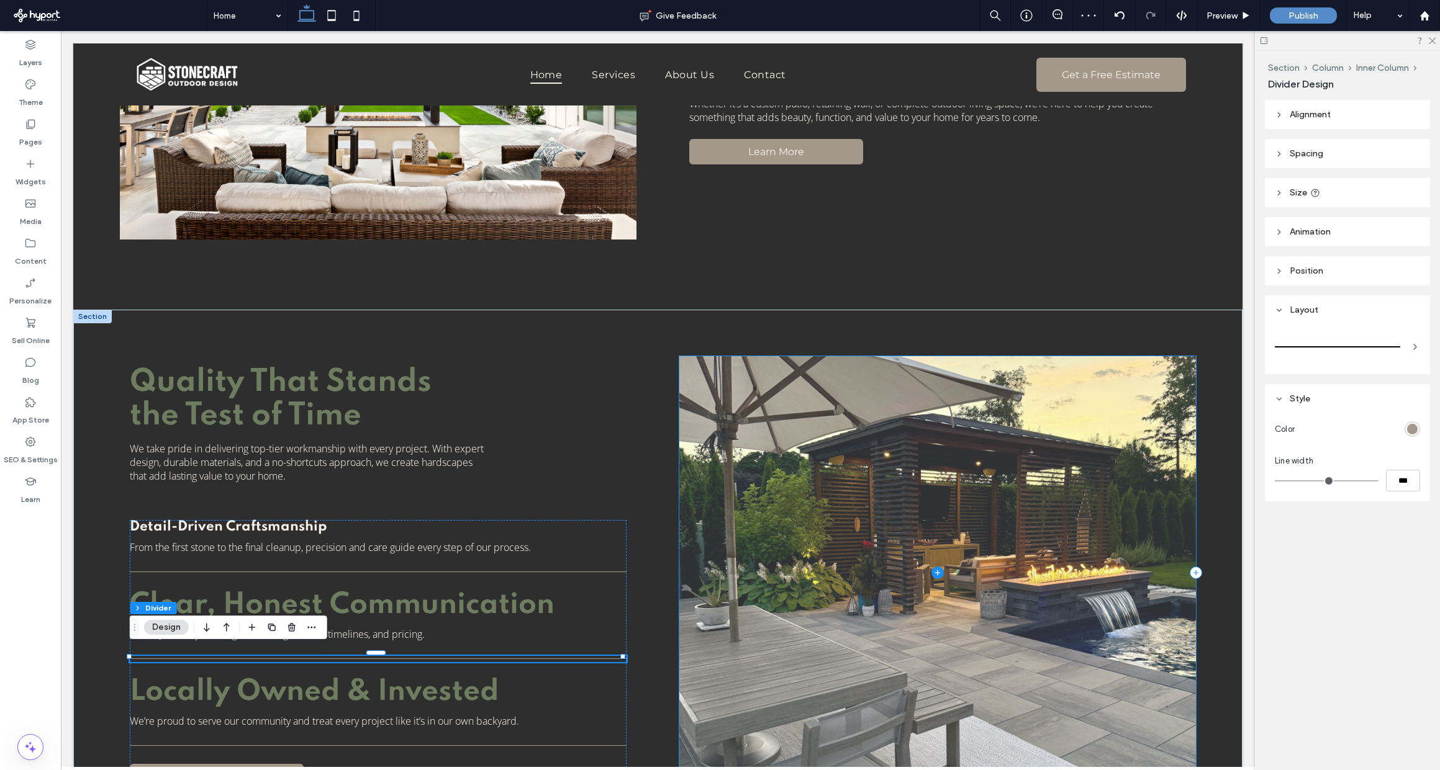
click at [839, 654] on span at bounding box center [937, 572] width 517 height 433
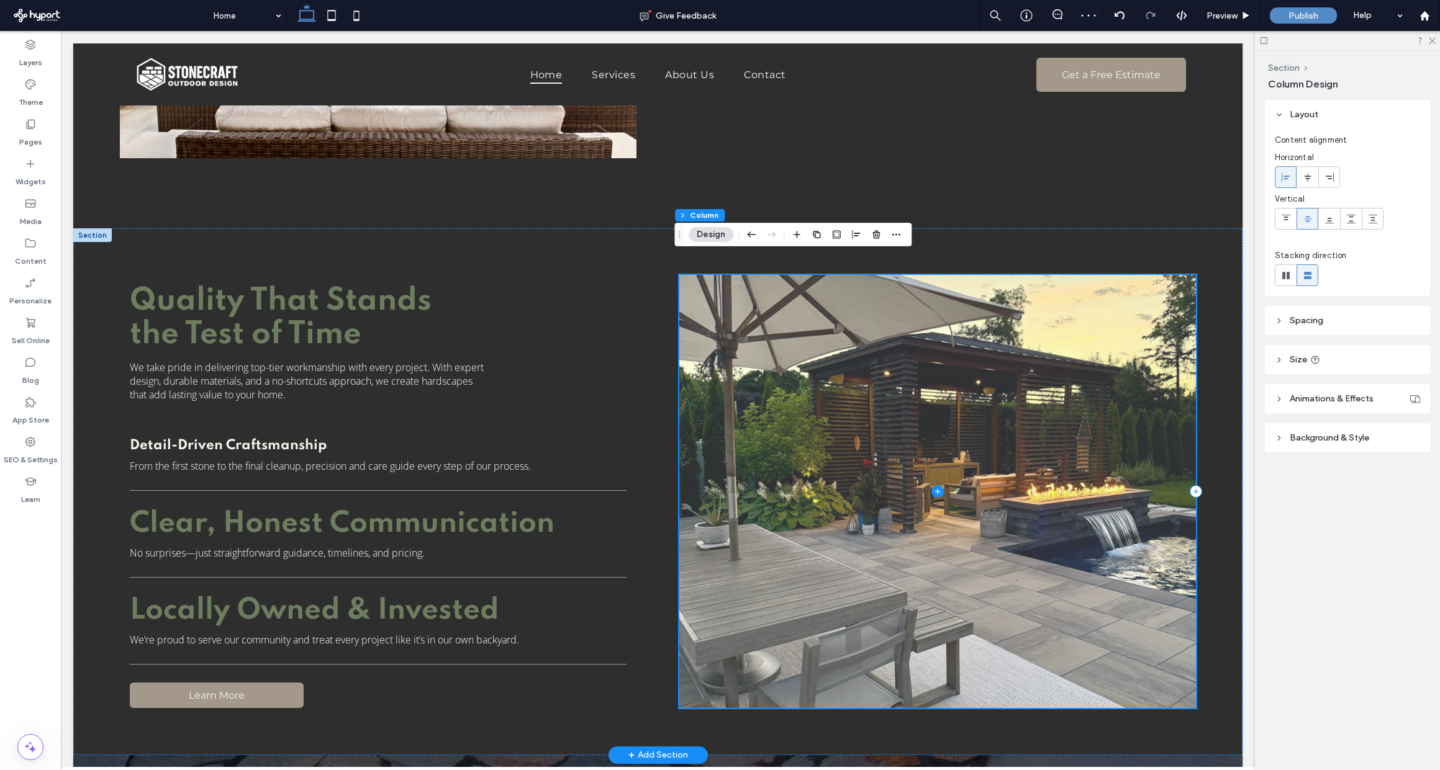
scroll to position [1389, 0]
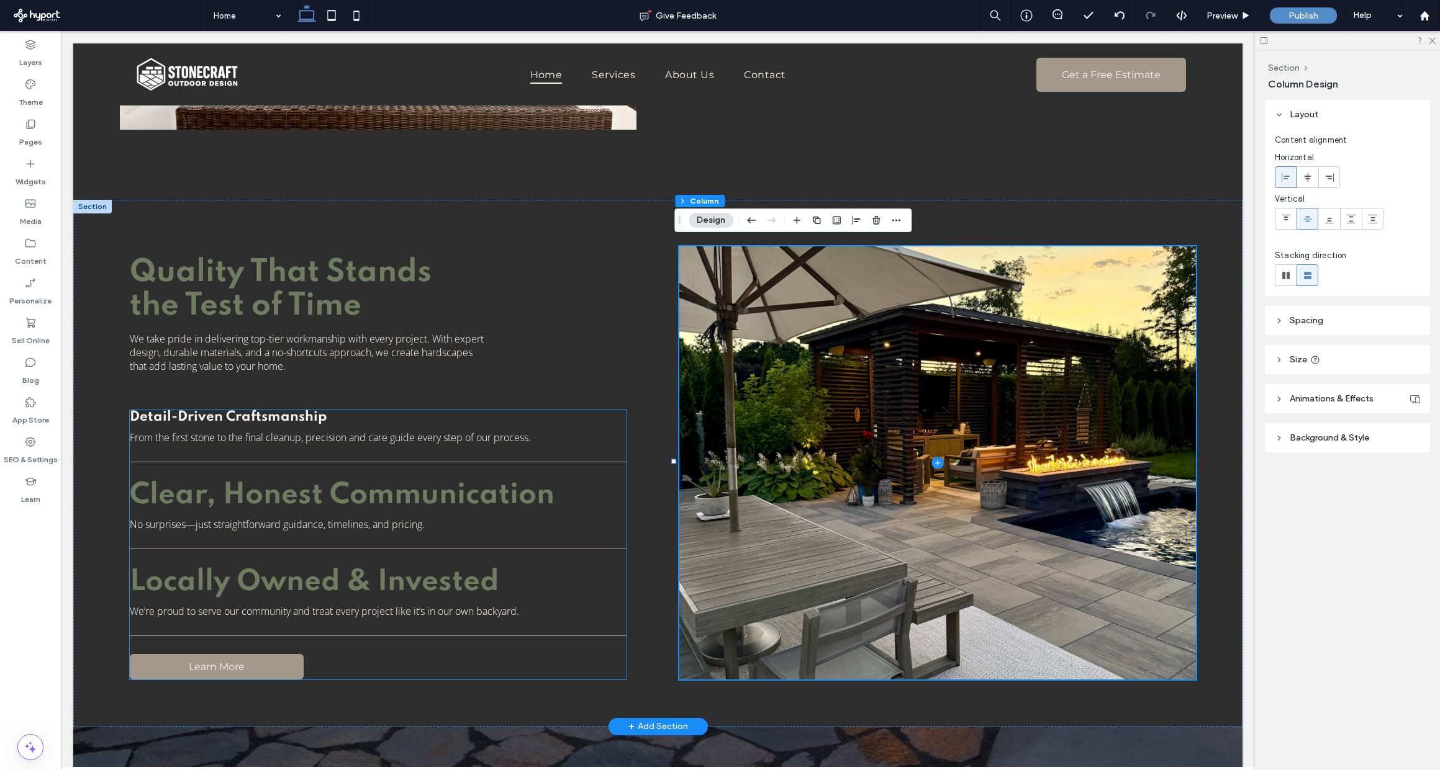
click at [469, 500] on span "Clear, Honest Communication" at bounding box center [342, 495] width 425 height 29
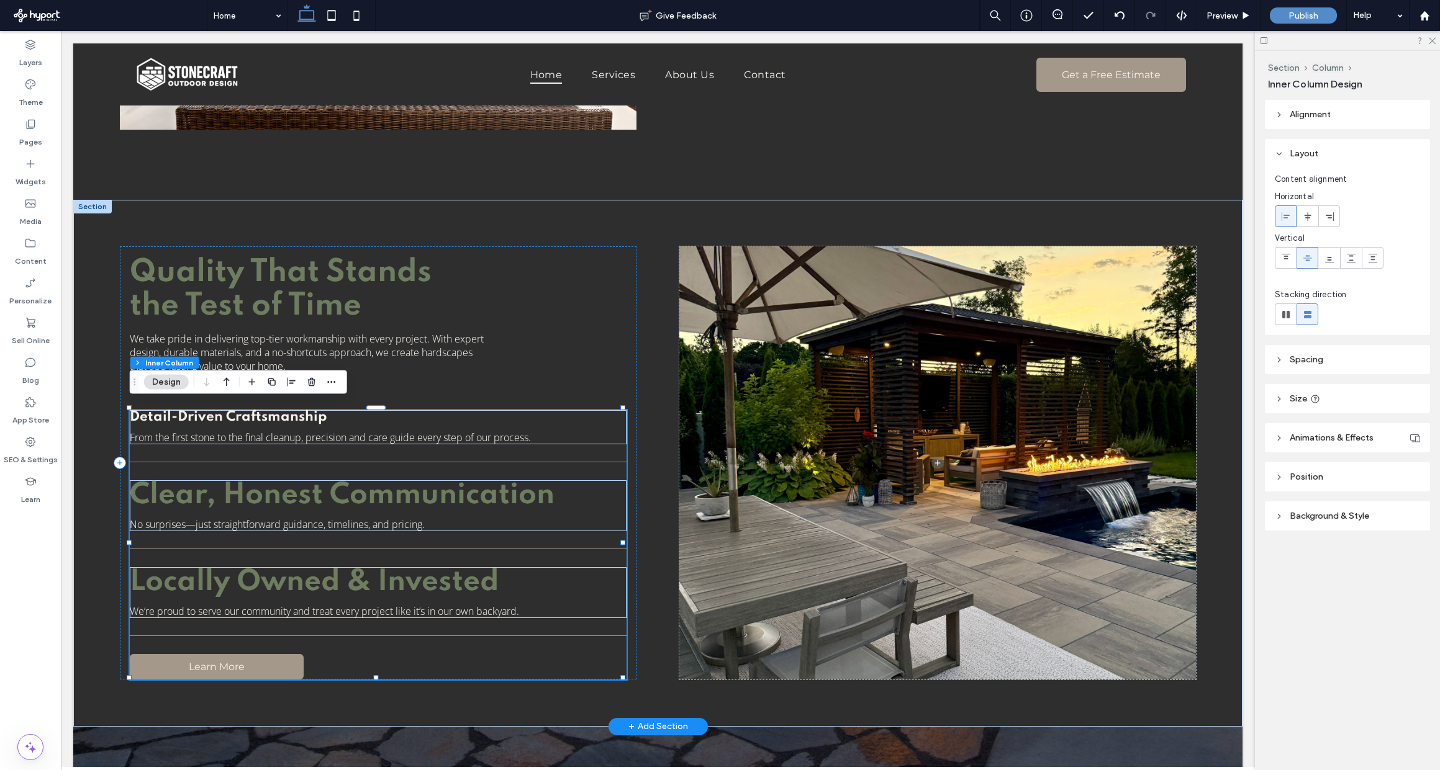
click at [472, 490] on span "Clear, Honest Communication" at bounding box center [342, 495] width 425 height 29
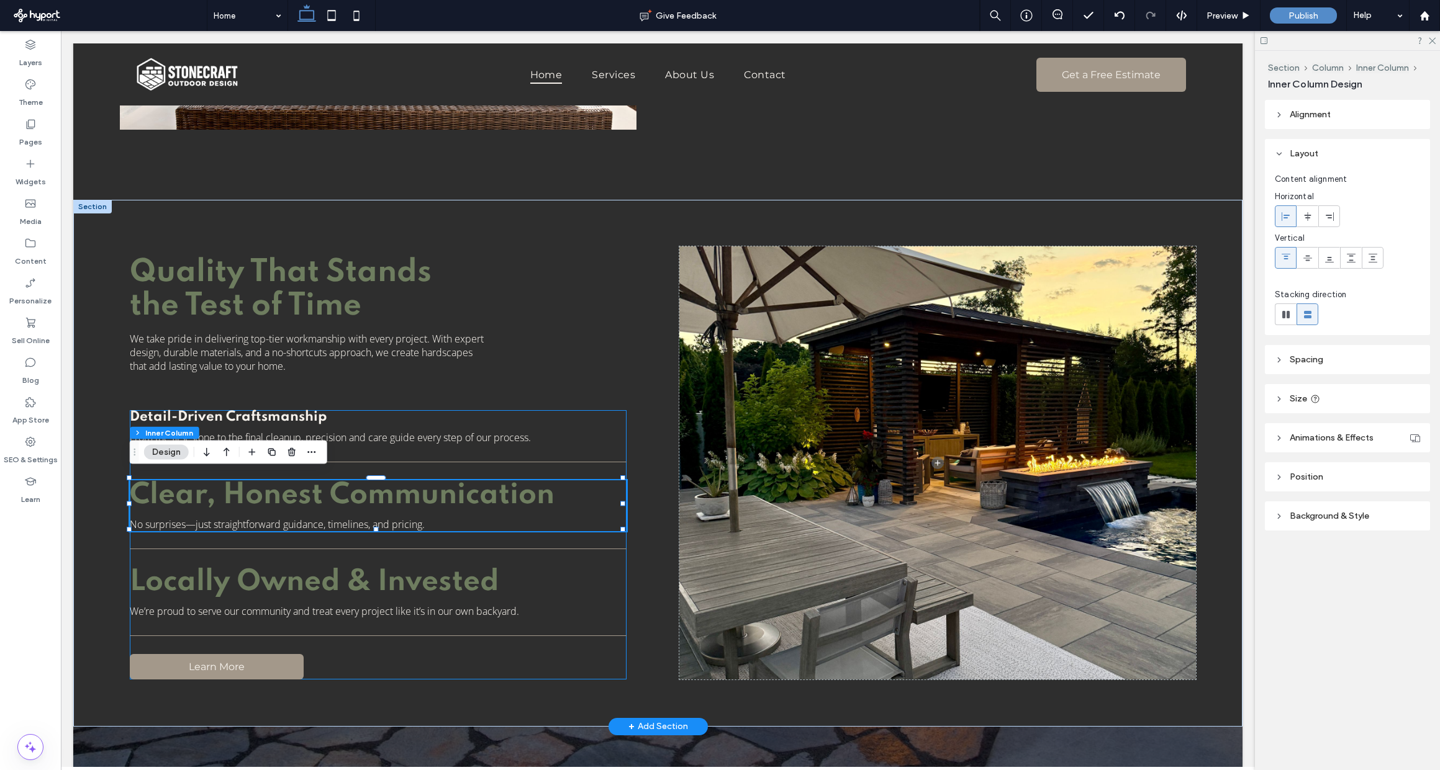
click at [472, 490] on span "Clear, Honest Communication" at bounding box center [342, 495] width 425 height 29
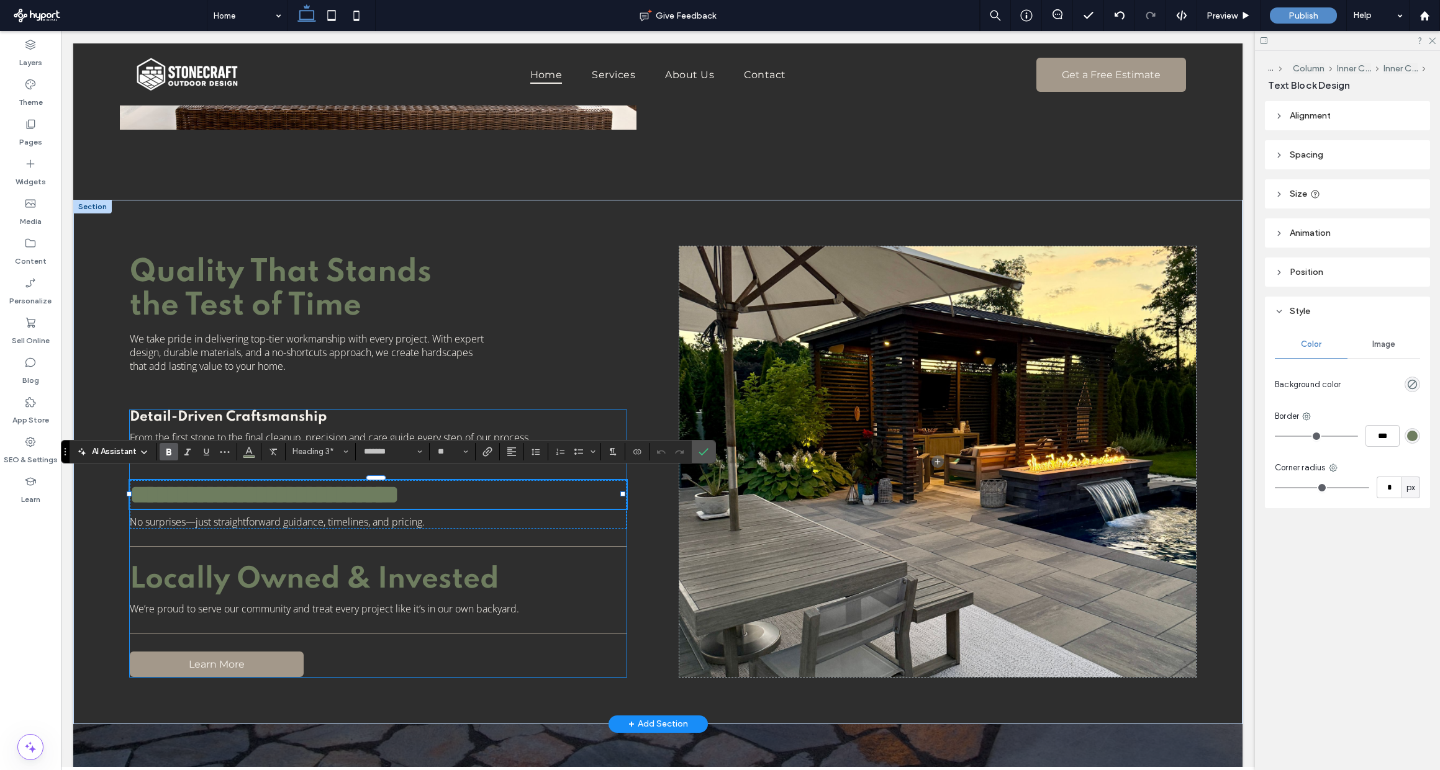
click at [399, 490] on span "**********" at bounding box center [264, 495] width 269 height 26
click at [308, 452] on span "Heading 3*" at bounding box center [316, 451] width 48 height 9
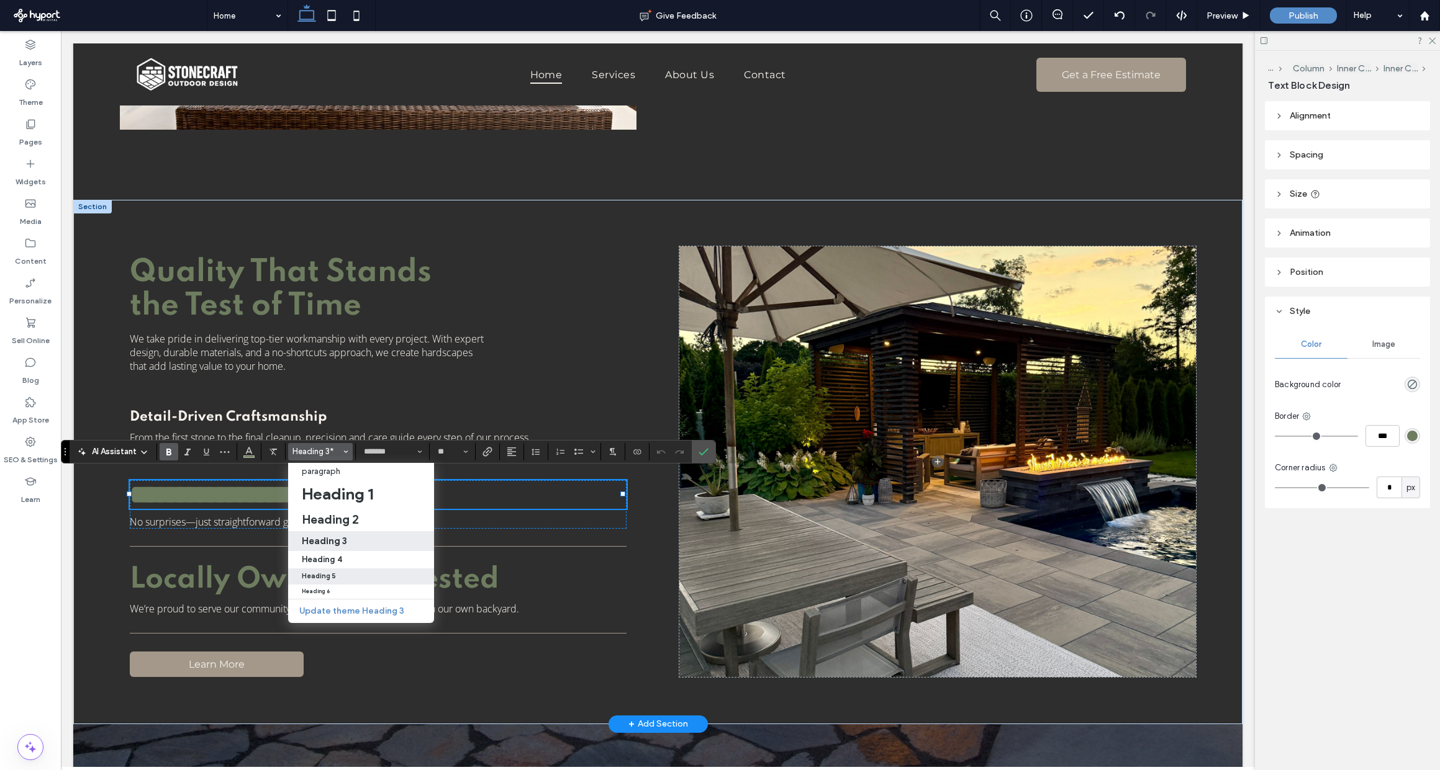
click at [333, 571] on label "Heading 5" at bounding box center [361, 577] width 146 height 16
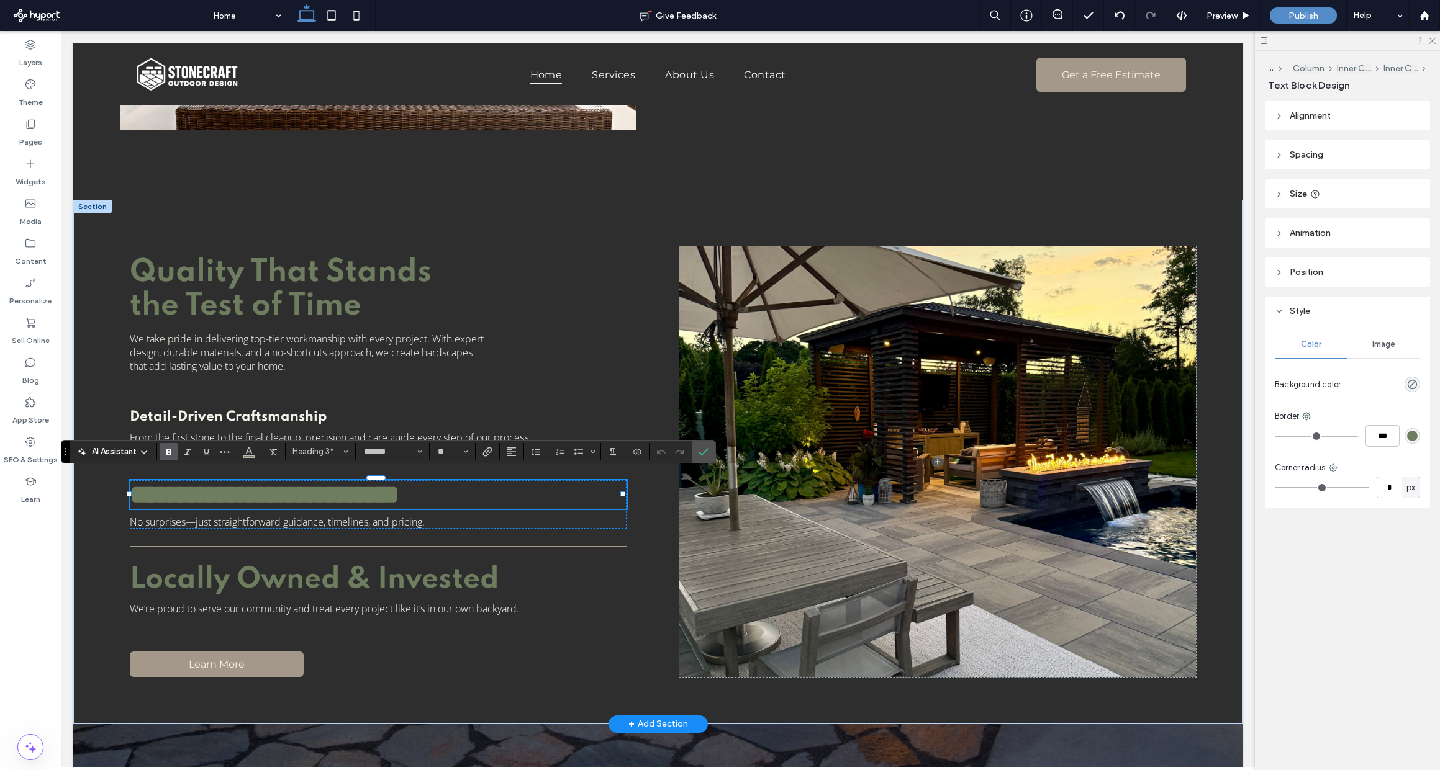
type input "**"
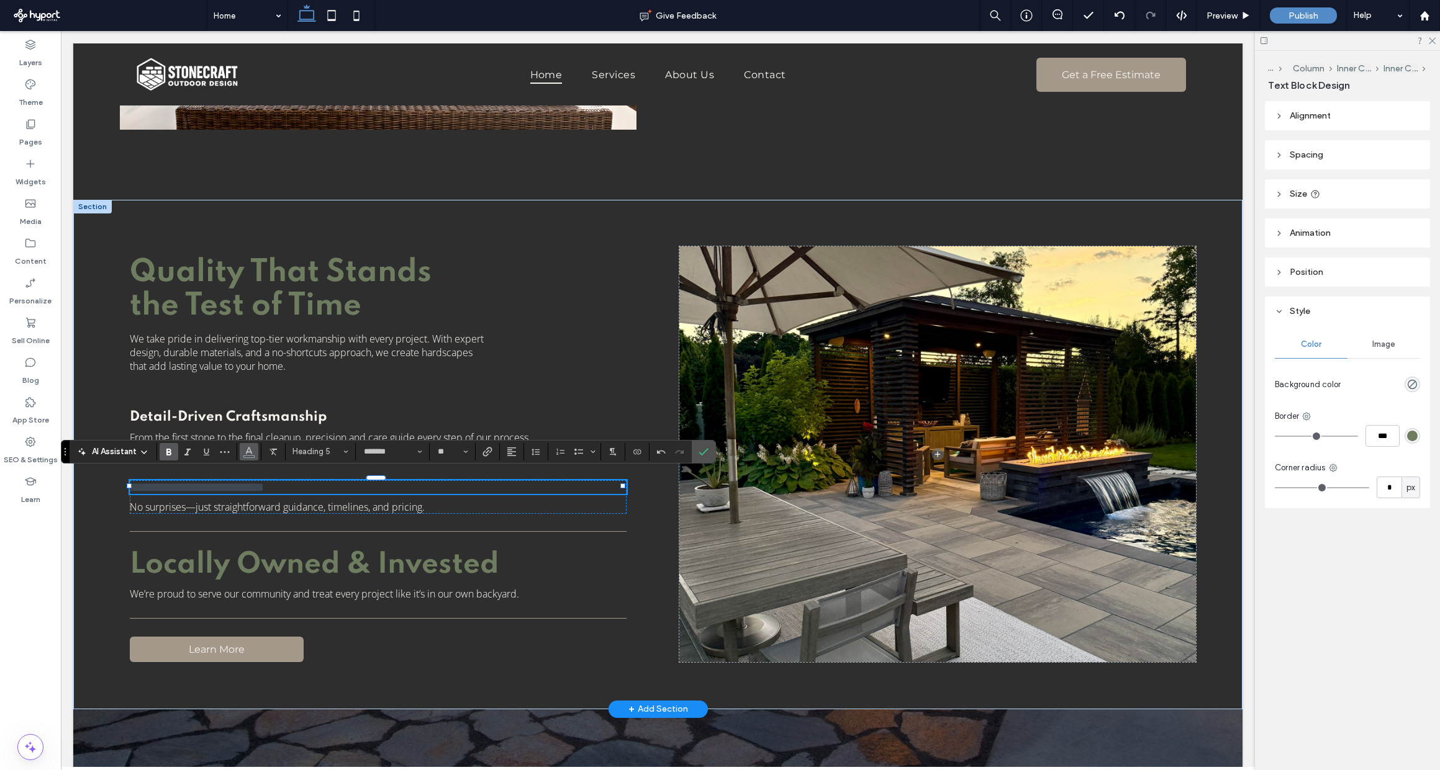
click at [253, 450] on icon "Color" at bounding box center [249, 451] width 10 height 10
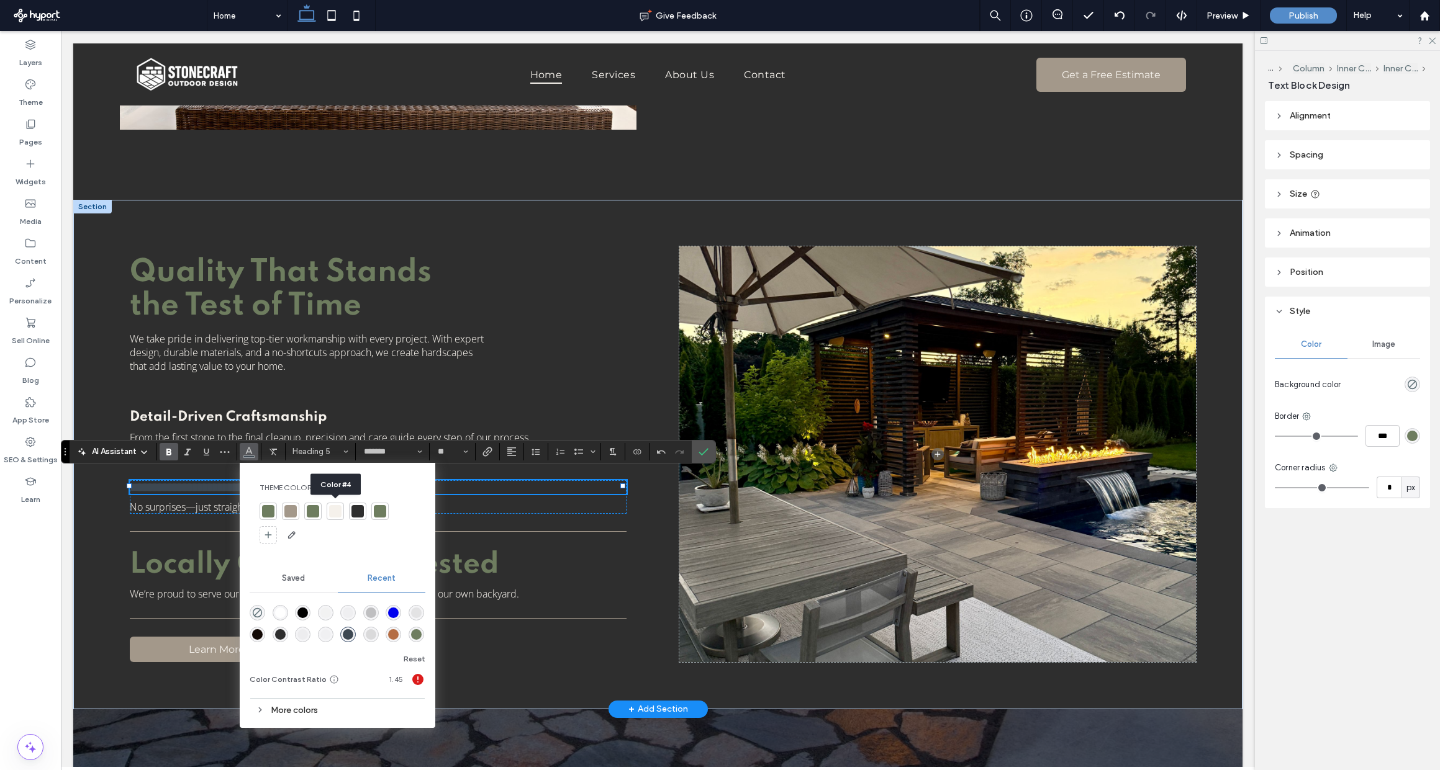
click at [338, 513] on div at bounding box center [335, 511] width 12 height 12
click at [499, 513] on div "**********" at bounding box center [378, 536] width 497 height 252
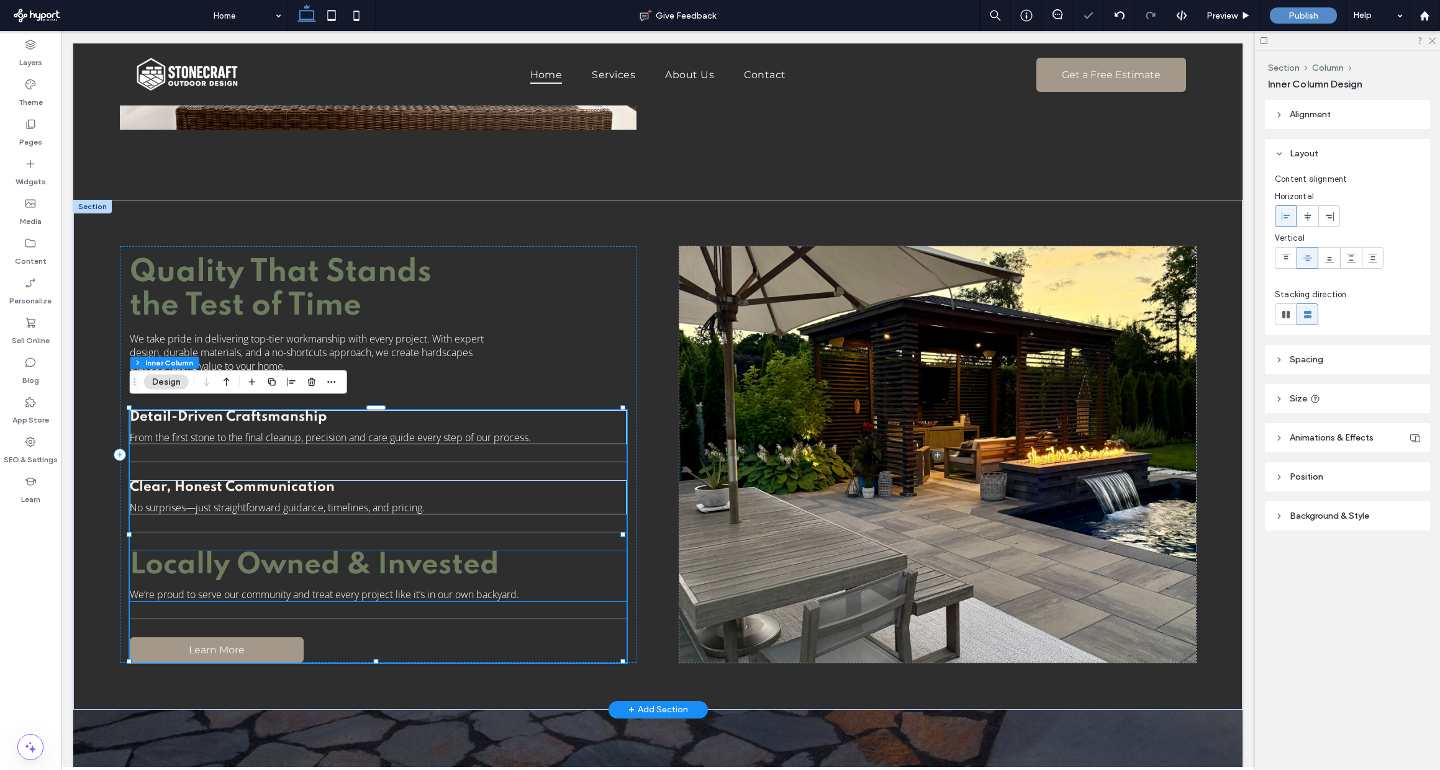
click at [407, 562] on span "Locally Owned & Invested" at bounding box center [314, 565] width 369 height 29
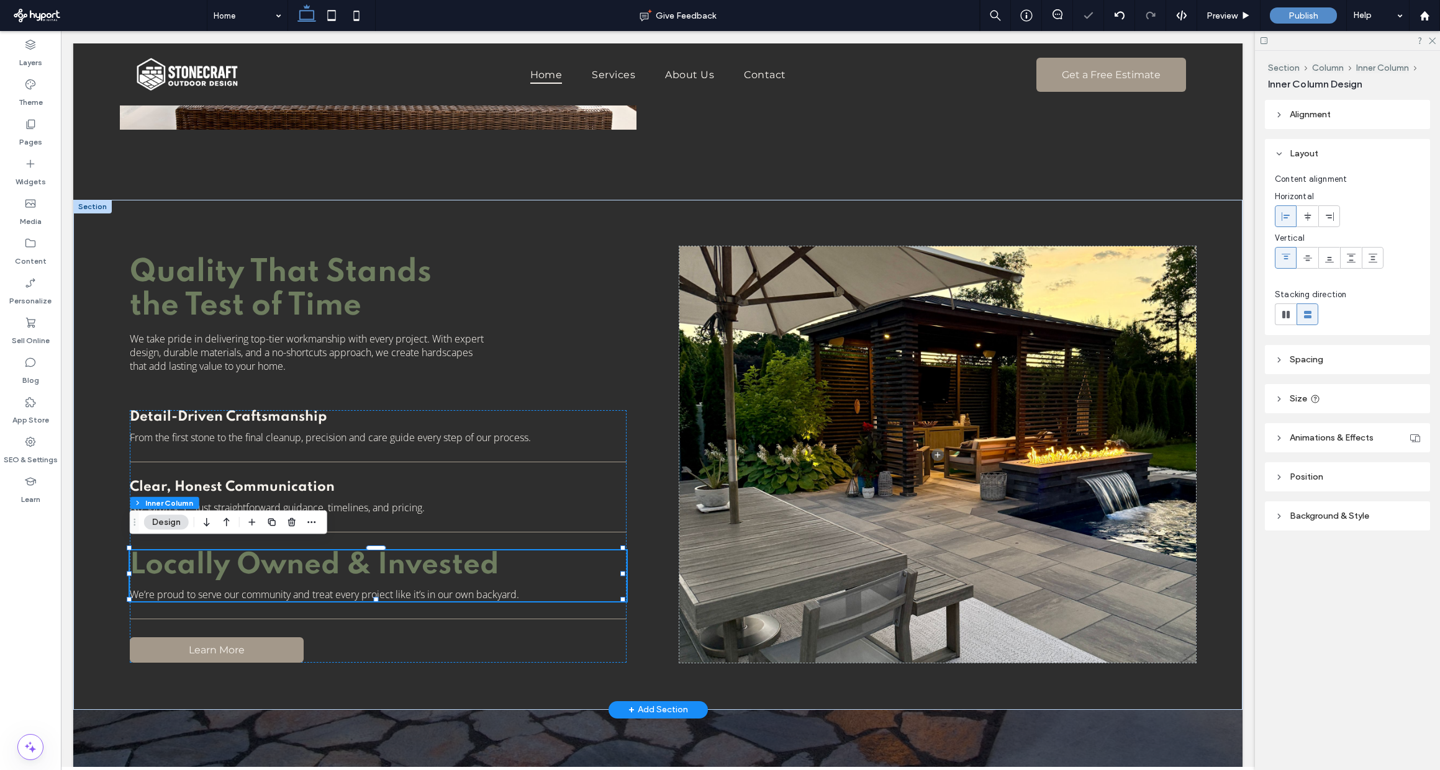
click at [407, 562] on span "Locally Owned & Invested" at bounding box center [314, 565] width 369 height 29
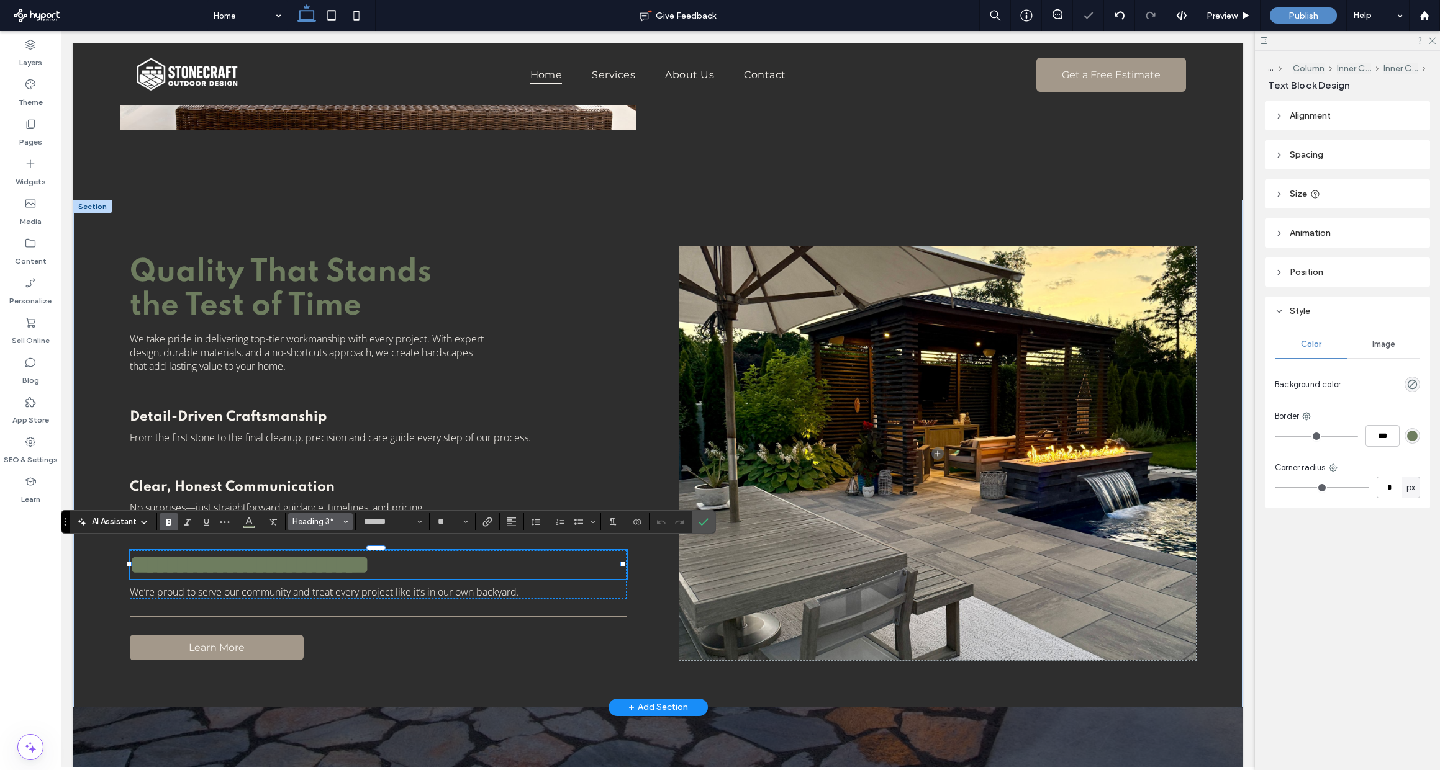
click at [322, 525] on span "Heading 3*" at bounding box center [316, 521] width 48 height 9
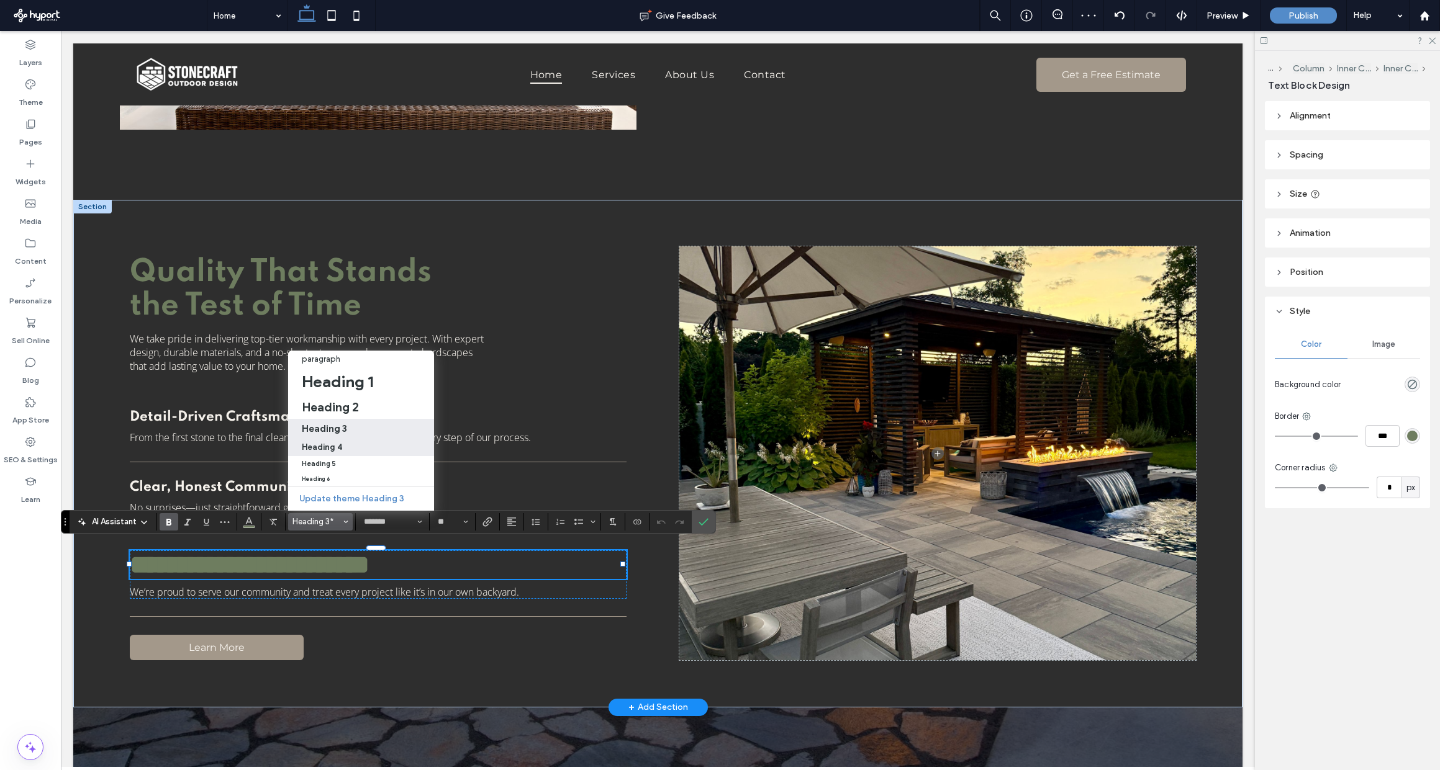
click at [338, 443] on h4 "Heading 4" at bounding box center [322, 447] width 40 height 9
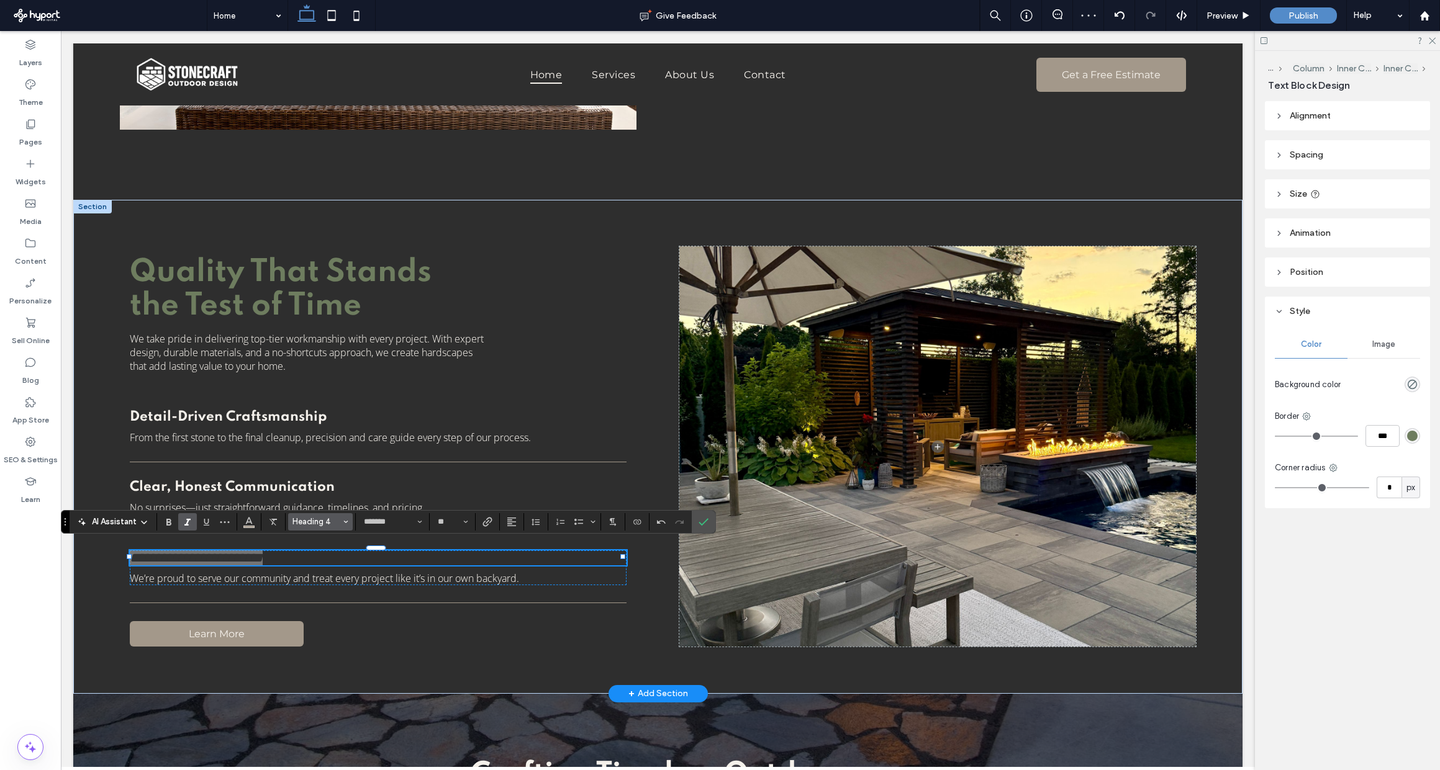
click at [343, 525] on span "Styles" at bounding box center [345, 522] width 5 height 16
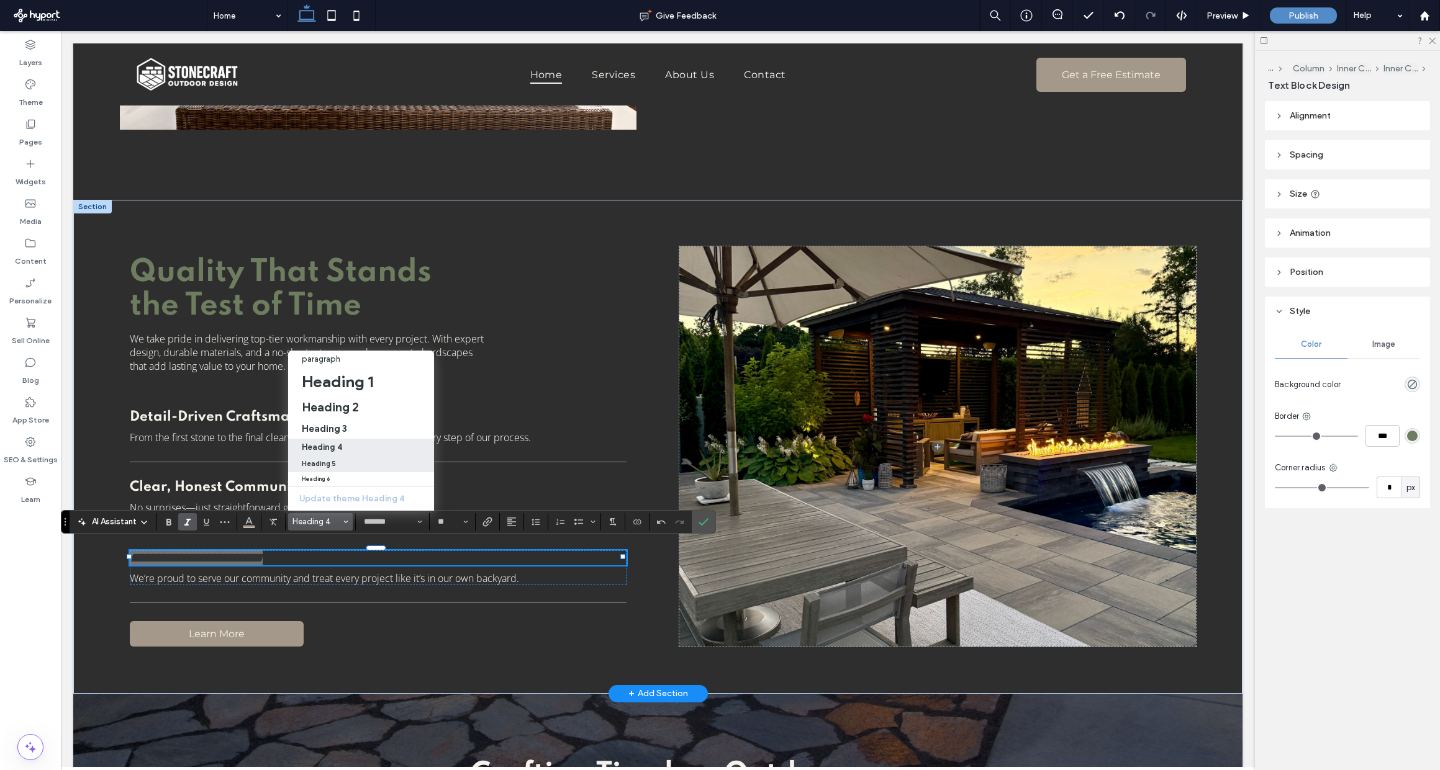
click at [345, 458] on label "Heading 5" at bounding box center [361, 464] width 146 height 16
type input "**"
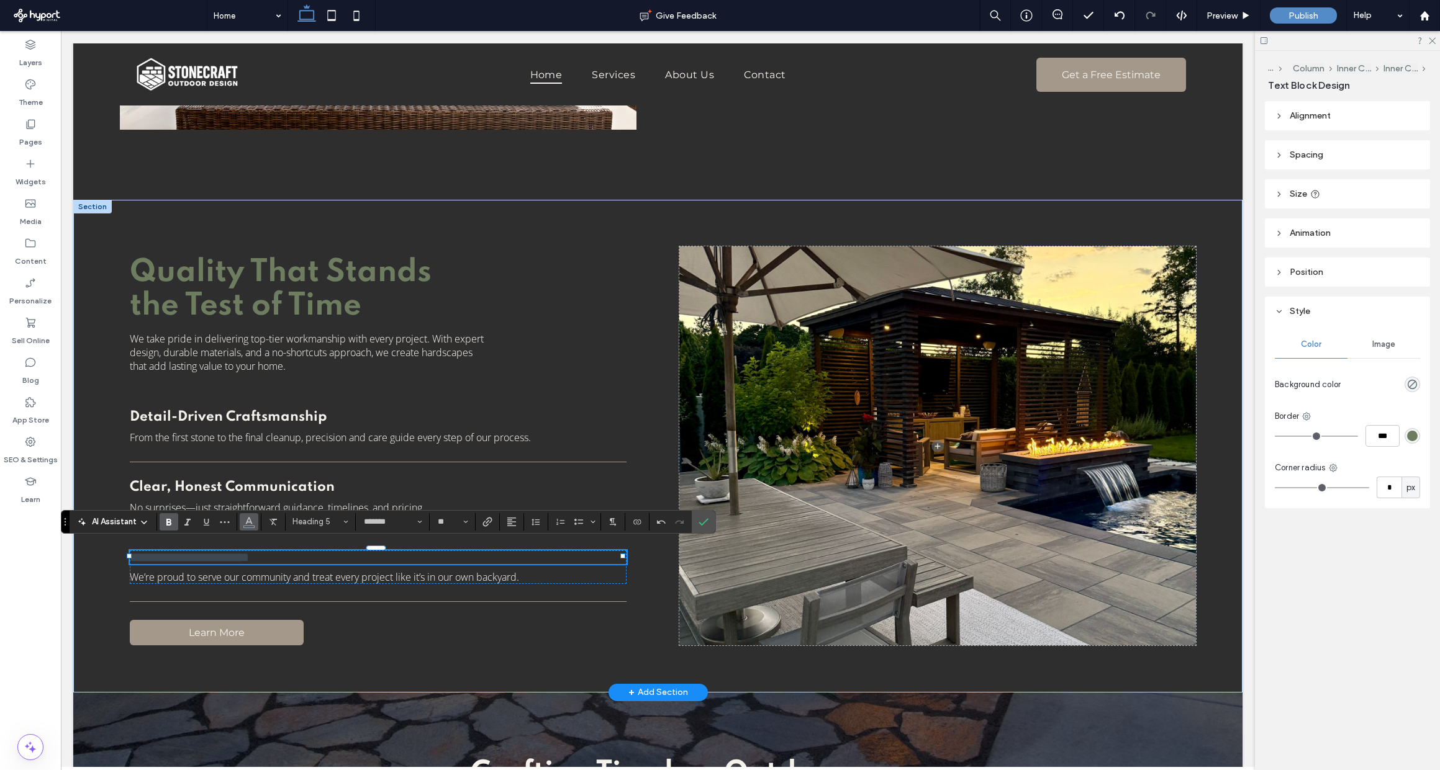
click at [249, 518] on use "Color" at bounding box center [249, 520] width 7 height 7
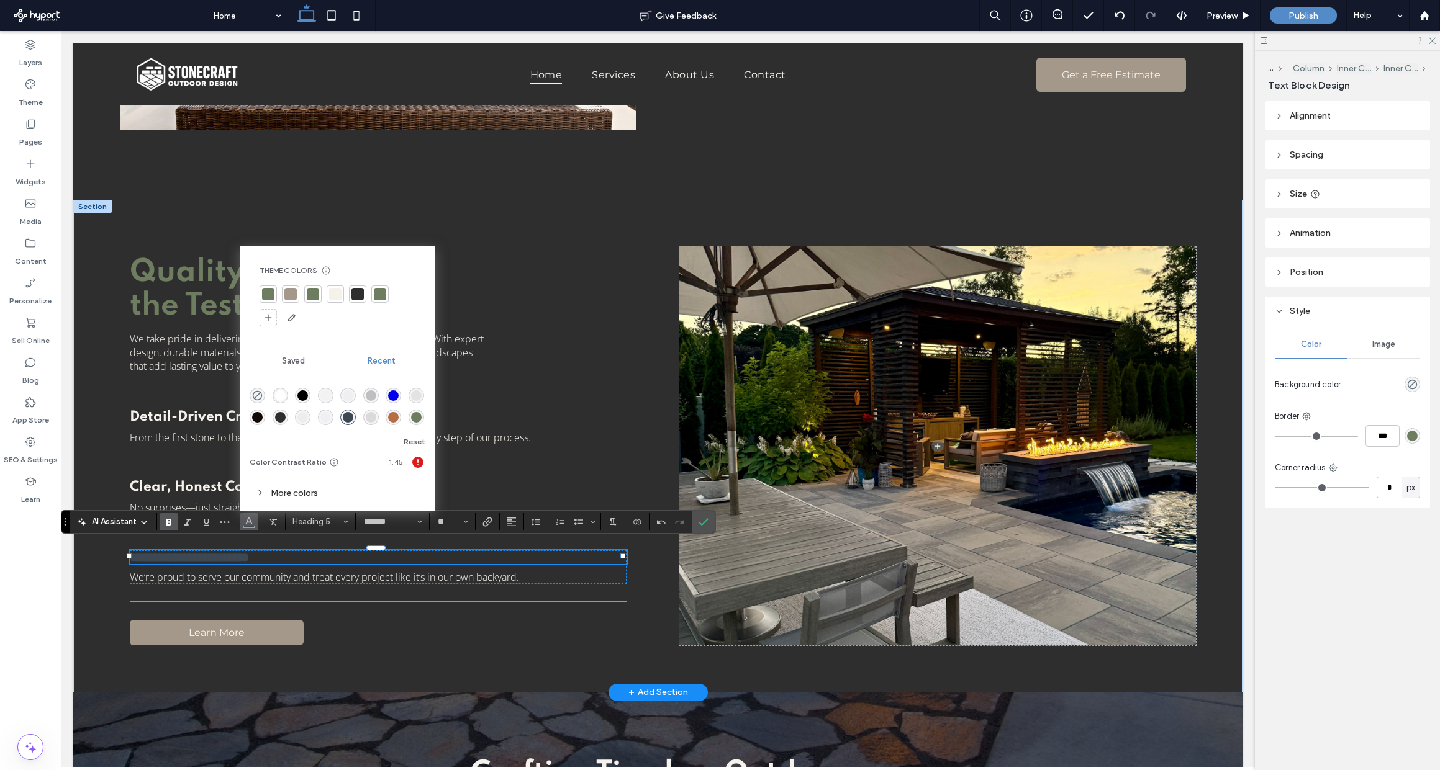
click at [335, 295] on div at bounding box center [335, 294] width 12 height 12
click at [524, 340] on div "**********" at bounding box center [378, 445] width 517 height 399
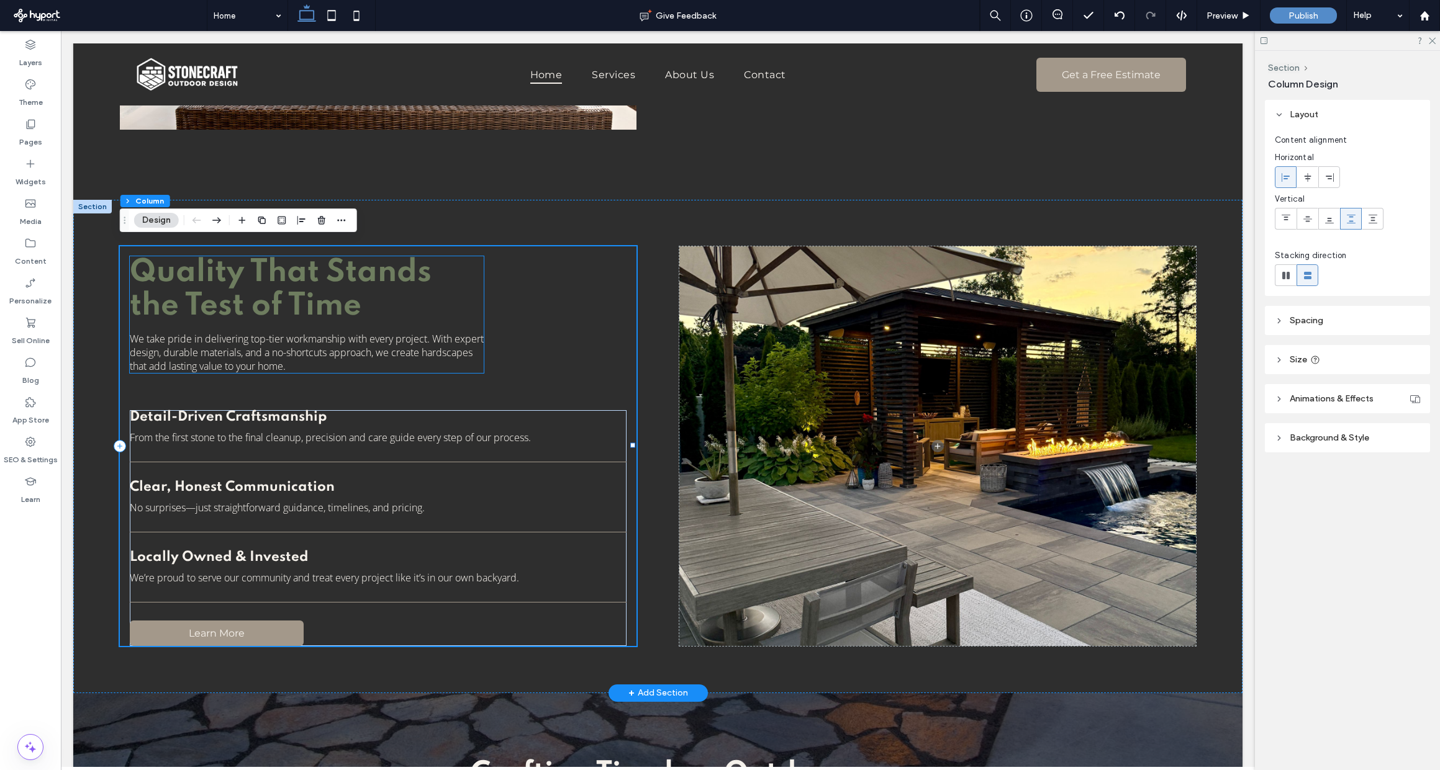
click at [460, 332] on p "We take pride in delivering top-tier workmanship with every project. With exper…" at bounding box center [307, 352] width 354 height 41
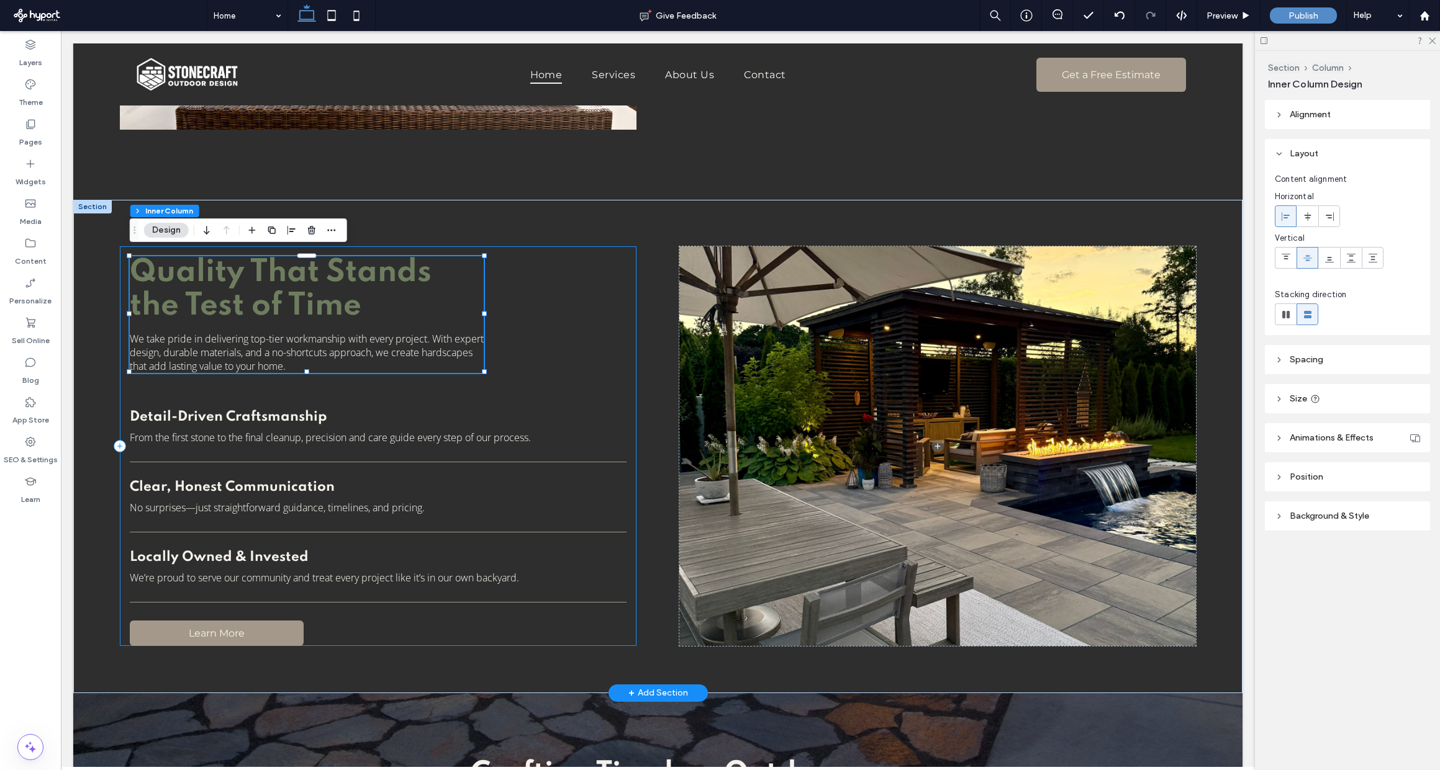
click at [513, 330] on div "Quality That Stands the Test of Time We take pride in delivering top-tier workm…" at bounding box center [378, 446] width 517 height 400
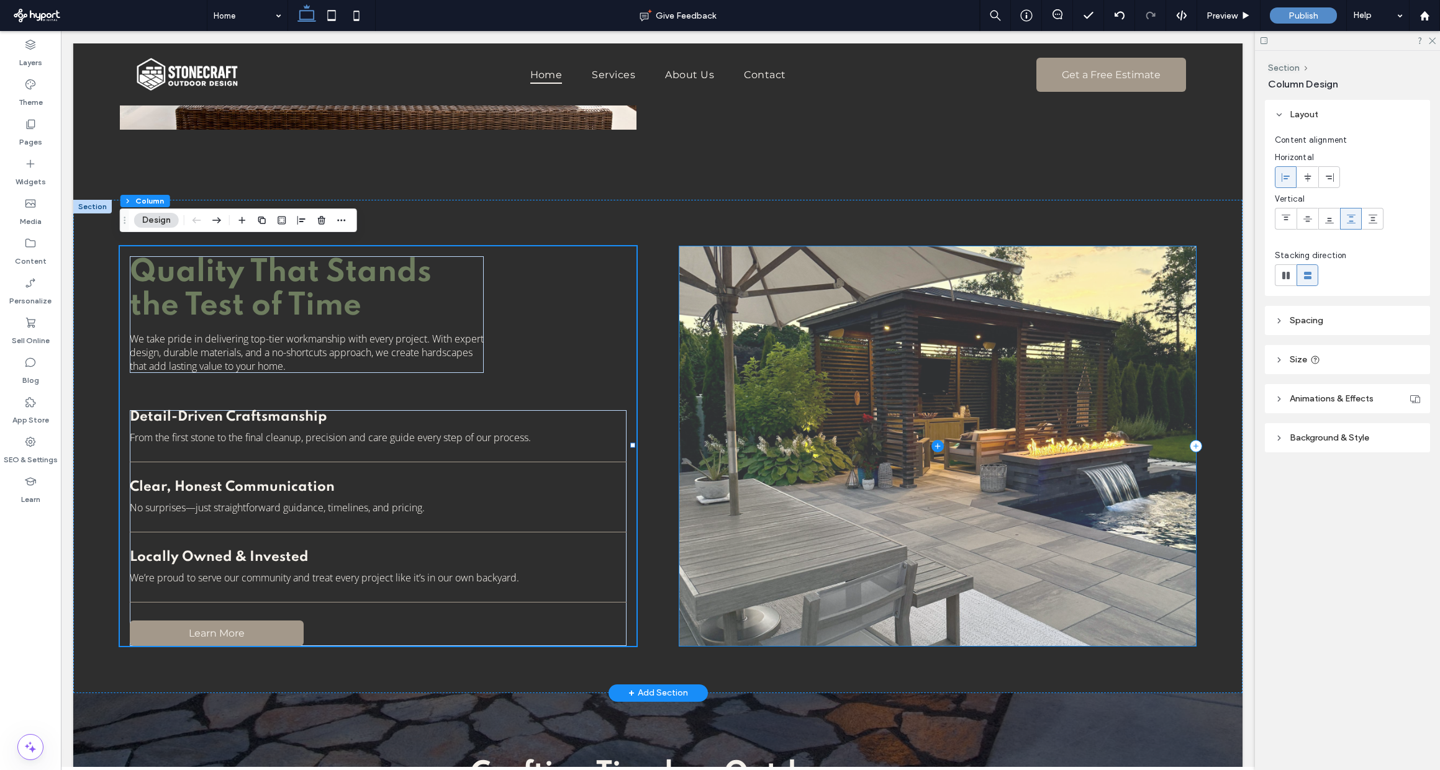
click at [699, 374] on span at bounding box center [937, 446] width 517 height 400
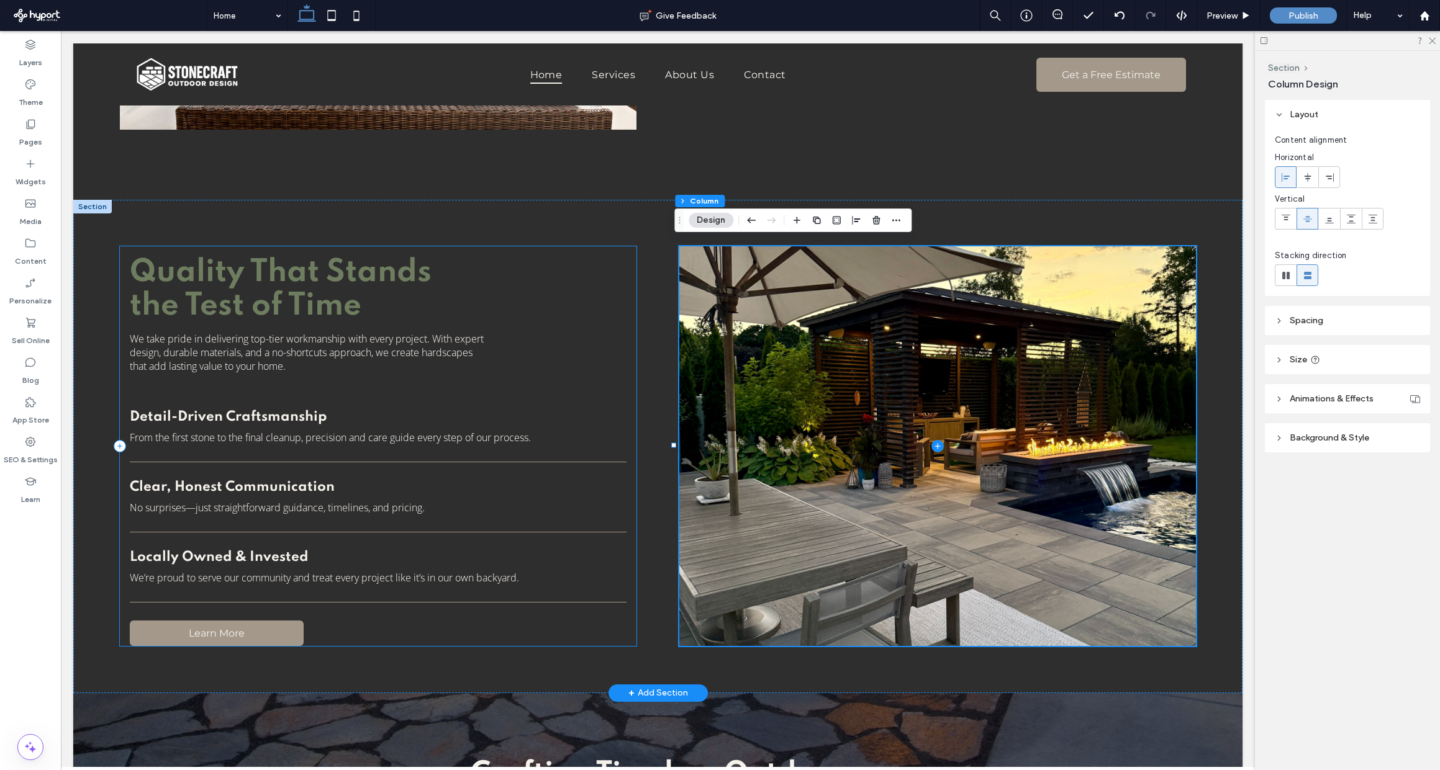
click at [543, 358] on div "Quality That Stands the Test of Time We take pride in delivering top-tier workm…" at bounding box center [378, 446] width 517 height 400
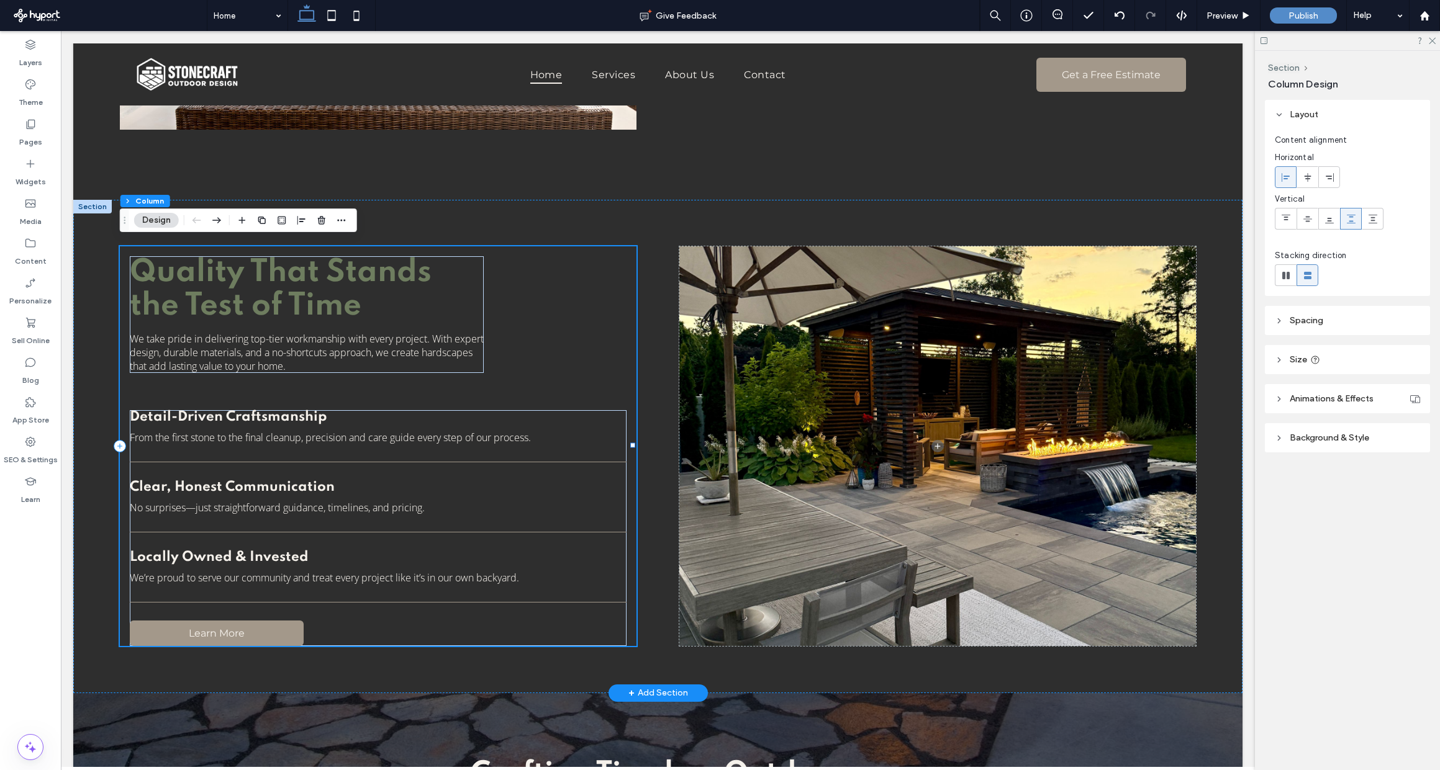
click at [546, 281] on div "Quality That Stands the Test of Time We take pride in delivering top-tier workm…" at bounding box center [378, 446] width 517 height 400
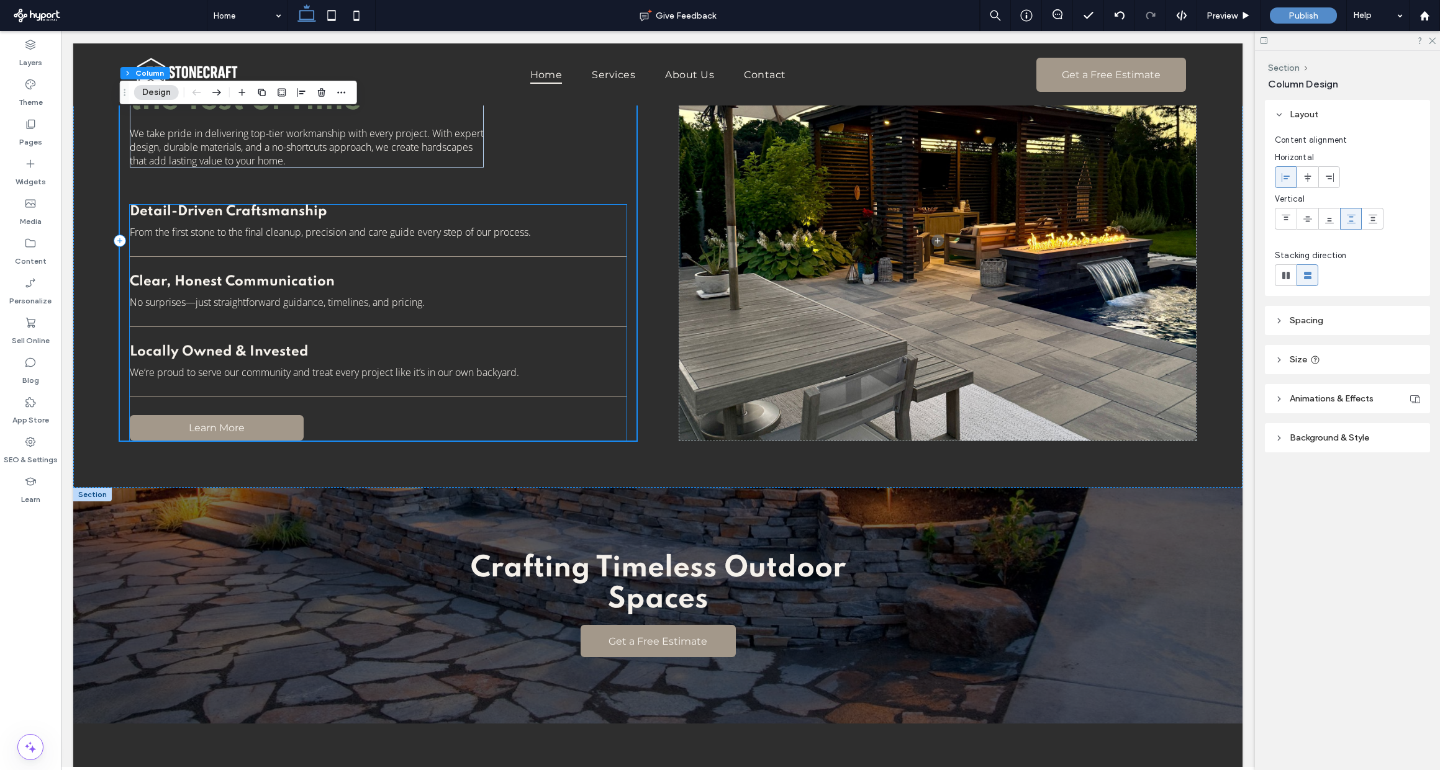
scroll to position [1688, 0]
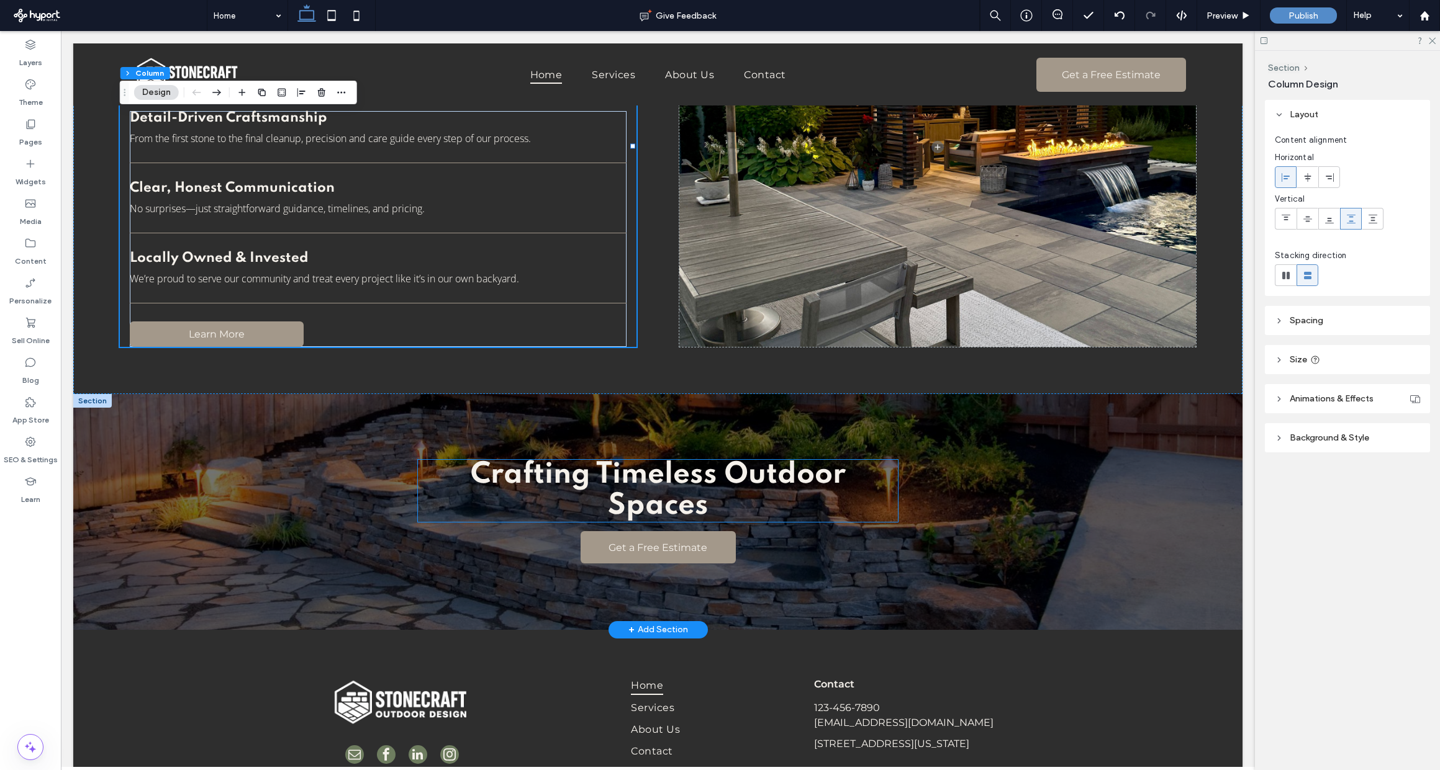
click at [698, 461] on span "Crafting Timeless Outdoor Spaces" at bounding box center [658, 491] width 375 height 60
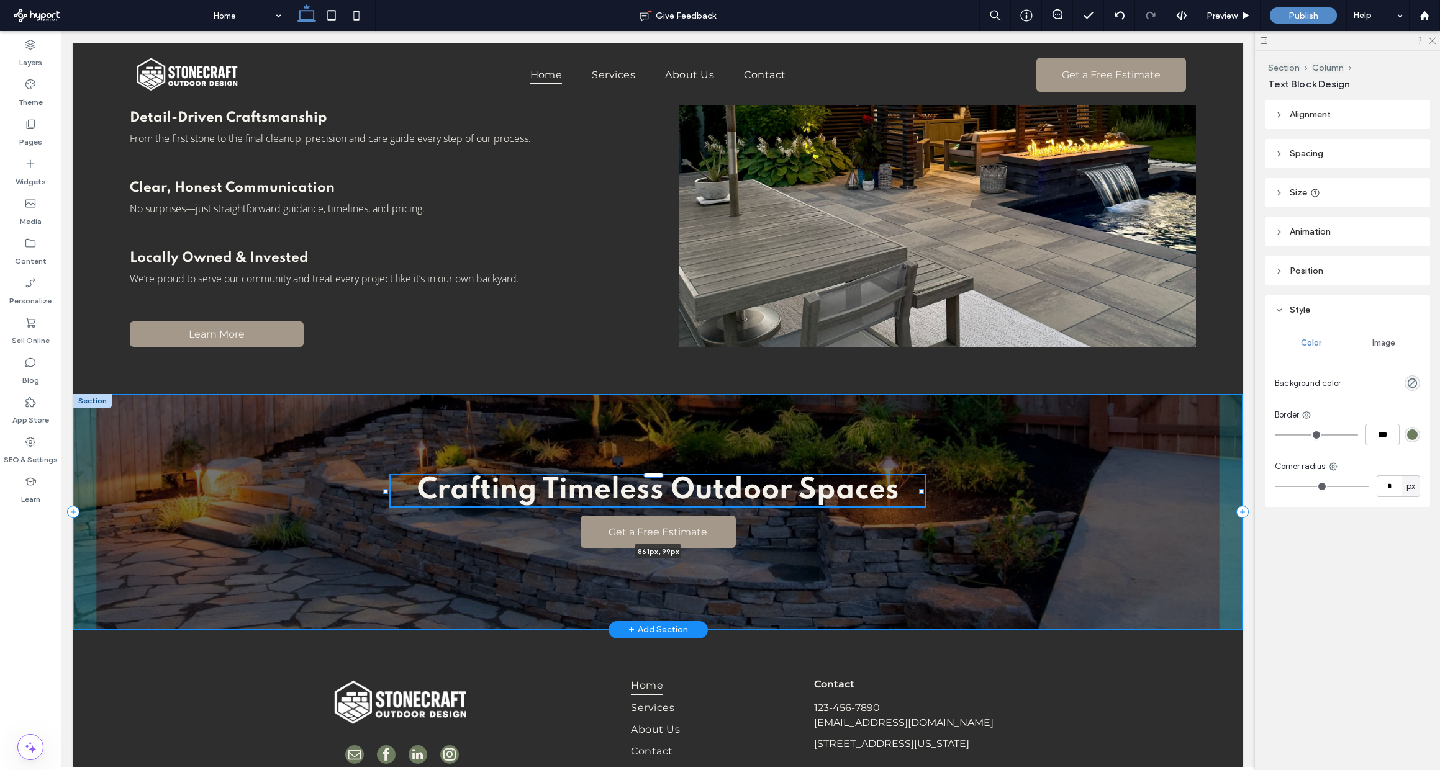
drag, startPoint x: 895, startPoint y: 484, endPoint x: 923, endPoint y: 477, distance: 28.3
click at [923, 477] on div "Crafting Timeless Outdoor Spaces 861px , 99px Get a Free Estimate" at bounding box center [657, 512] width 1169 height 236
type input "***"
click at [916, 489] on div at bounding box center [913, 491] width 5 height 5
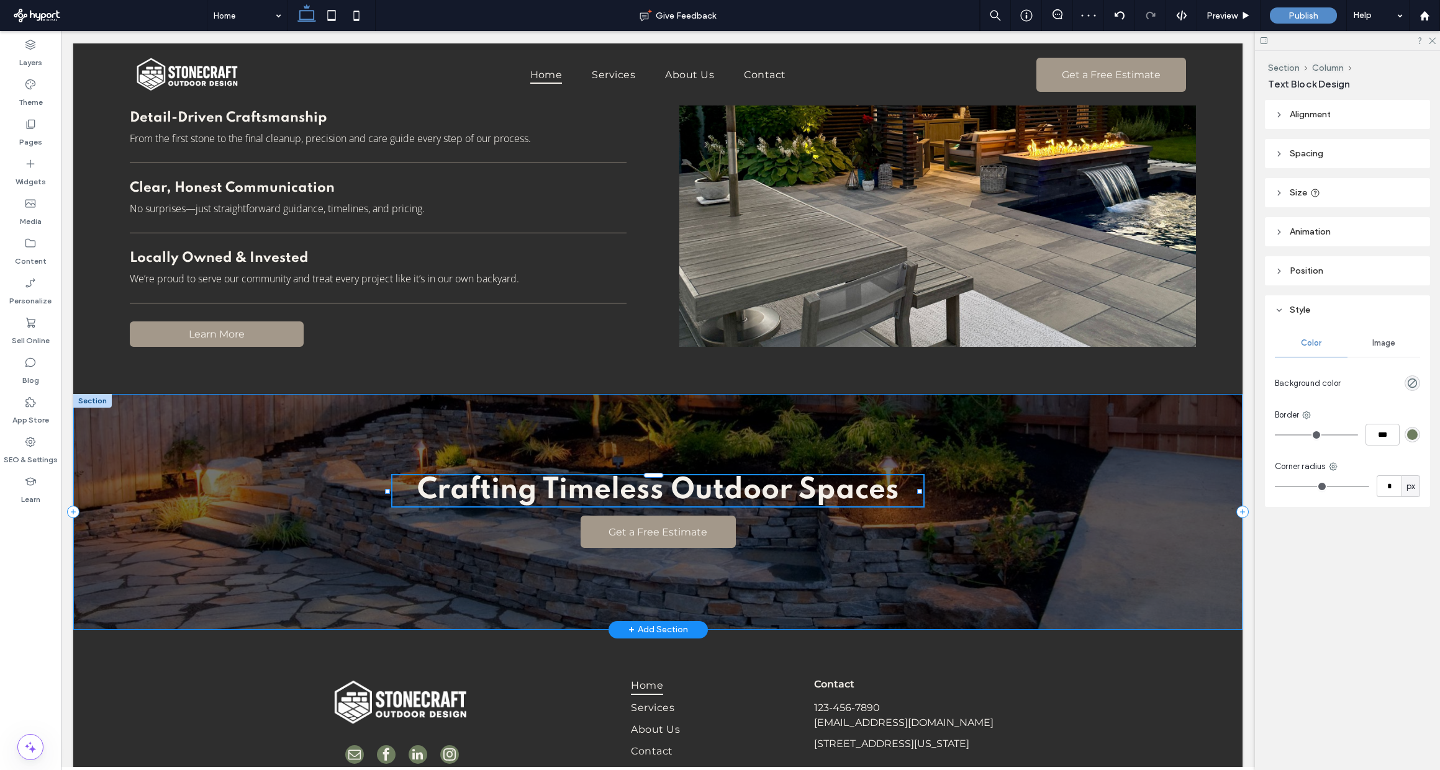
type input "***"
click at [733, 523] on div "Crafting Timeless Outdoor Spaces 855px , 50px Get a Free Estimate" at bounding box center [657, 512] width 1169 height 236
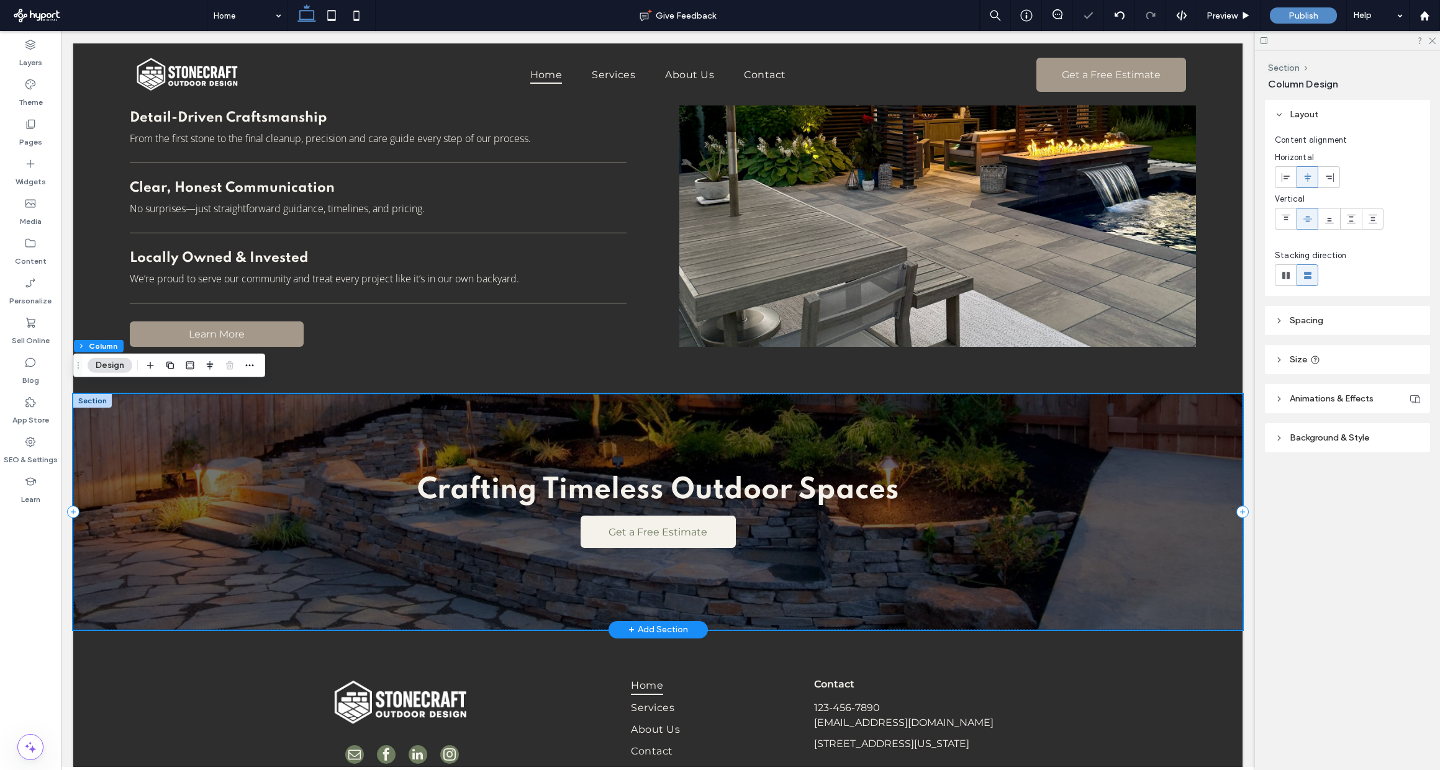
click at [724, 524] on link "Get a Free Estimate" at bounding box center [657, 532] width 155 height 32
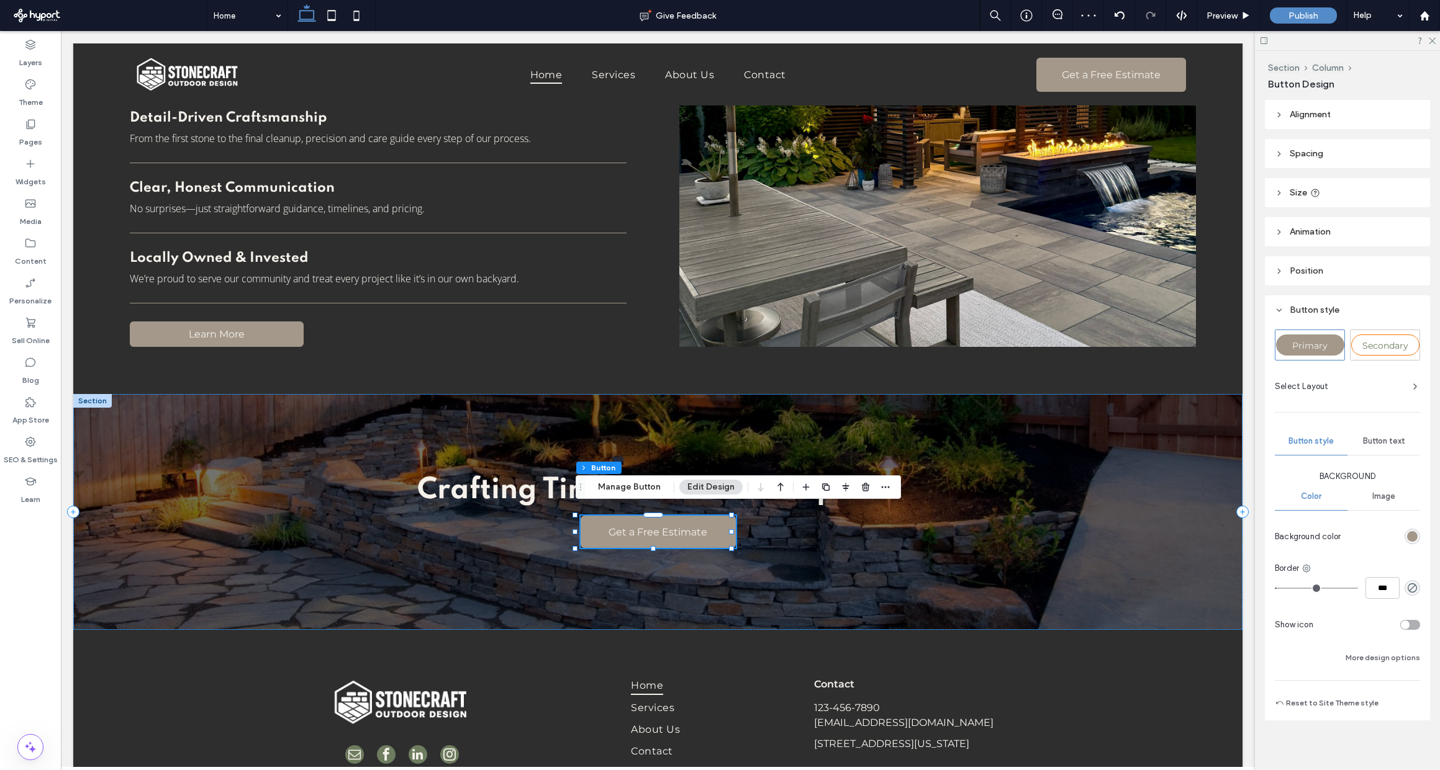
click at [1260, 155] on span "Spacing" at bounding box center [1306, 153] width 34 height 11
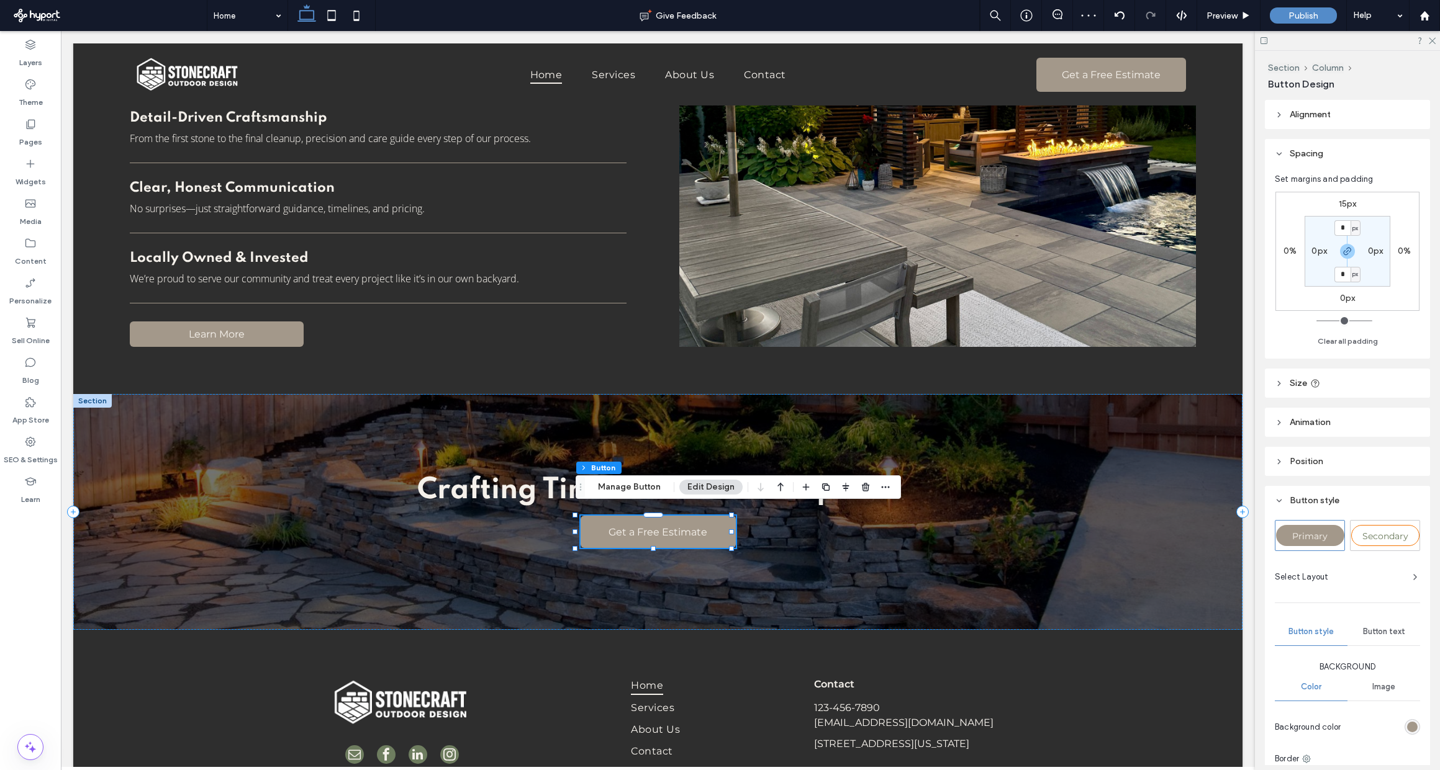
click at [1260, 208] on label "15px" at bounding box center [1347, 204] width 18 height 11
type input "**"
type input "*"
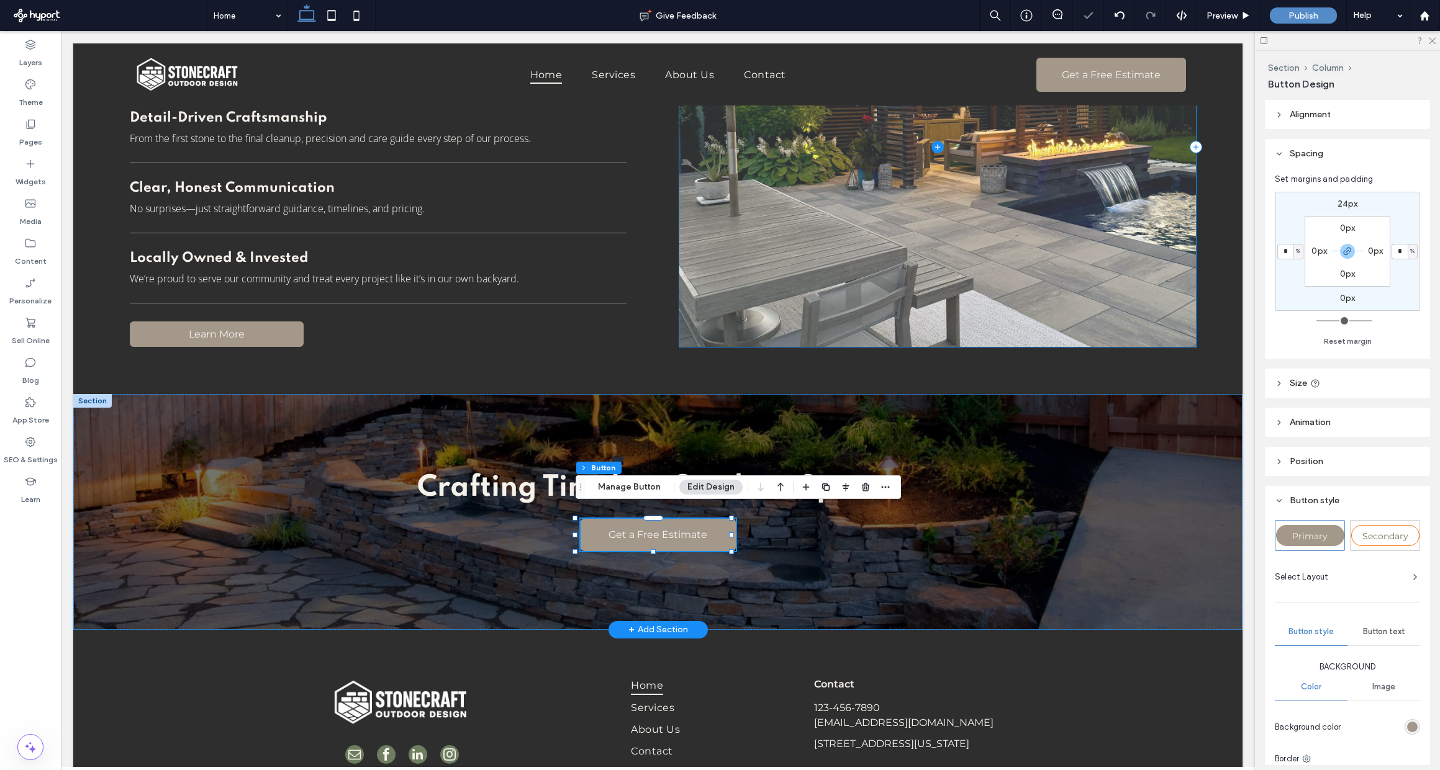
click at [1024, 395] on div "Crafting Timeless Outdoor Spaces Get a Free Estimate" at bounding box center [657, 512] width 1169 height 236
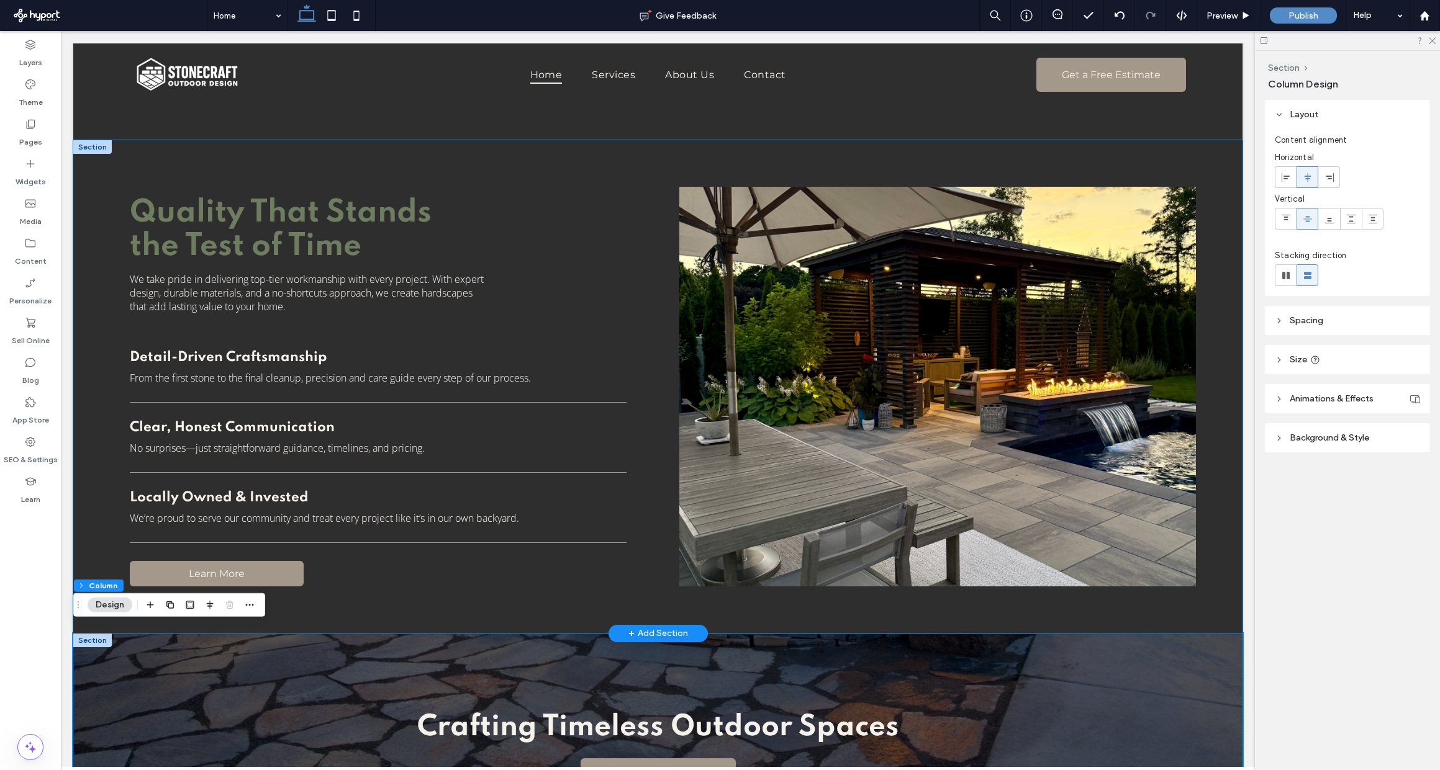
scroll to position [1242, 0]
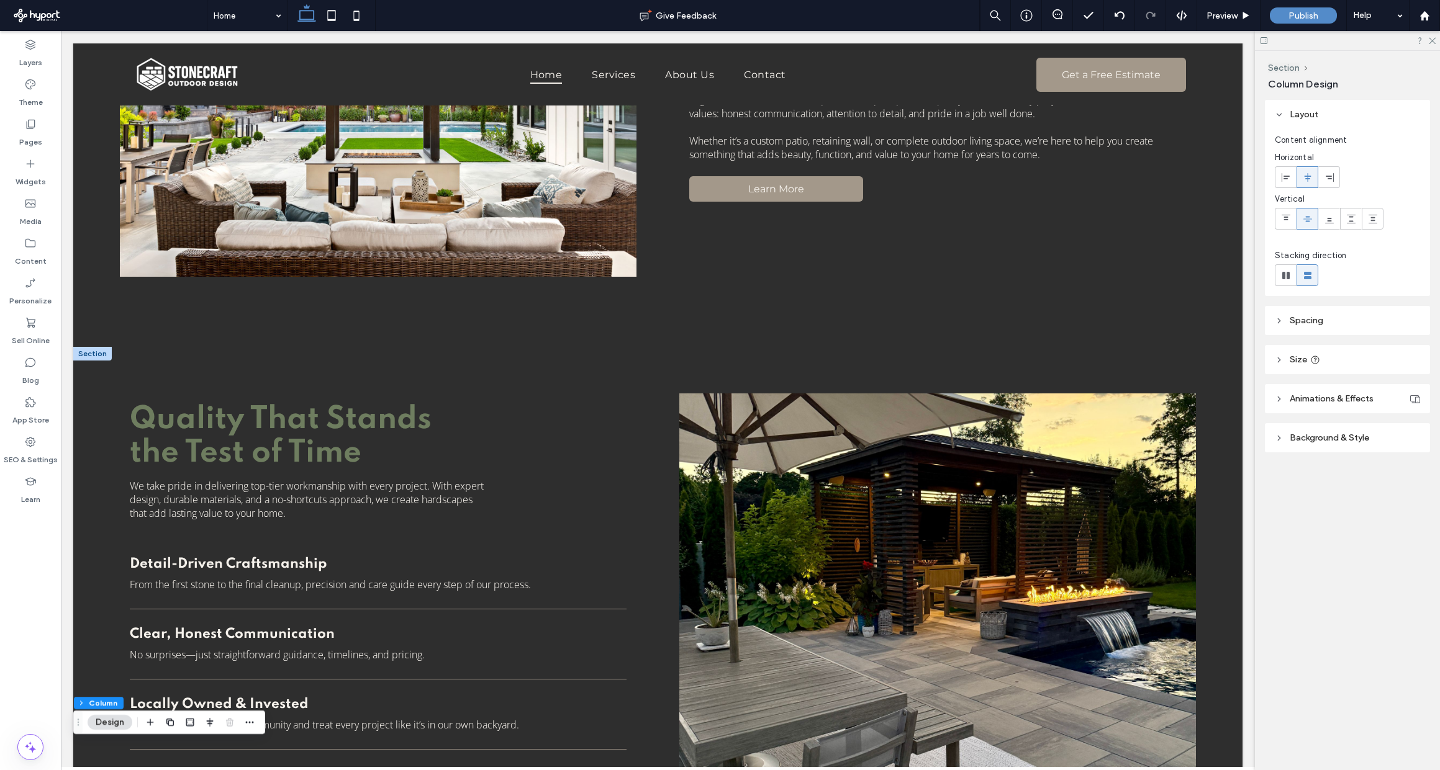
click at [97, 351] on div at bounding box center [92, 354] width 38 height 14
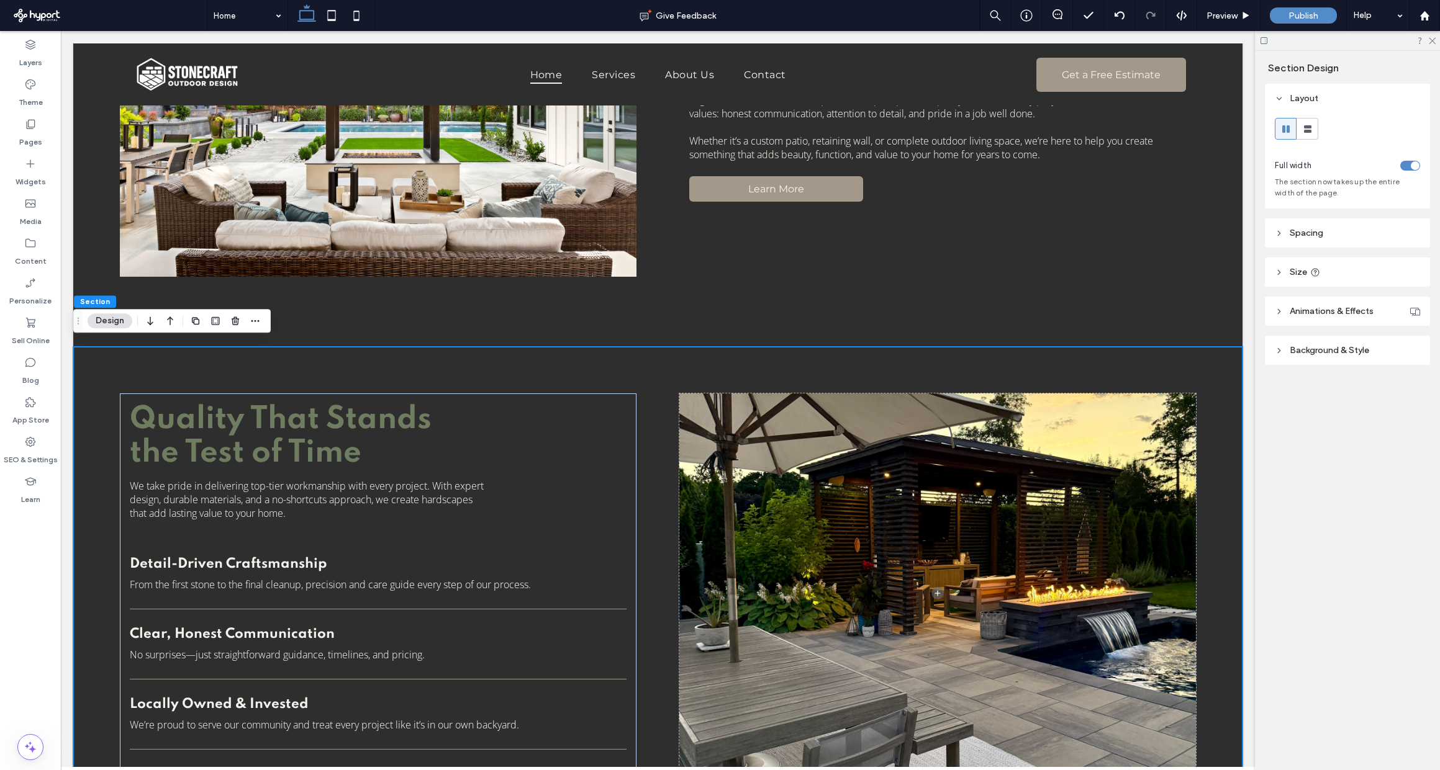
click at [1260, 239] on header "Spacing" at bounding box center [1347, 233] width 165 height 29
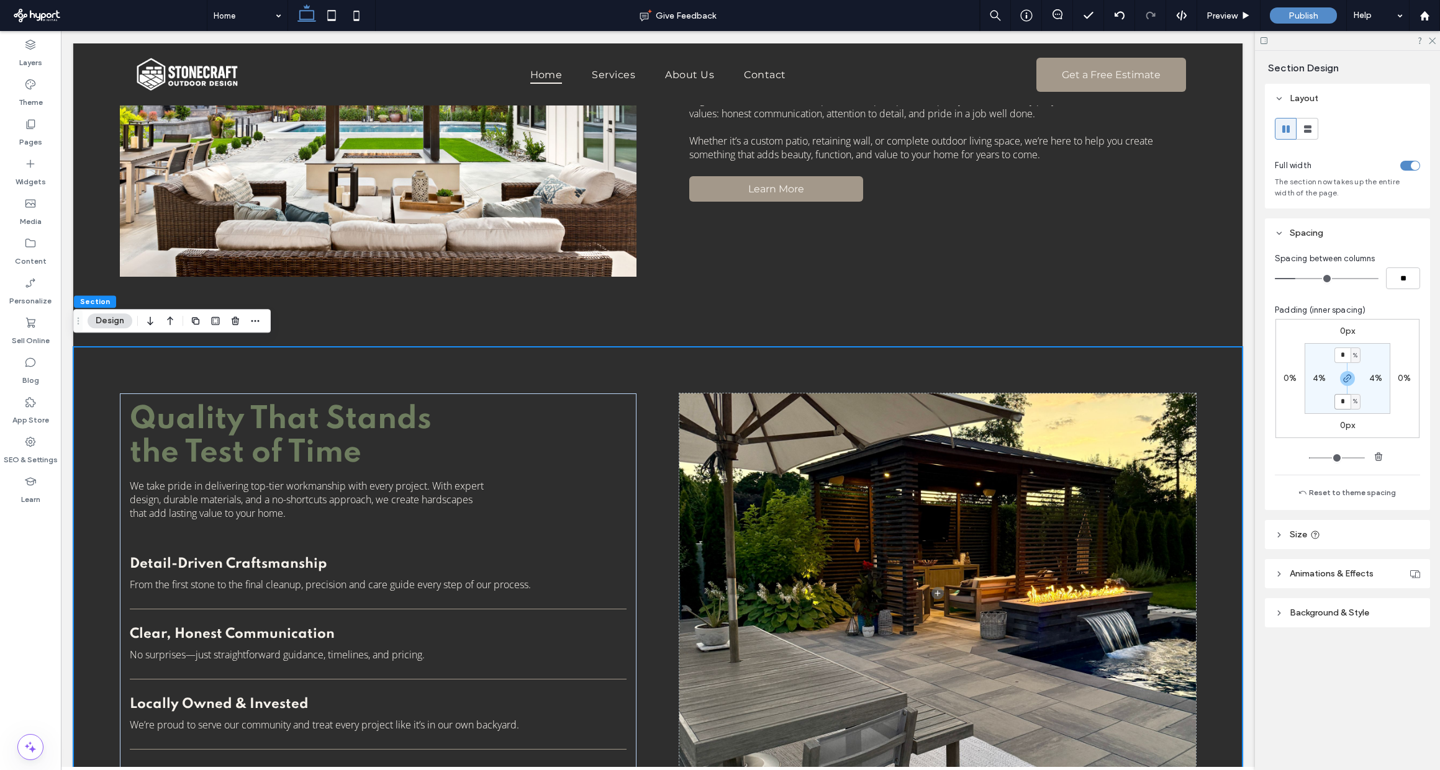
click at [1260, 407] on input "*" at bounding box center [1342, 402] width 16 height 16
click at [1260, 377] on span "button" at bounding box center [1347, 378] width 15 height 15
click at [1260, 406] on label "4%" at bounding box center [1346, 401] width 13 height 11
type input "*"
click at [1144, 312] on div "Craftsmanship with a Legacy At Stonecraft Outdoor Design, we don’t just build o…" at bounding box center [657, 98] width 1169 height 497
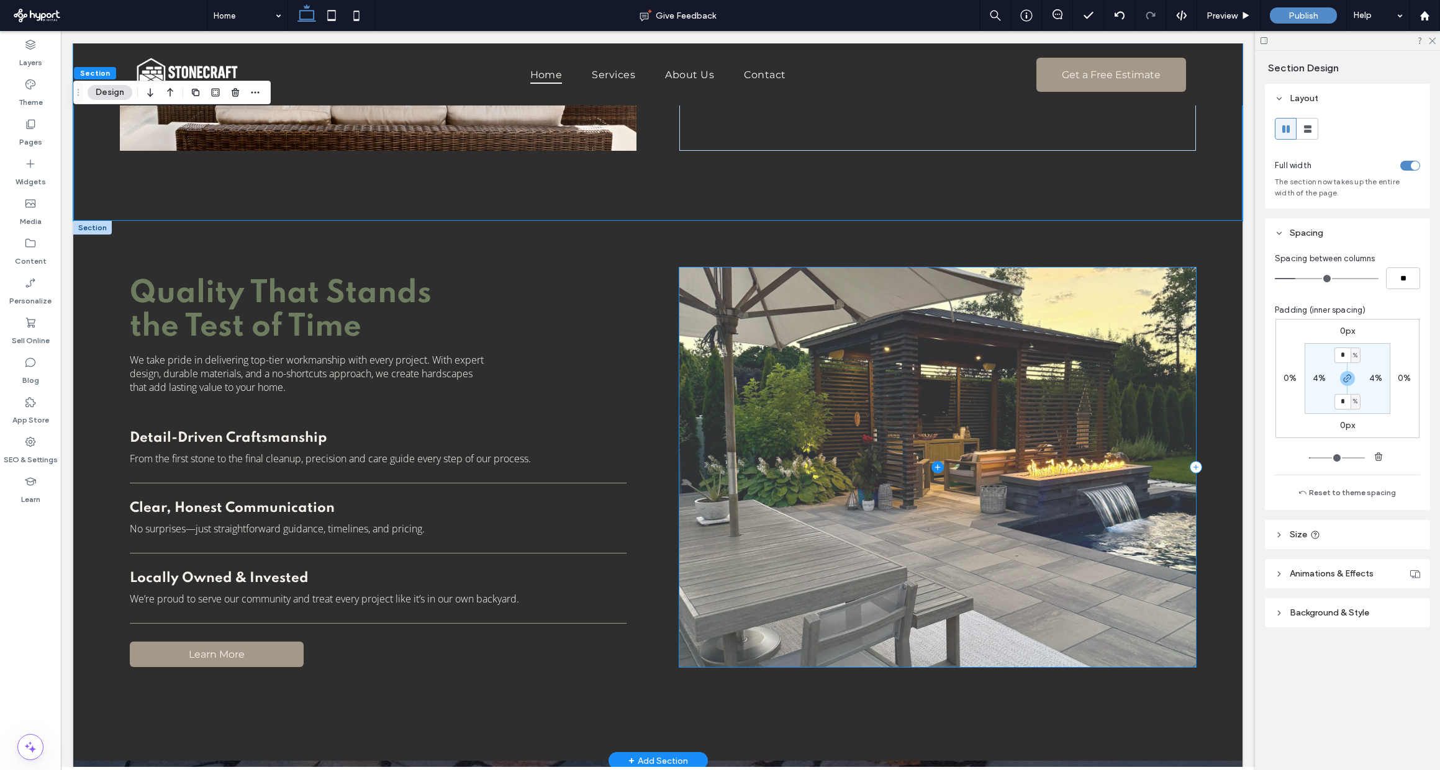
scroll to position [1367, 0]
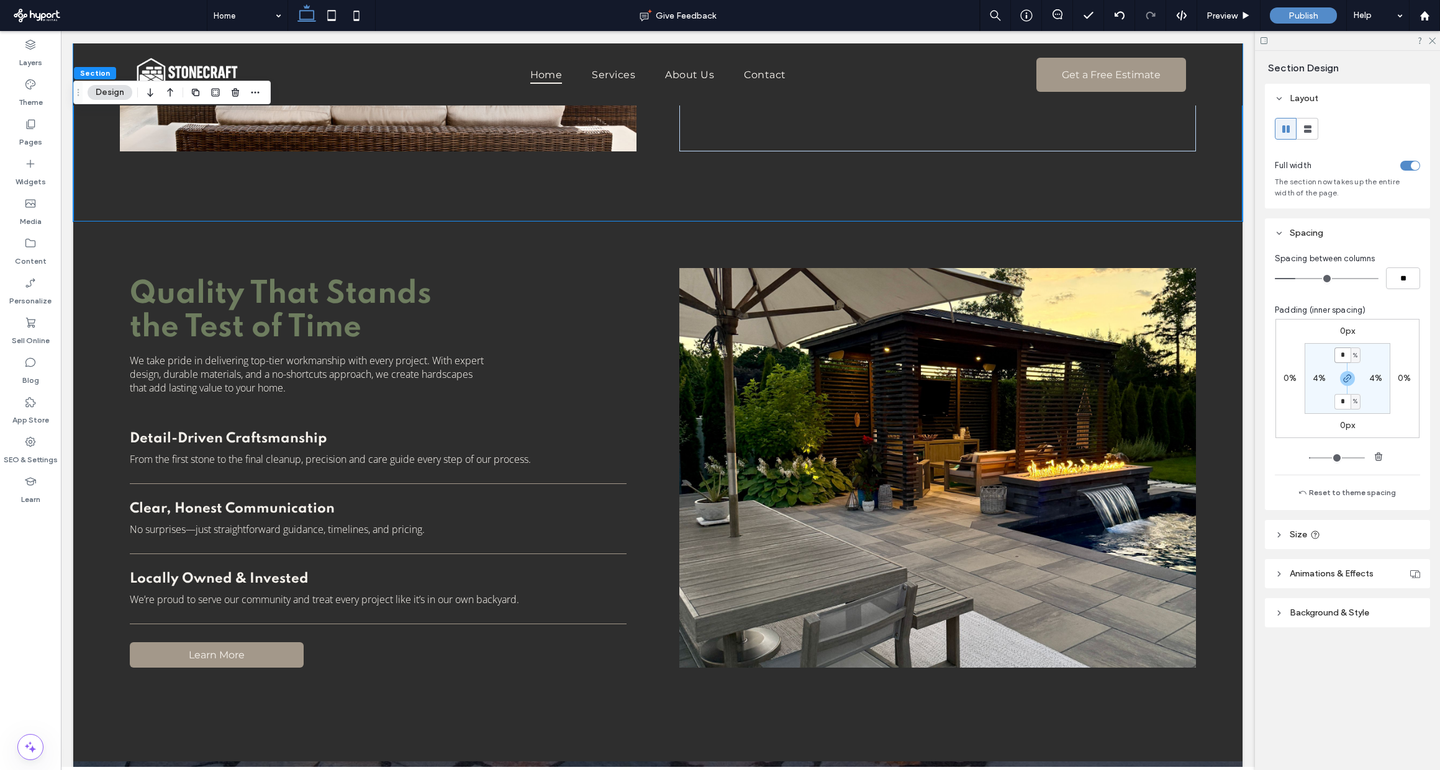
click at [1260, 356] on input "*" at bounding box center [1342, 356] width 16 height 16
type input "*"
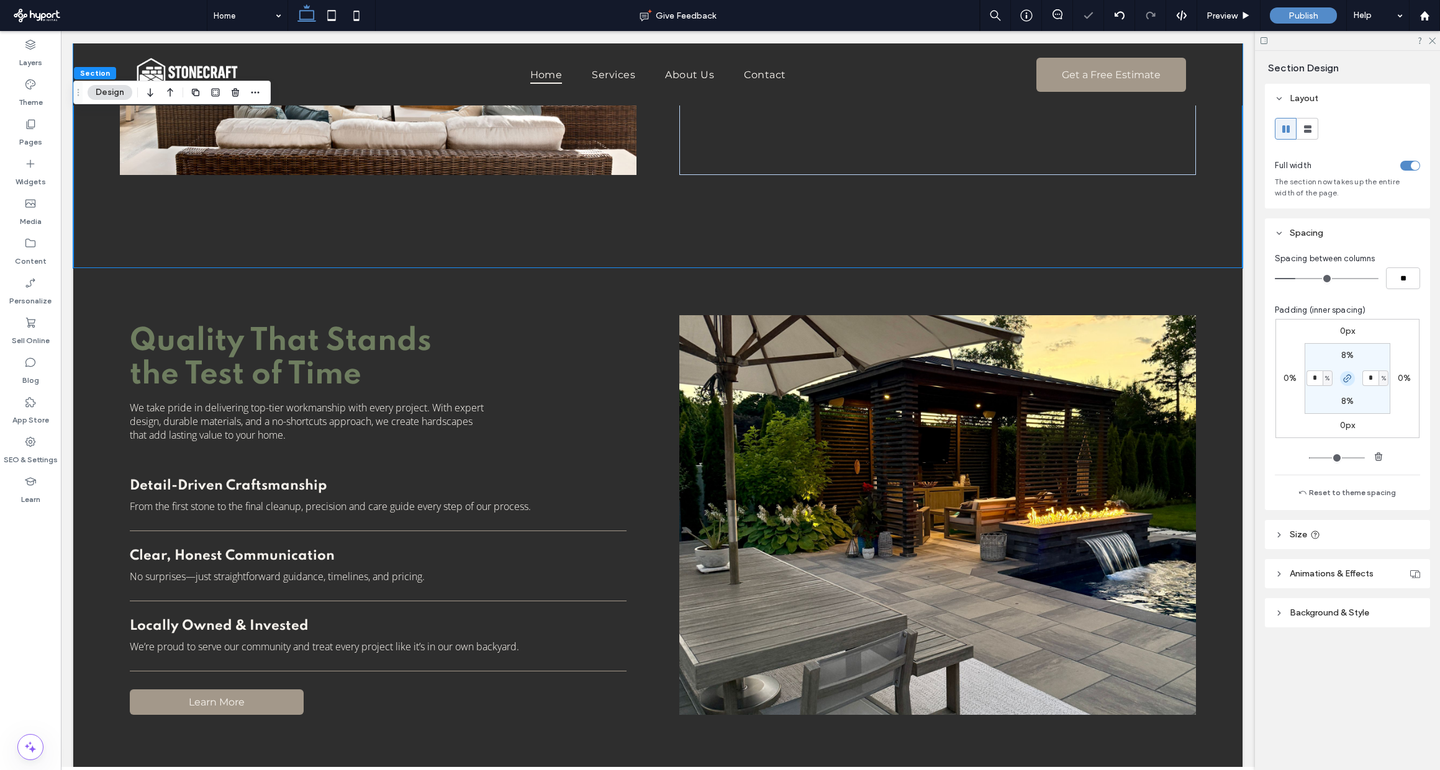
click at [1260, 384] on icon "button" at bounding box center [1347, 379] width 10 height 10
click at [1260, 350] on section "8% * % 8% 4%" at bounding box center [1347, 378] width 86 height 71
click at [1260, 359] on label "8%" at bounding box center [1347, 355] width 12 height 11
type input "*"
click at [1260, 382] on icon "button" at bounding box center [1347, 379] width 10 height 10
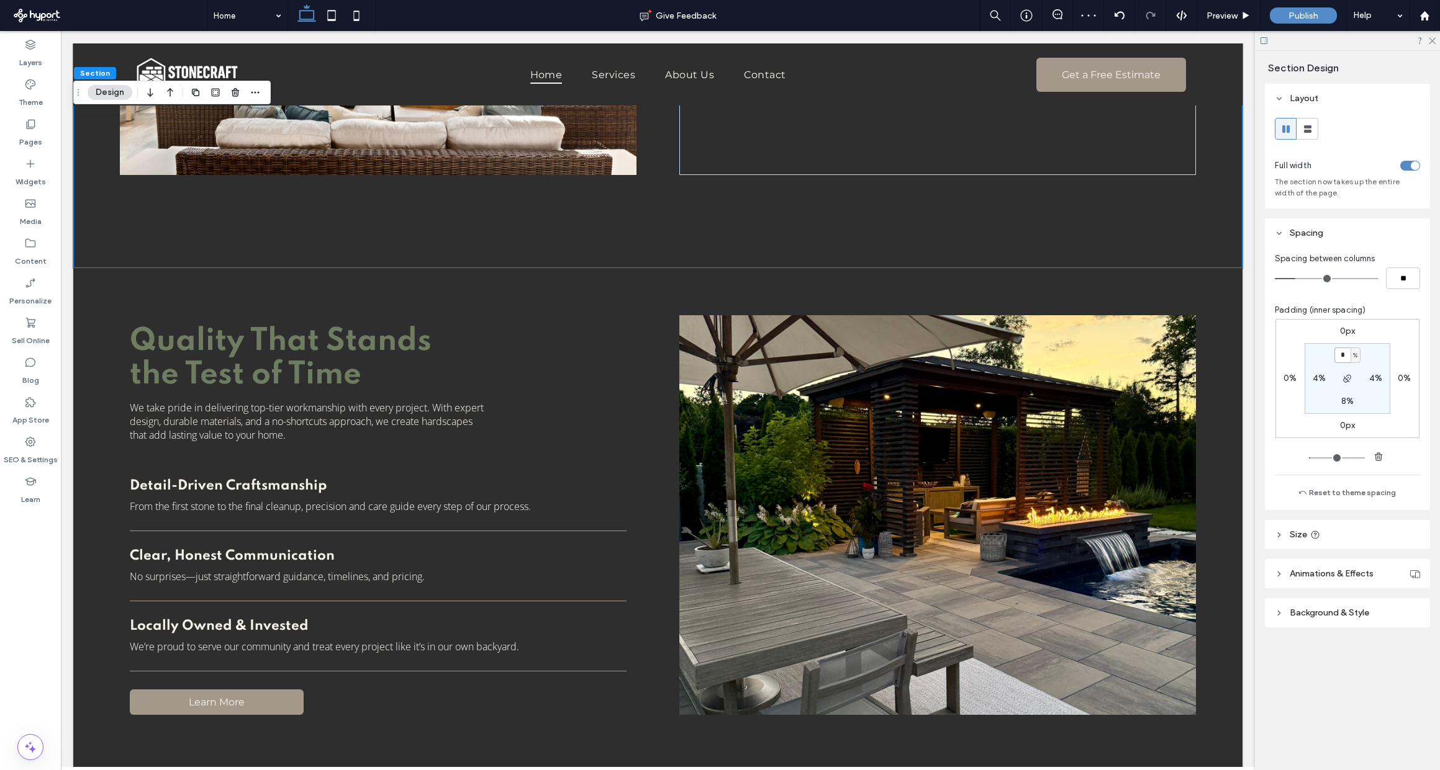
click at [1260, 354] on input "*" at bounding box center [1342, 356] width 16 height 16
type input "*"
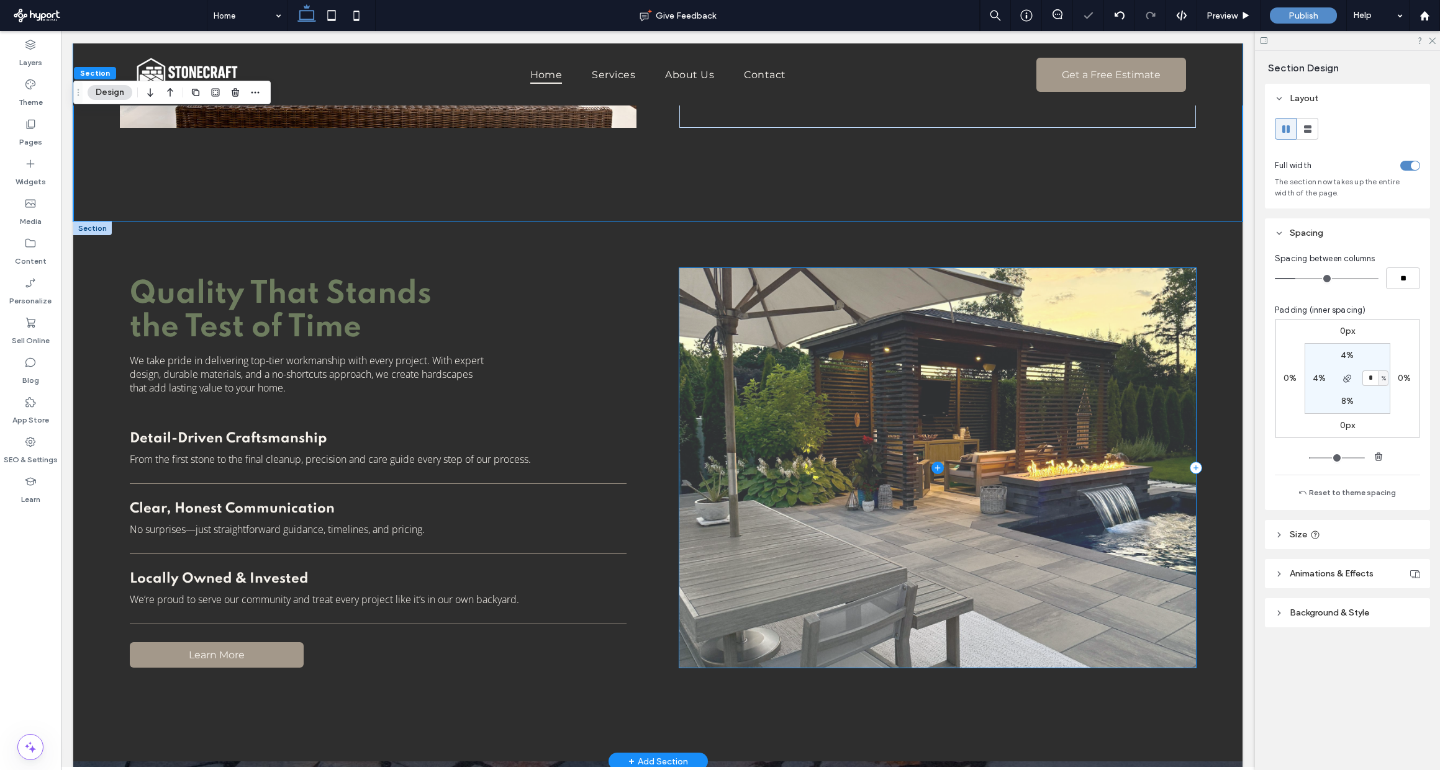
click at [1132, 340] on span at bounding box center [937, 468] width 517 height 400
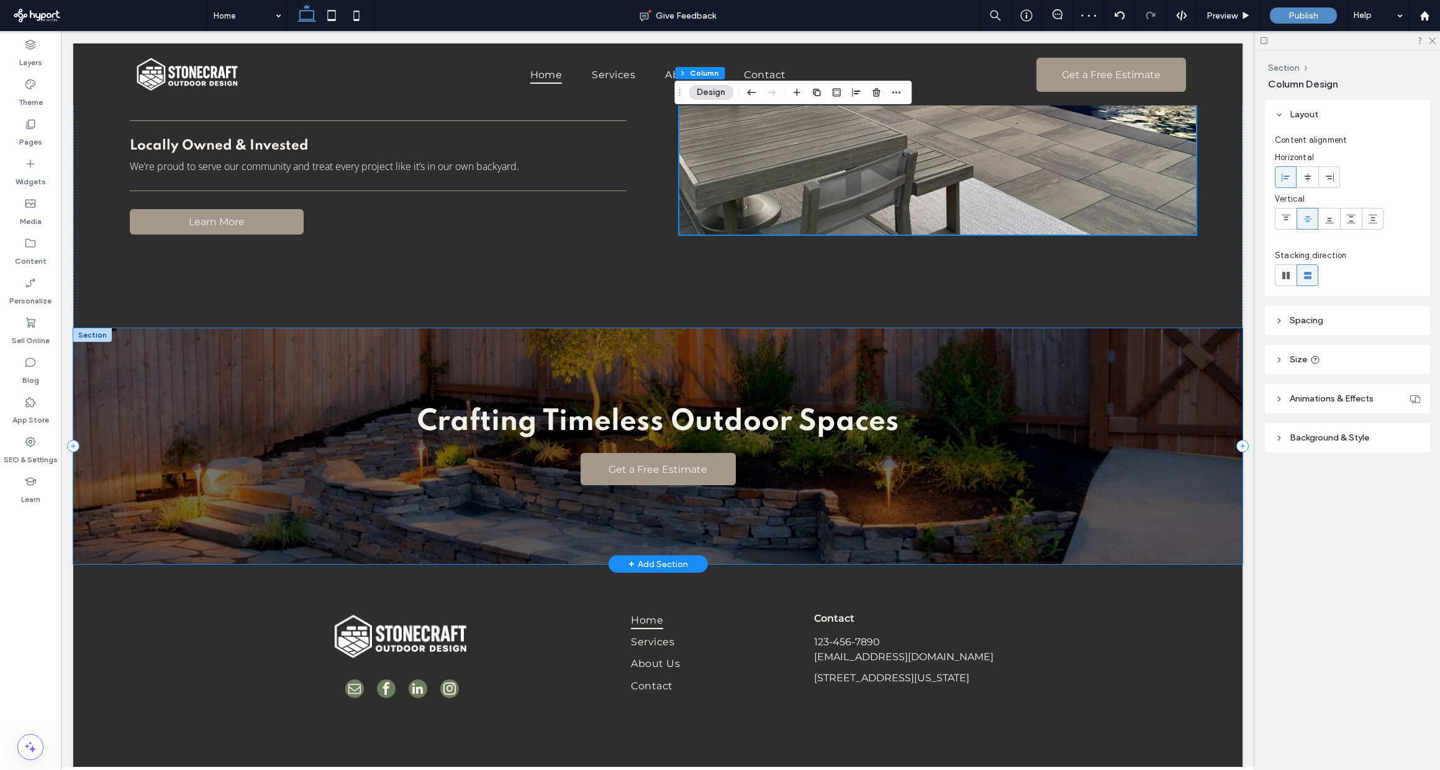
scroll to position [1808, 0]
